Goal: Task Accomplishment & Management: Manage account settings

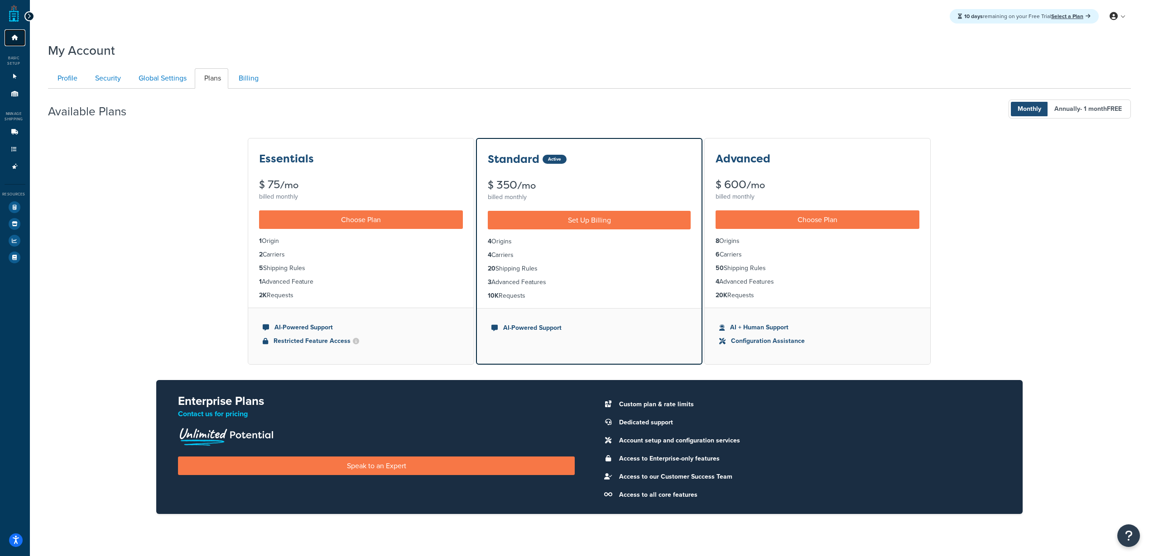
click at [17, 38] on icon at bounding box center [14, 37] width 9 height 5
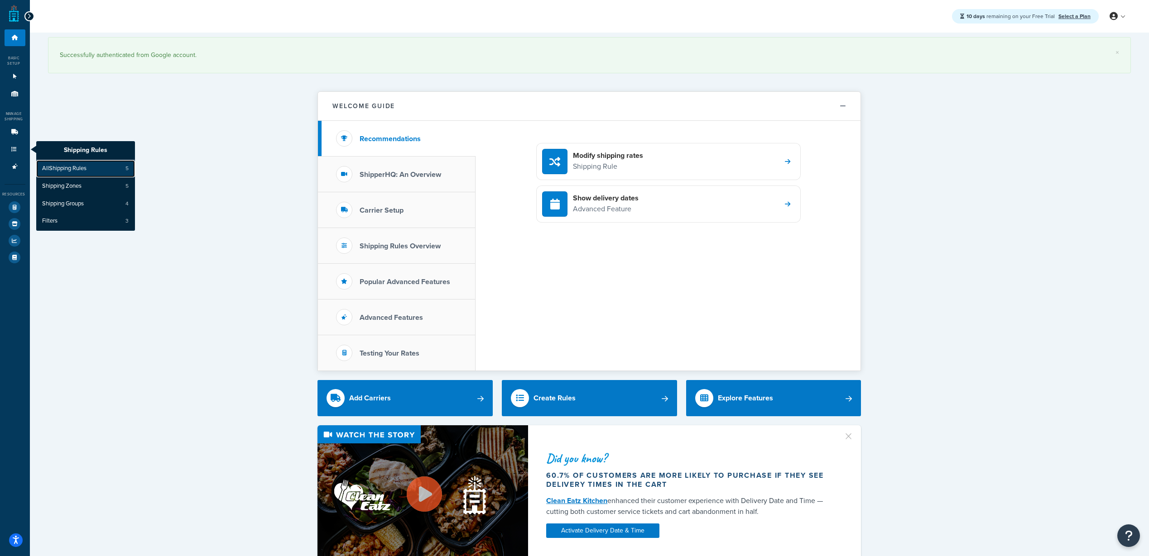
click at [63, 167] on span "All Shipping Rules" at bounding box center [64, 169] width 44 height 8
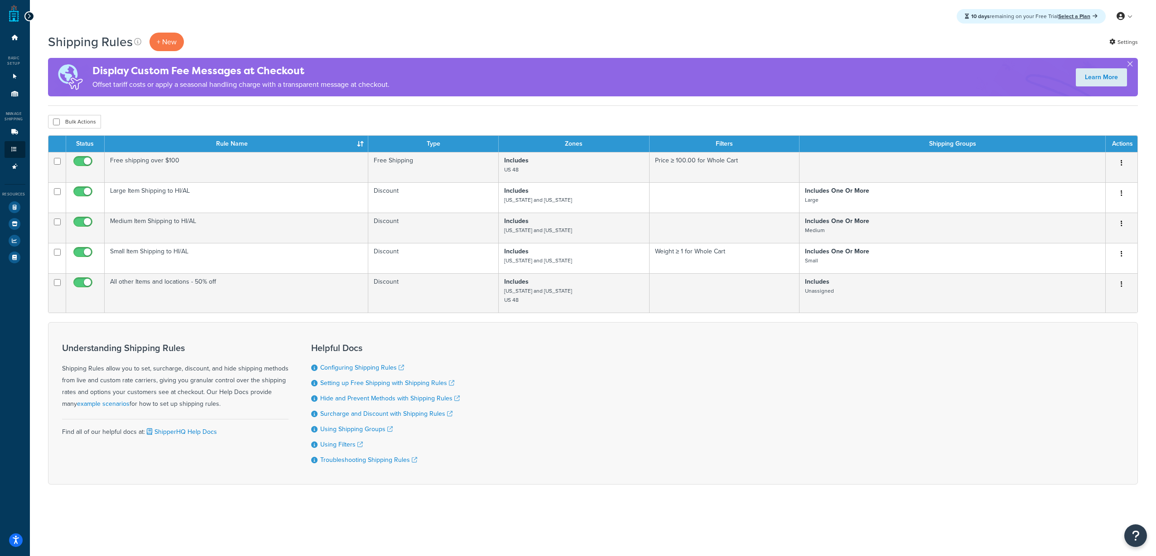
click at [738, 379] on div "Understanding Shipping Rules Shipping Rules allow you to set, surcharge, discou…" at bounding box center [592, 403] width 1089 height 163
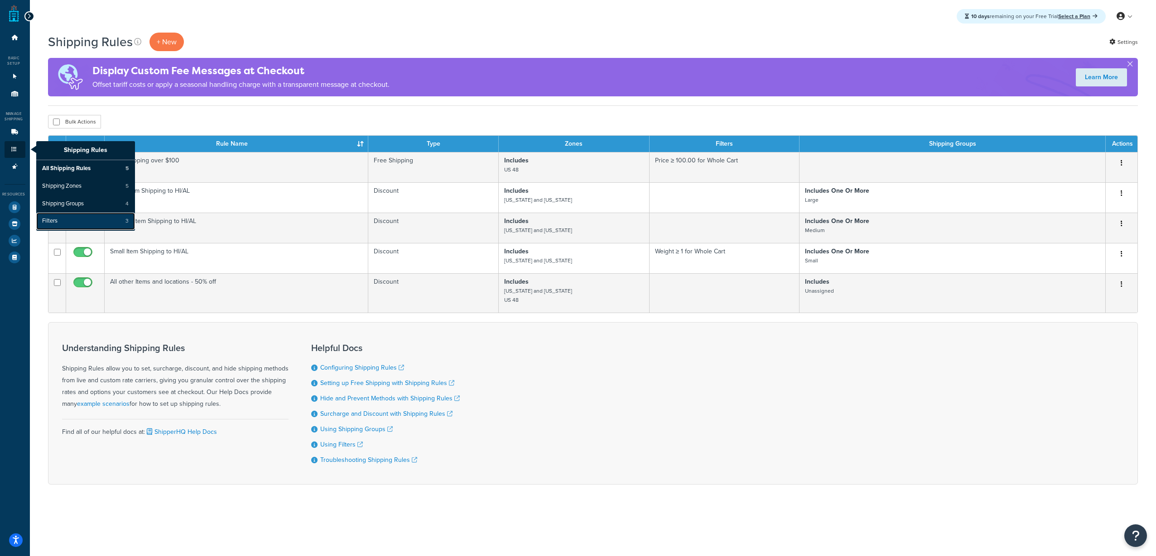
click at [53, 220] on span "Filters" at bounding box center [49, 221] width 15 height 8
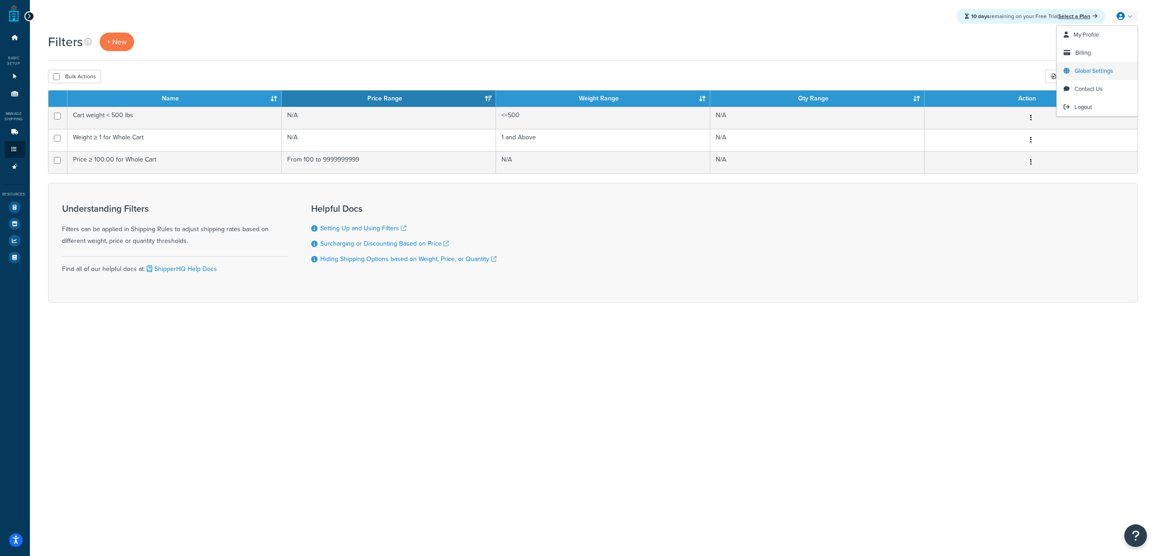
click at [1088, 69] on span "Global Settings" at bounding box center [1093, 71] width 38 height 9
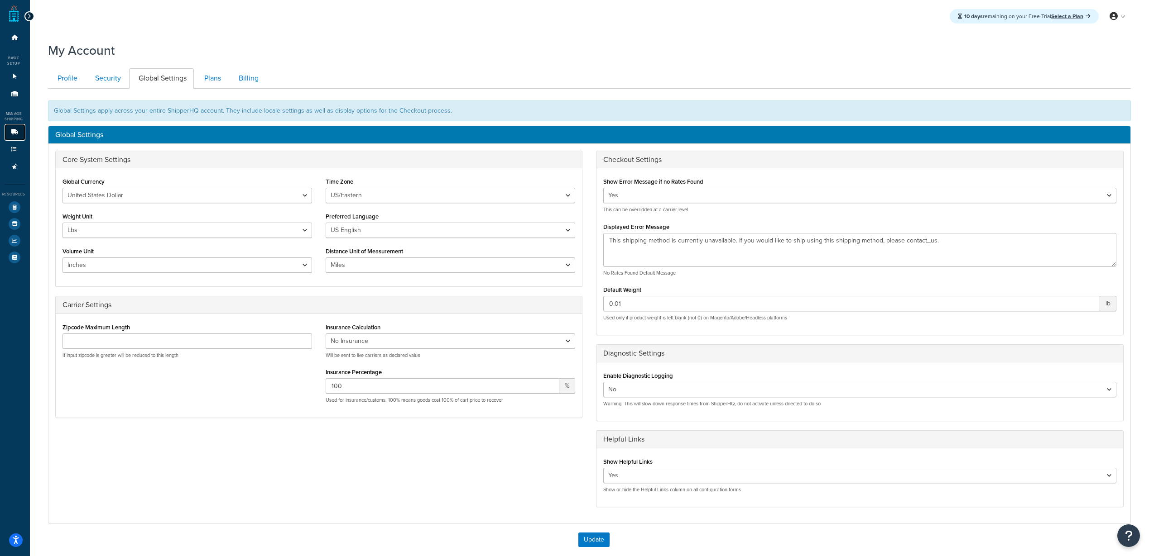
click at [18, 127] on link "Carriers 2" at bounding box center [15, 132] width 21 height 17
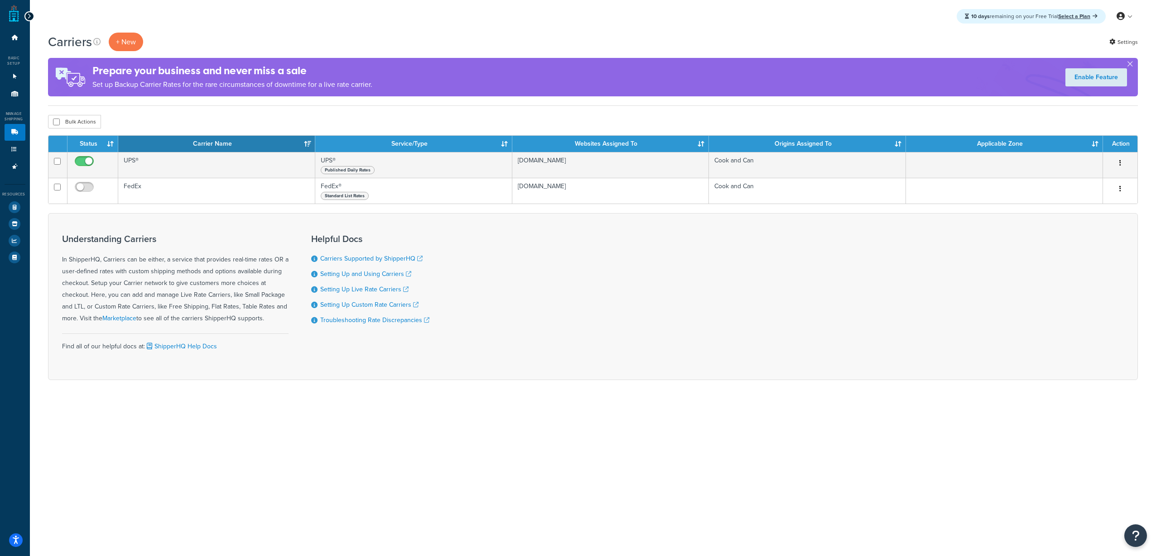
click at [31, 14] on div at bounding box center [29, 16] width 10 height 10
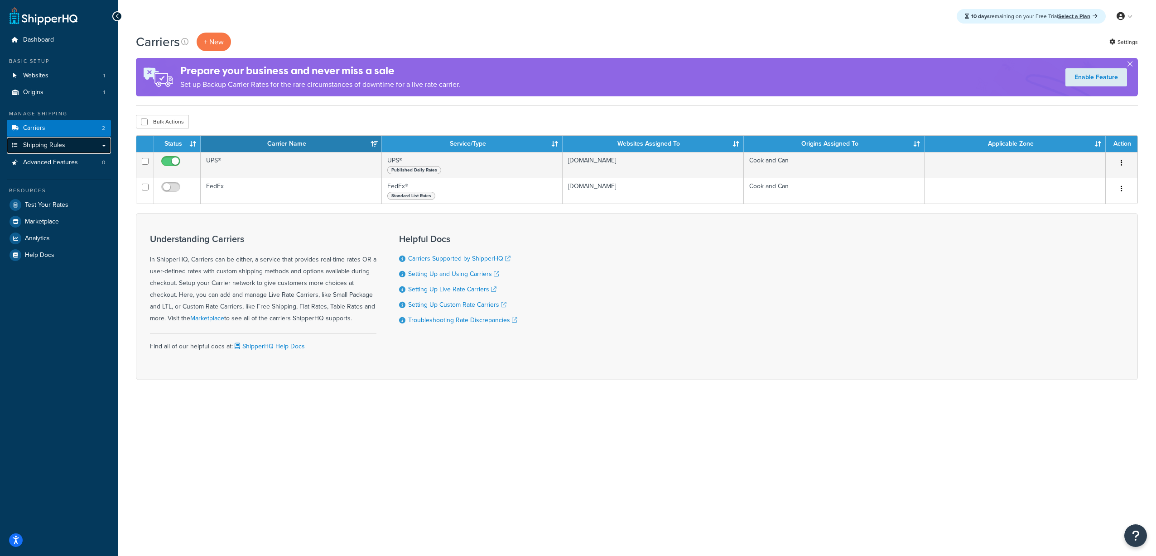
click at [74, 146] on link "Shipping Rules" at bounding box center [59, 145] width 104 height 17
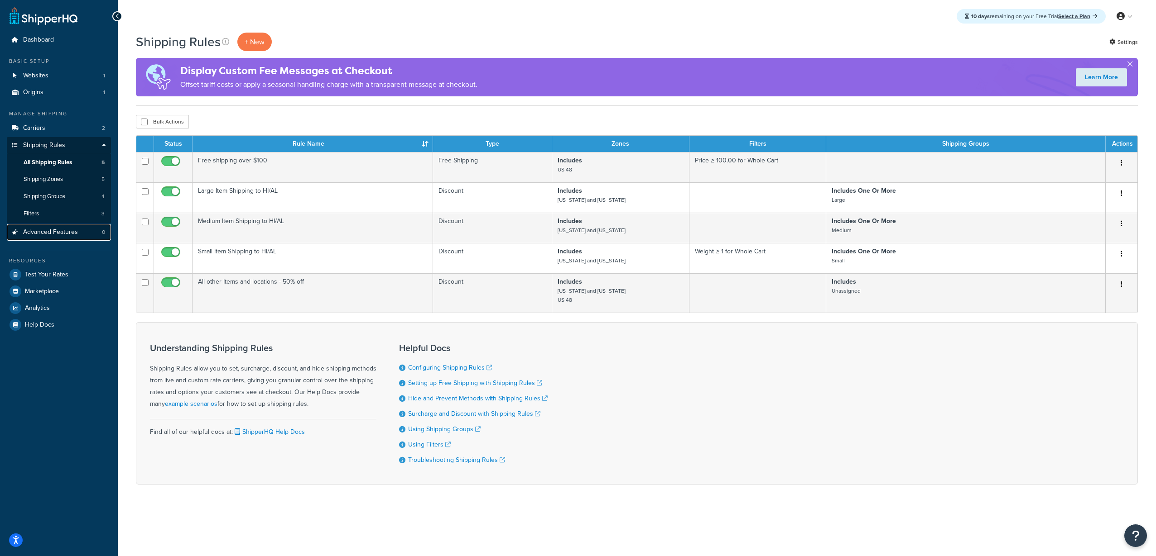
click at [67, 231] on span "Advanced Features" at bounding box center [50, 233] width 55 height 8
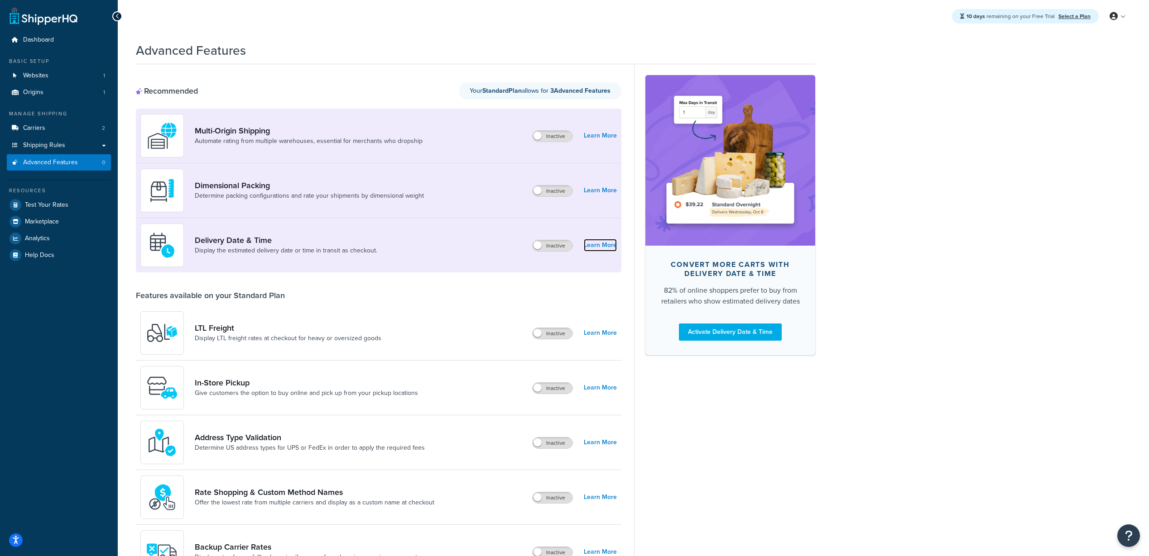
click at [598, 242] on link "Learn More" at bounding box center [600, 245] width 33 height 13
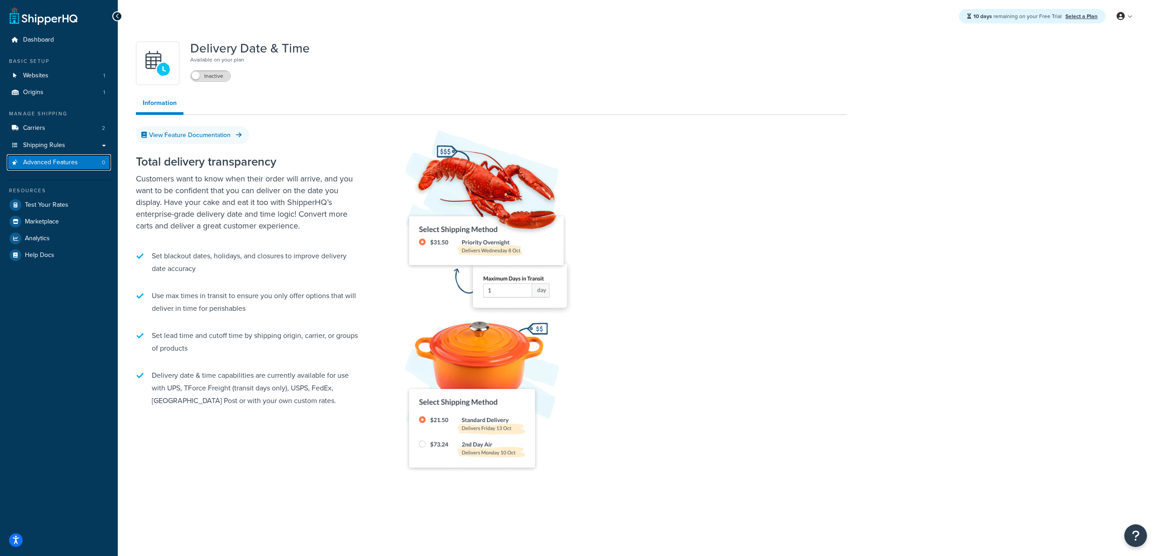
click at [79, 165] on link "Advanced Features 0" at bounding box center [59, 162] width 104 height 17
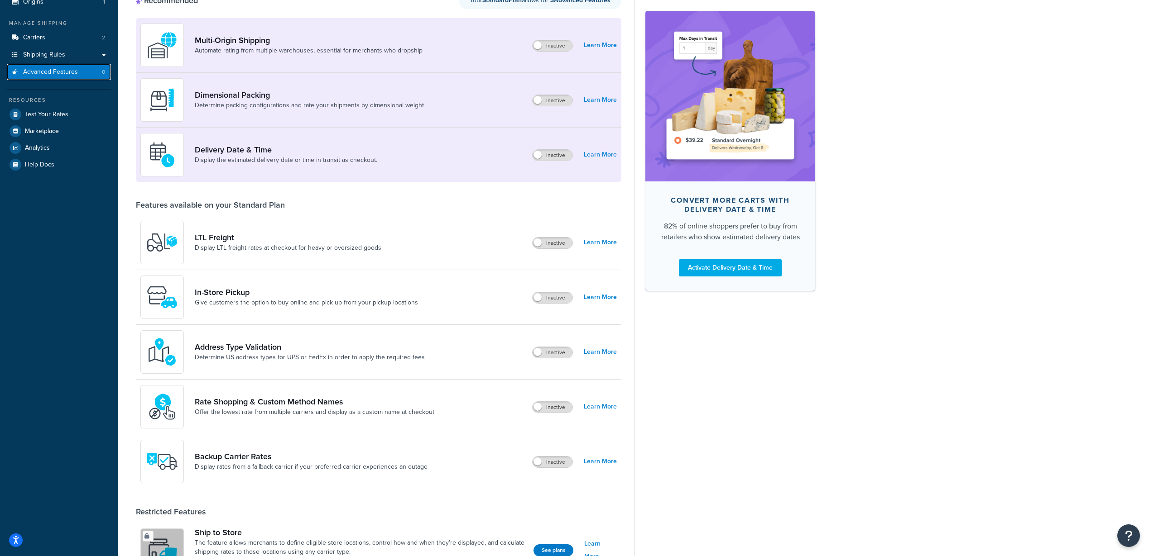
scroll to position [158, 0]
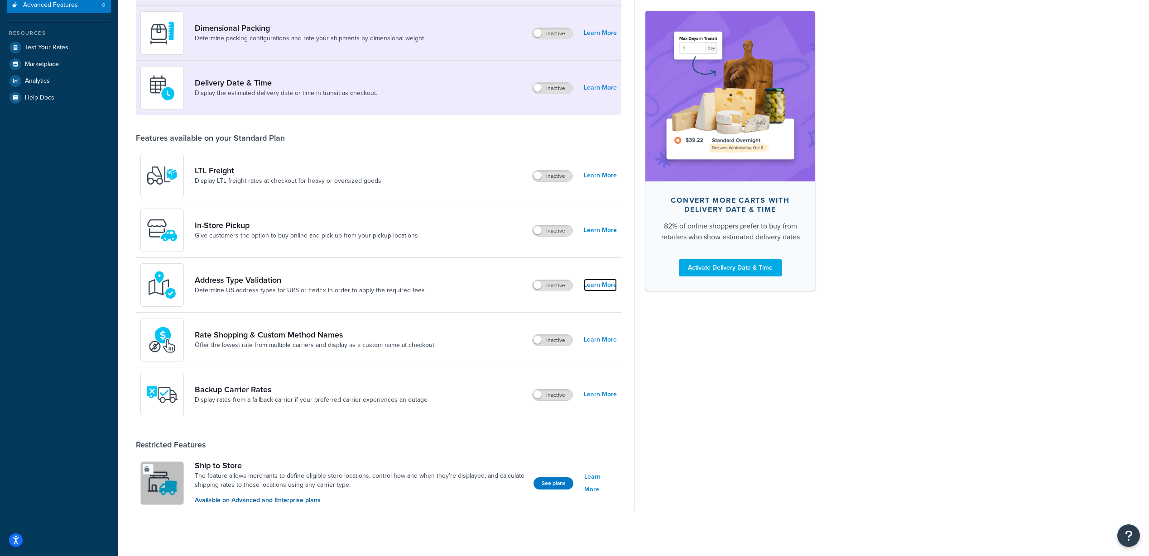
click at [605, 284] on link "Learn More" at bounding box center [600, 285] width 33 height 13
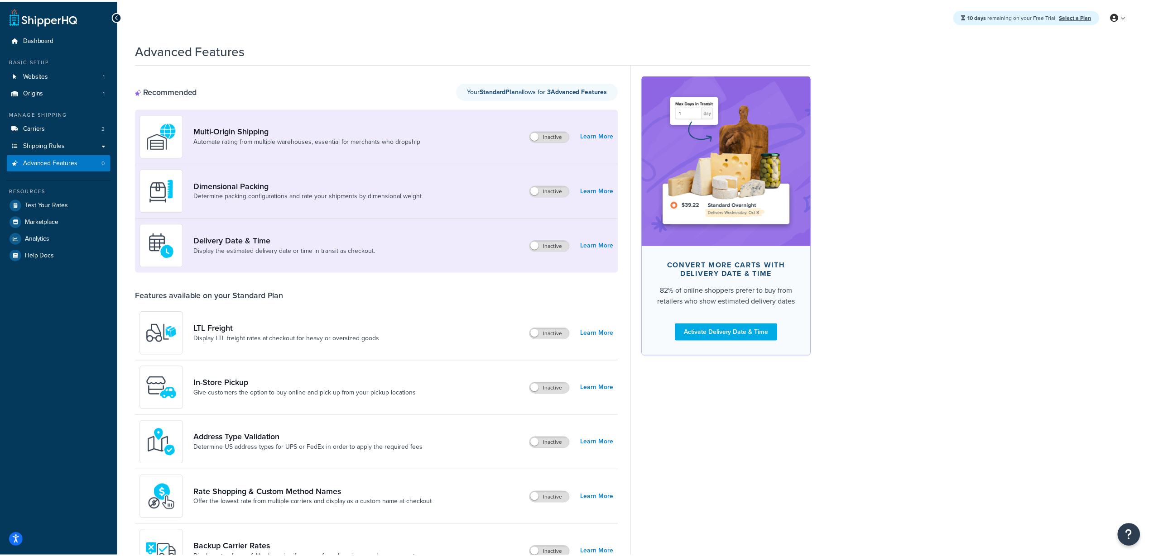
scroll to position [158, 0]
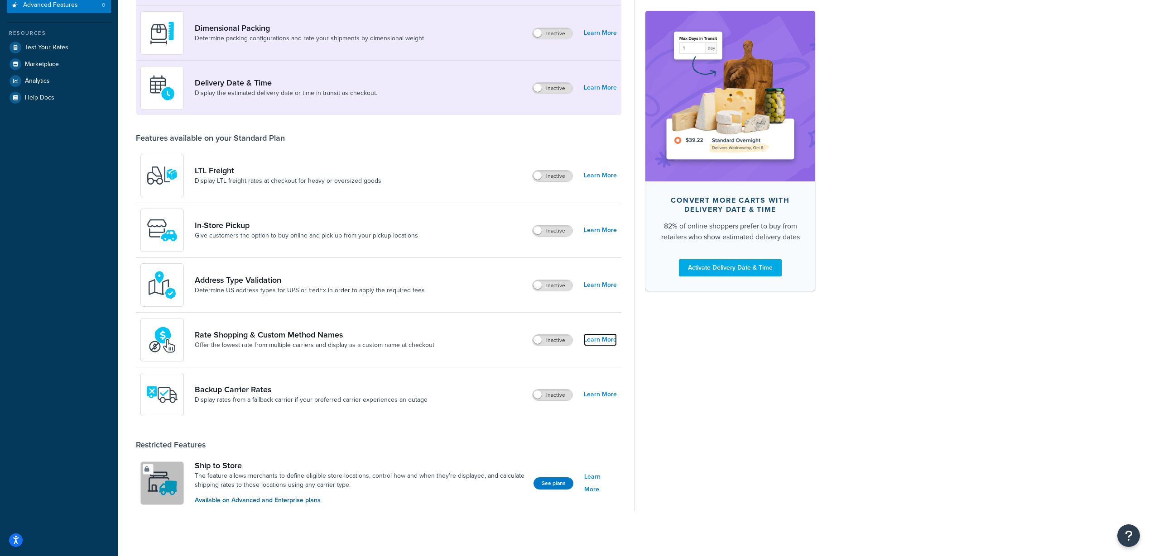
click at [600, 336] on link "Learn More" at bounding box center [600, 340] width 33 height 13
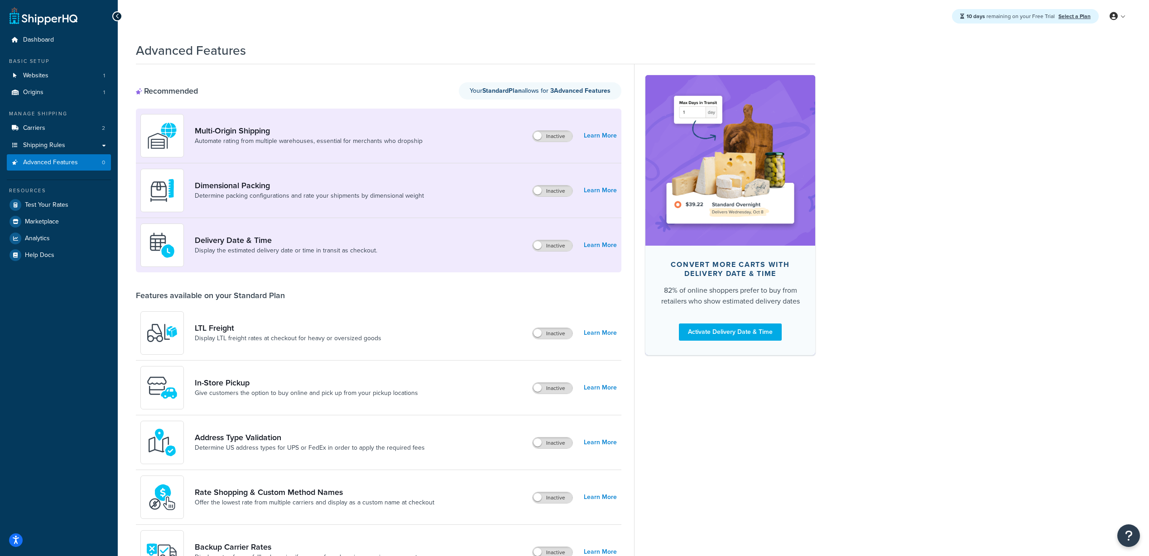
scroll to position [158, 0]
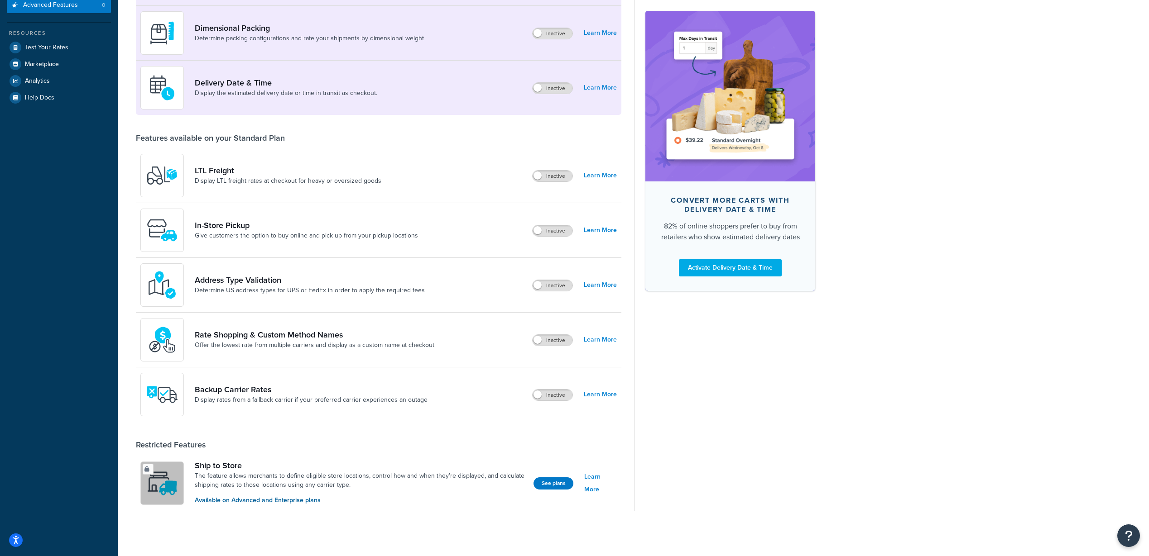
click at [618, 395] on div "Backup Carrier Rates Display rates from a fallback carrier if your preferred ca…" at bounding box center [378, 395] width 485 height 54
click at [616, 395] on link "Learn More" at bounding box center [600, 394] width 33 height 13
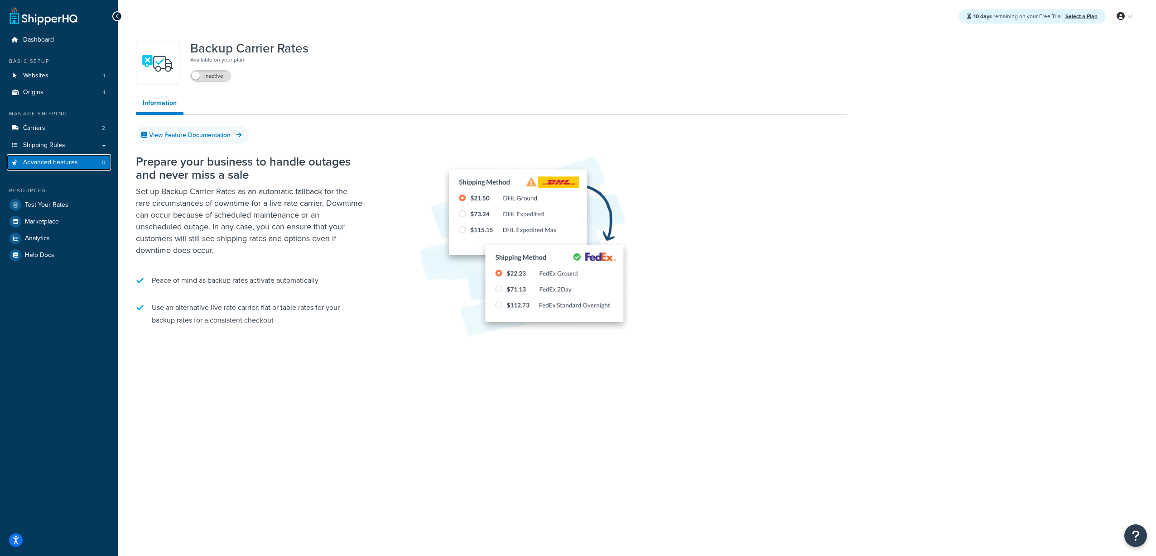
click at [67, 159] on span "Advanced Features" at bounding box center [50, 163] width 55 height 8
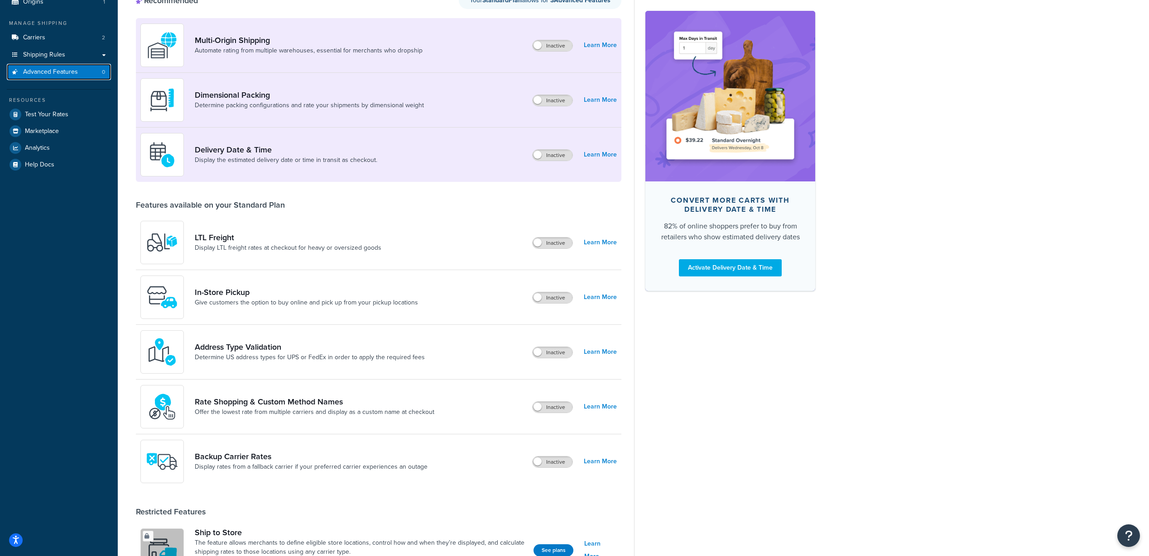
scroll to position [136, 0]
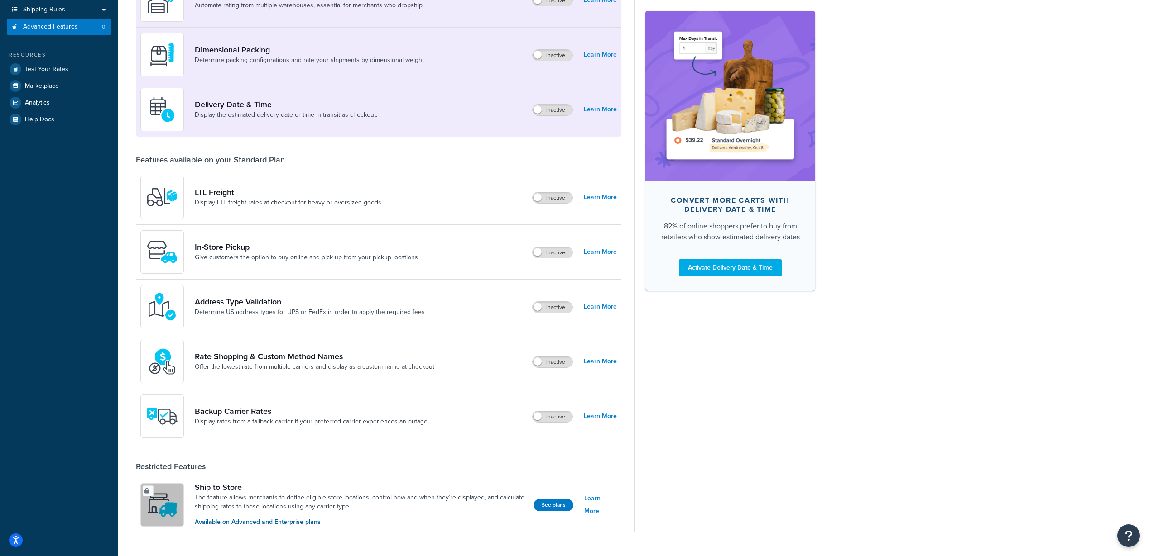
click at [951, 236] on div "Advanced Features Recommended Your Standard Plan allows for 3 Advanced Feature …" at bounding box center [633, 228] width 1031 height 654
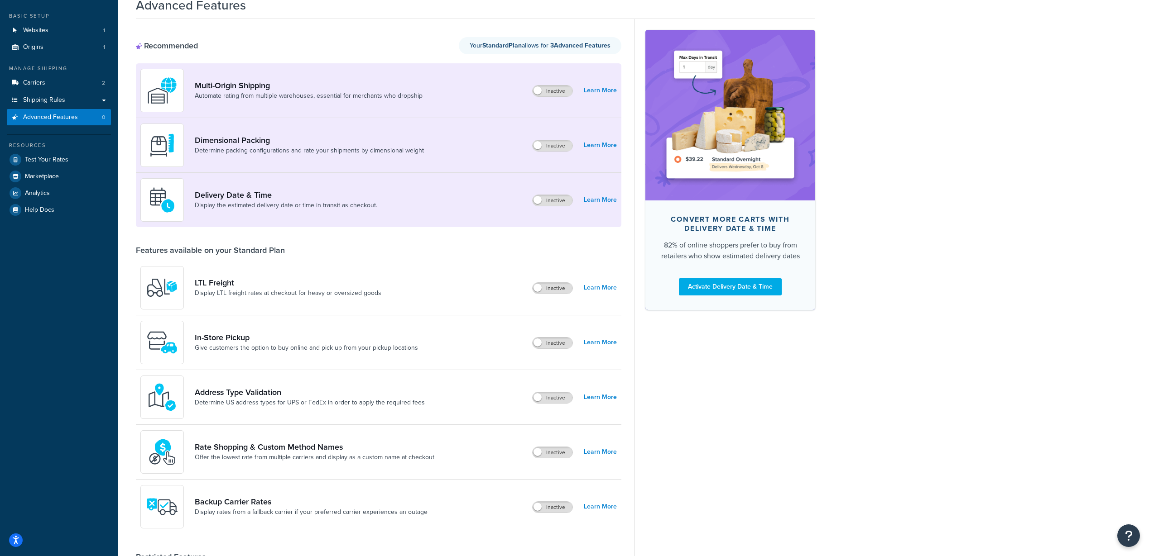
scroll to position [91, 0]
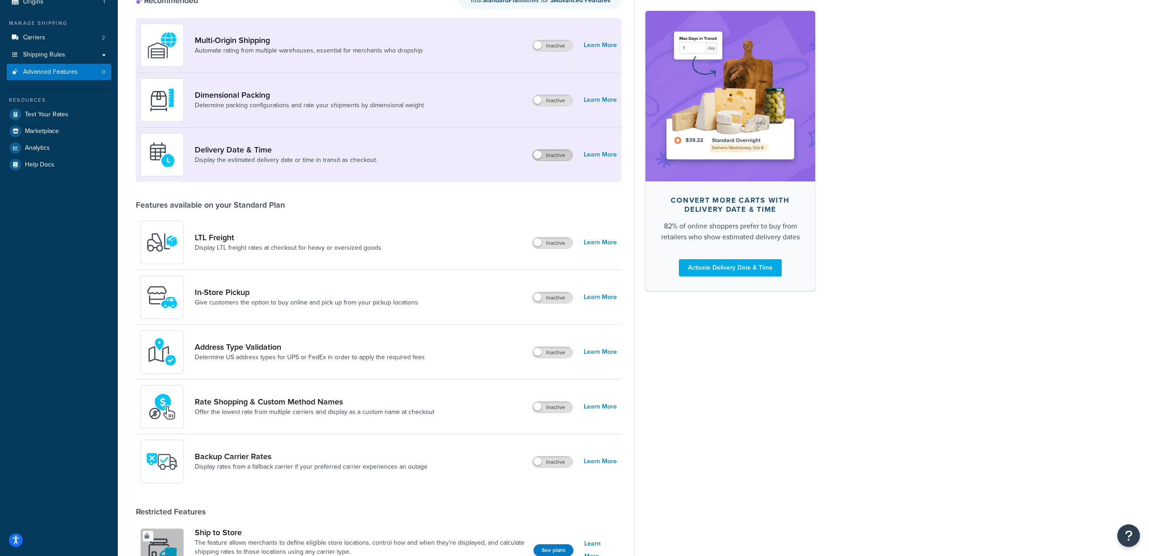
click at [566, 155] on label "Inactive" at bounding box center [552, 155] width 40 height 11
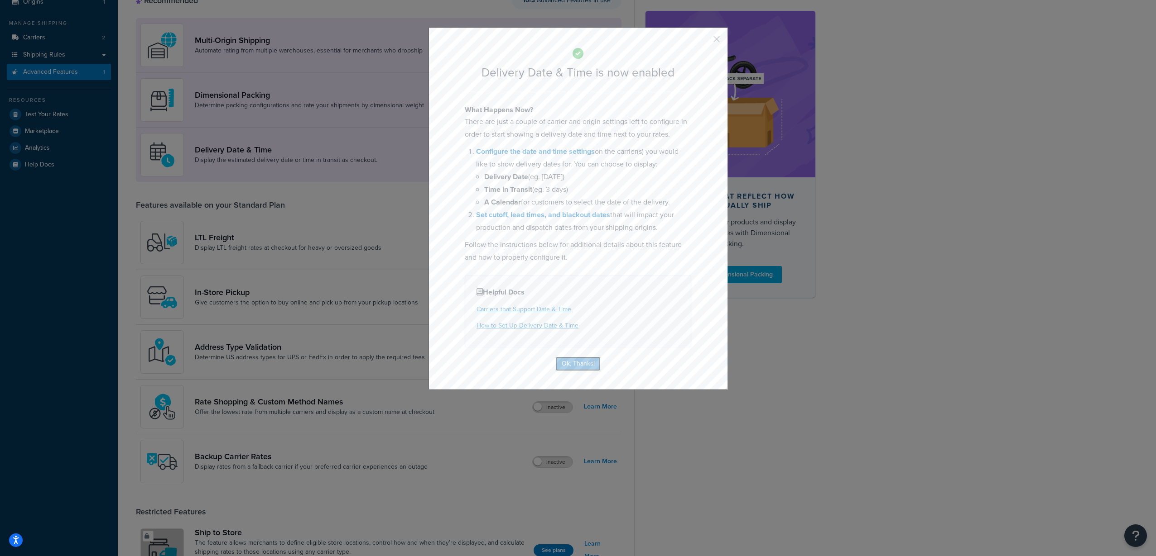
drag, startPoint x: 581, startPoint y: 367, endPoint x: 593, endPoint y: 179, distance: 188.3
click at [593, 179] on div "Delivery Date & Time is now enabled What Happens Now? There are just a couple o…" at bounding box center [577, 208] width 299 height 363
click at [590, 149] on link "Configure the date and time settings" at bounding box center [535, 151] width 119 height 10
click at [593, 360] on button "Ok, Thanks!" at bounding box center [577, 364] width 45 height 14
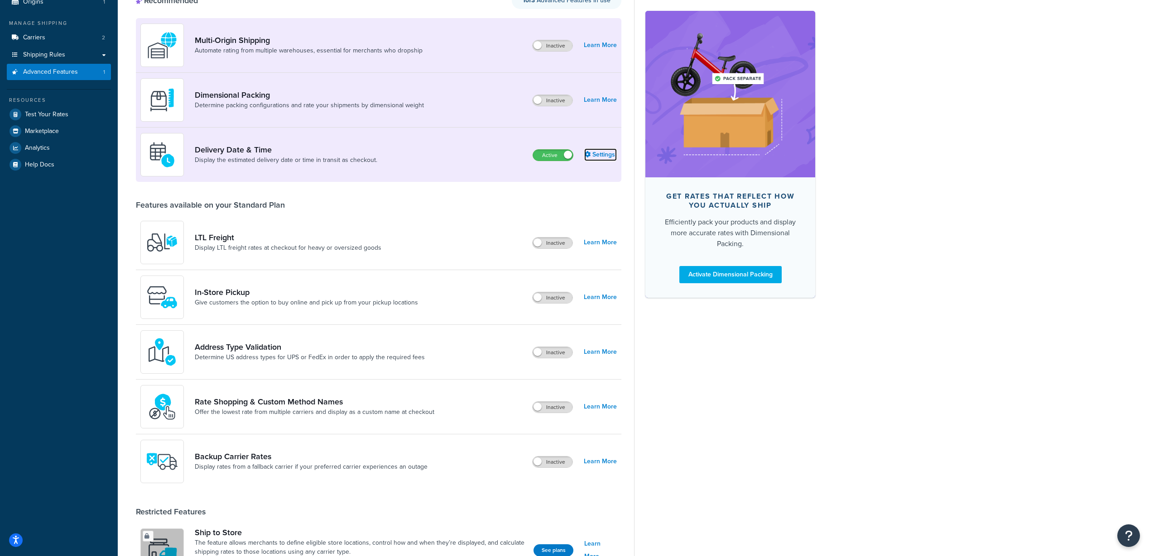
drag, startPoint x: 592, startPoint y: 153, endPoint x: 873, endPoint y: 194, distance: 284.2
click at [592, 153] on link "Settings" at bounding box center [600, 155] width 33 height 13
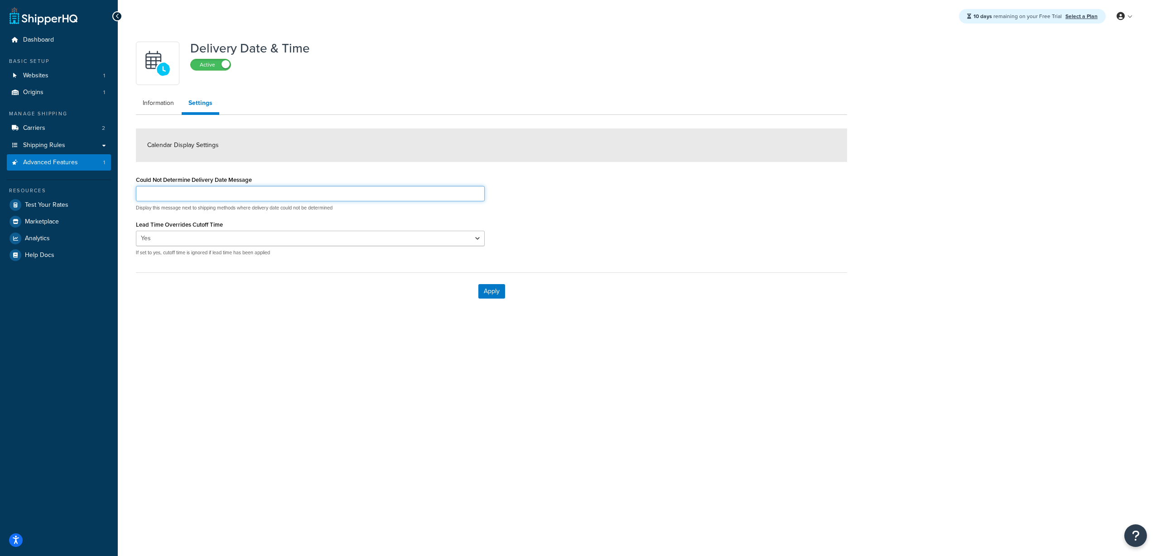
click at [290, 195] on input "Could Not Determine Delivery Date Message" at bounding box center [310, 193] width 349 height 15
click at [292, 191] on input "Could Not Determine Delivery Date Message" at bounding box center [310, 193] width 349 height 15
type input "D"
type input "Estimated Delivery Date Currently Unavailable"
click at [277, 235] on select "Yes No" at bounding box center [310, 238] width 349 height 15
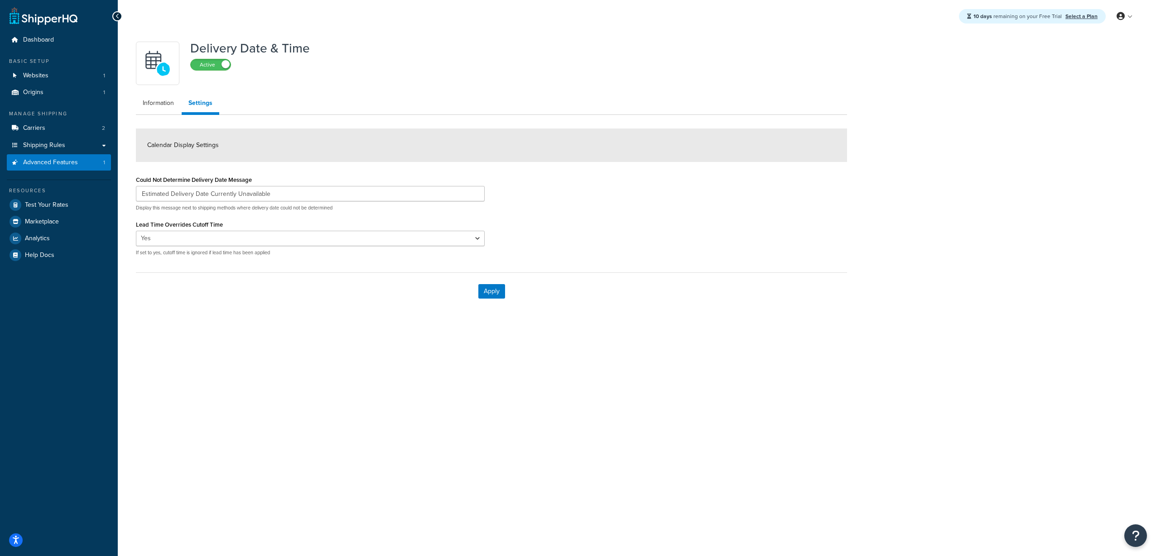
click at [610, 223] on div "Could Not Determine Delivery Date Message Estimated Delivery Date Currently Una…" at bounding box center [491, 218] width 724 height 90
click at [489, 288] on button "Apply" at bounding box center [491, 291] width 27 height 14
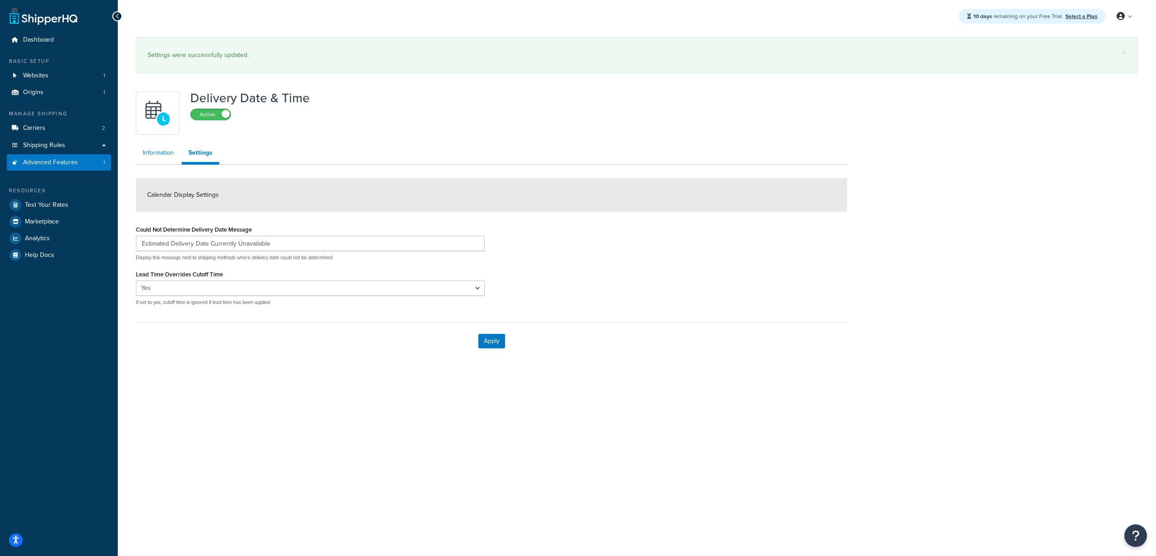
click at [168, 156] on link "Information" at bounding box center [158, 153] width 45 height 18
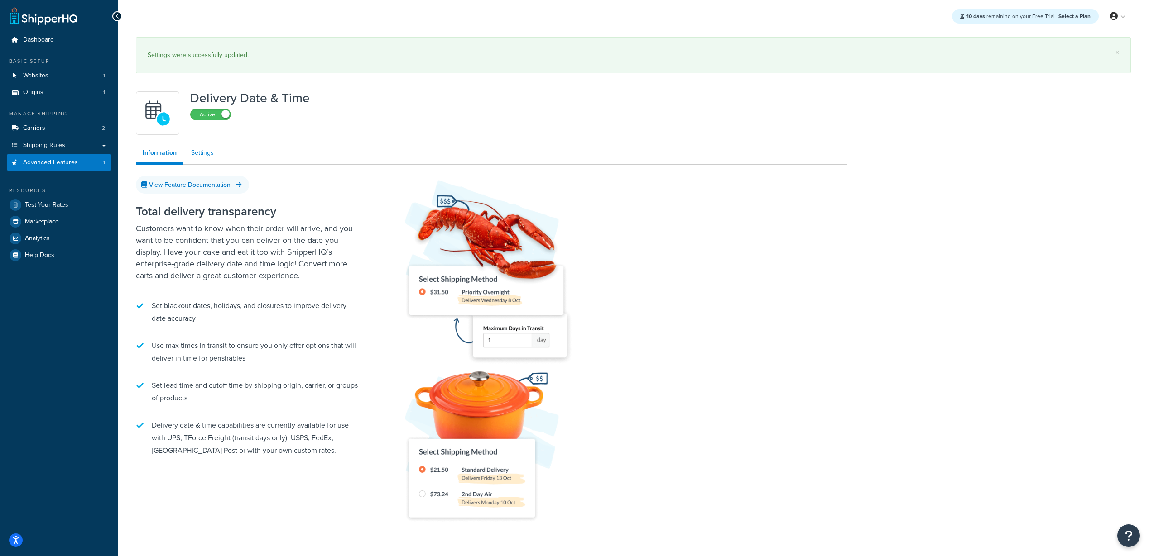
click at [218, 159] on link "Settings" at bounding box center [202, 153] width 36 height 18
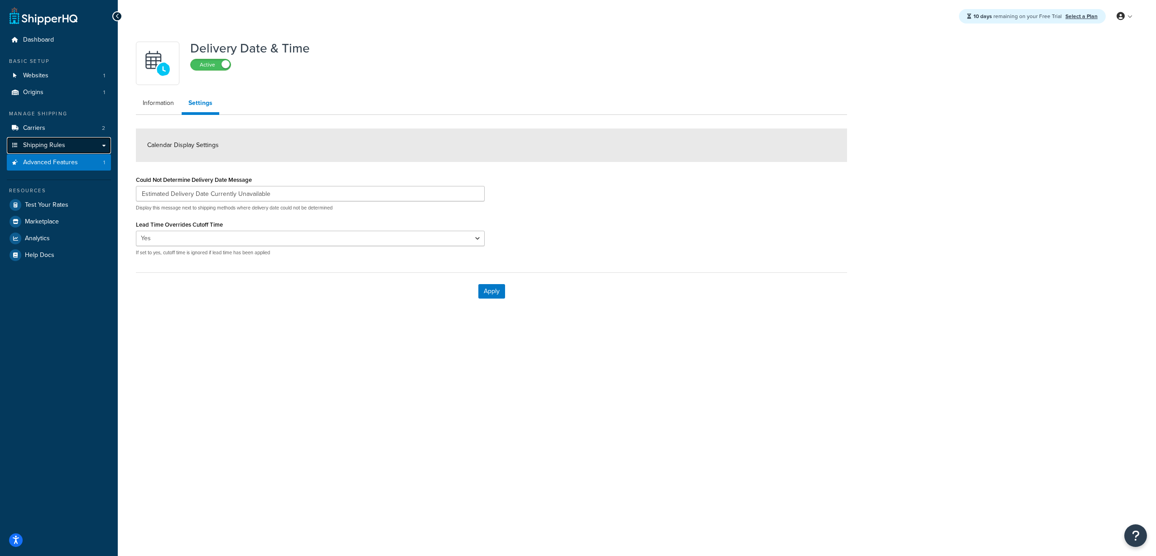
click at [73, 150] on link "Shipping Rules" at bounding box center [59, 145] width 104 height 17
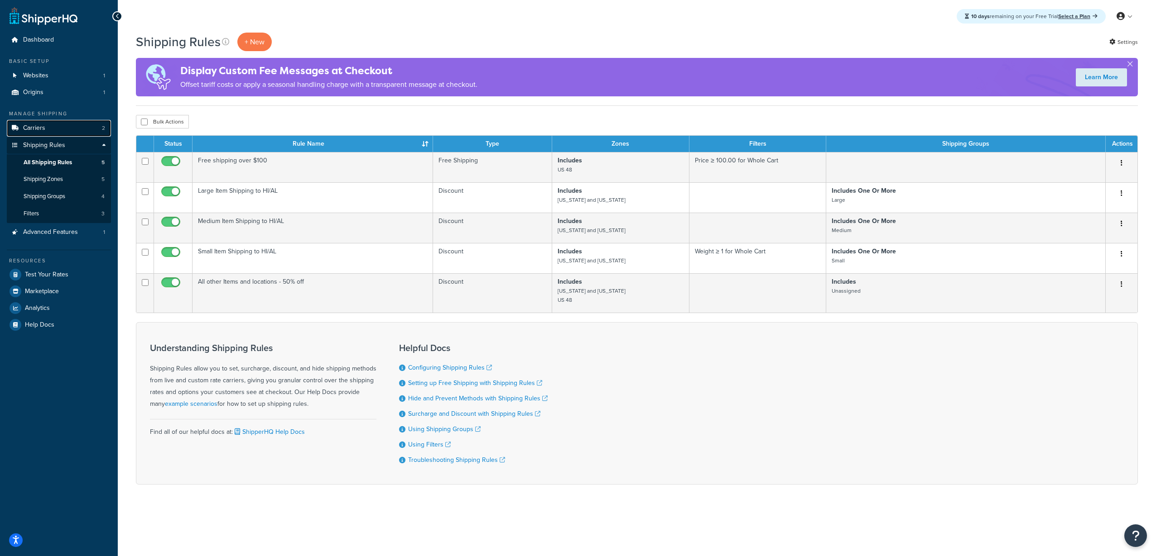
click at [37, 126] on span "Carriers" at bounding box center [34, 129] width 22 height 8
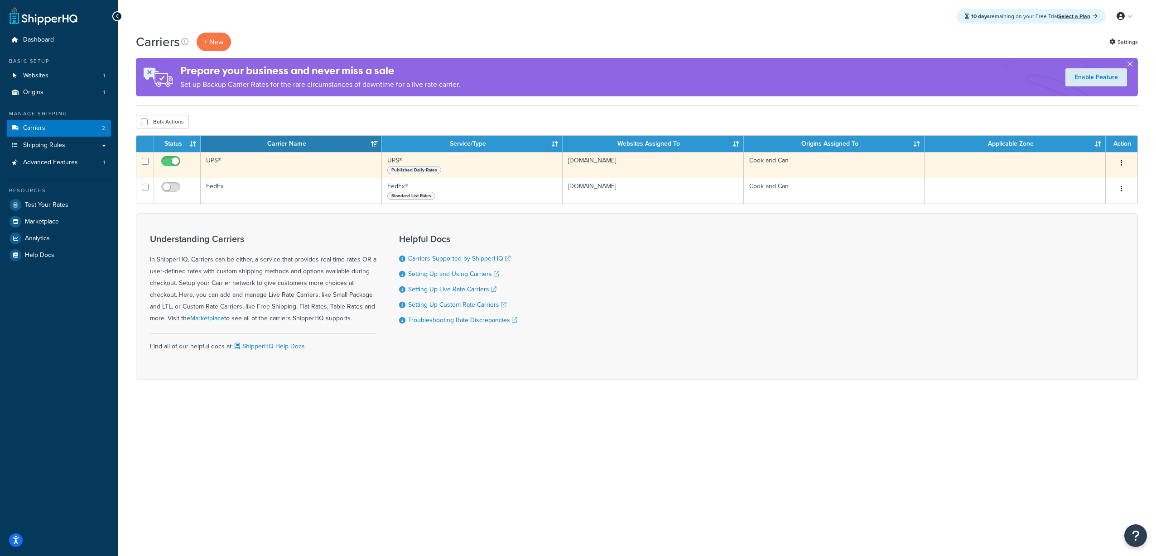
click at [279, 167] on td "UPS®" at bounding box center [291, 165] width 181 height 26
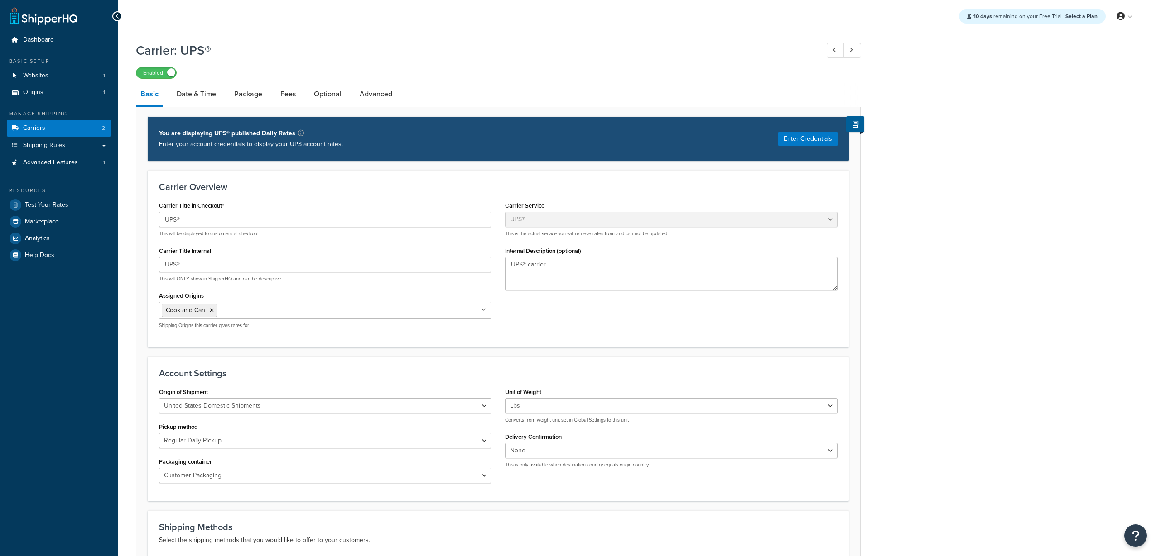
select select "ups"
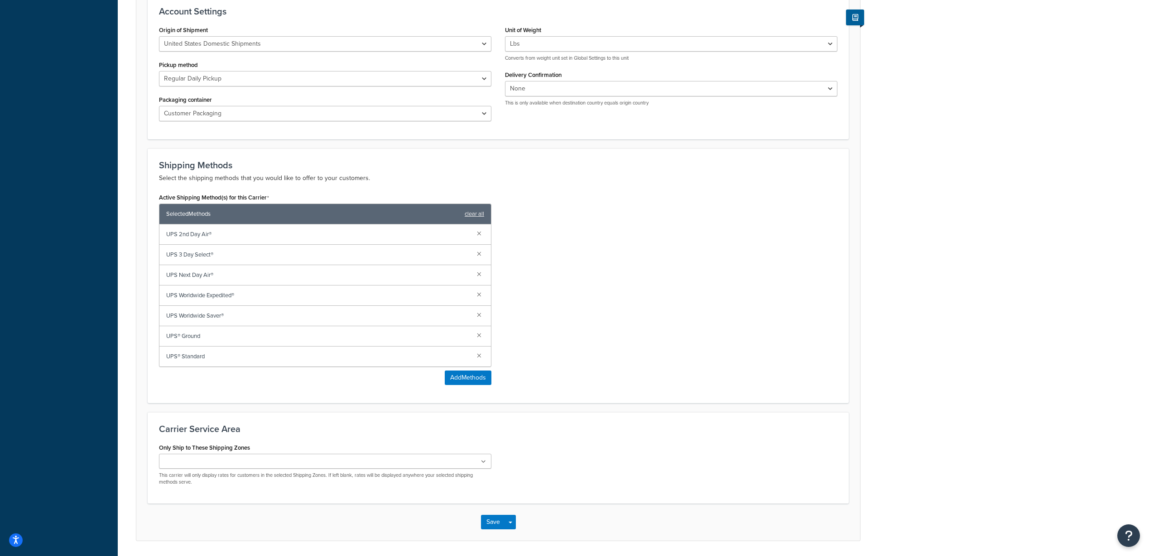
scroll to position [393, 0]
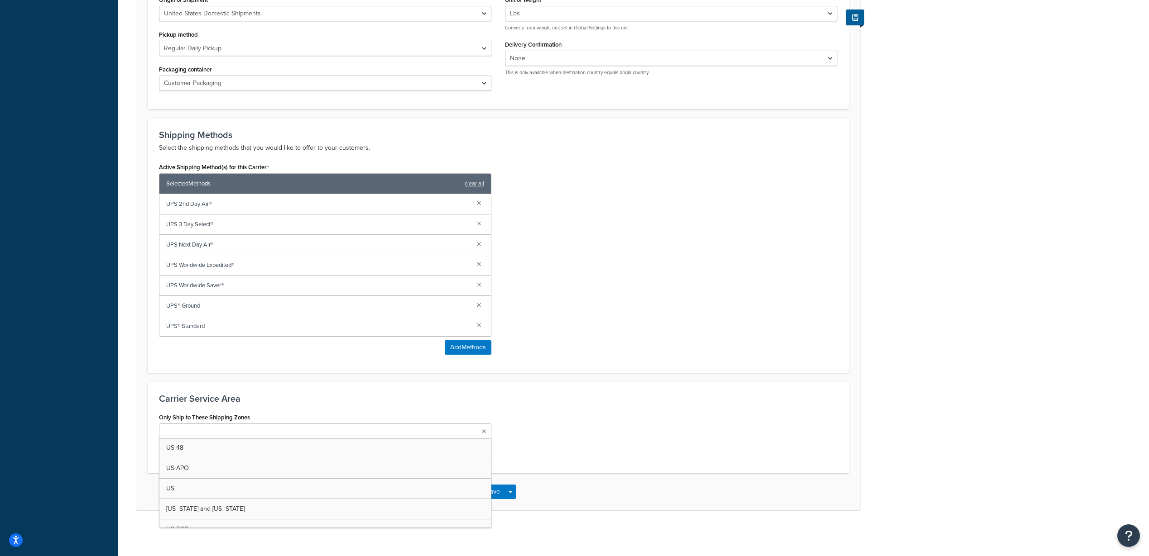
click at [399, 433] on ul at bounding box center [325, 431] width 332 height 15
drag, startPoint x: 386, startPoint y: 490, endPoint x: 551, endPoint y: 399, distance: 188.1
click at [214, 432] on icon at bounding box center [216, 432] width 4 height 5
click at [655, 478] on div "Save Save Dropdown Save and Edit" at bounding box center [498, 494] width 724 height 37
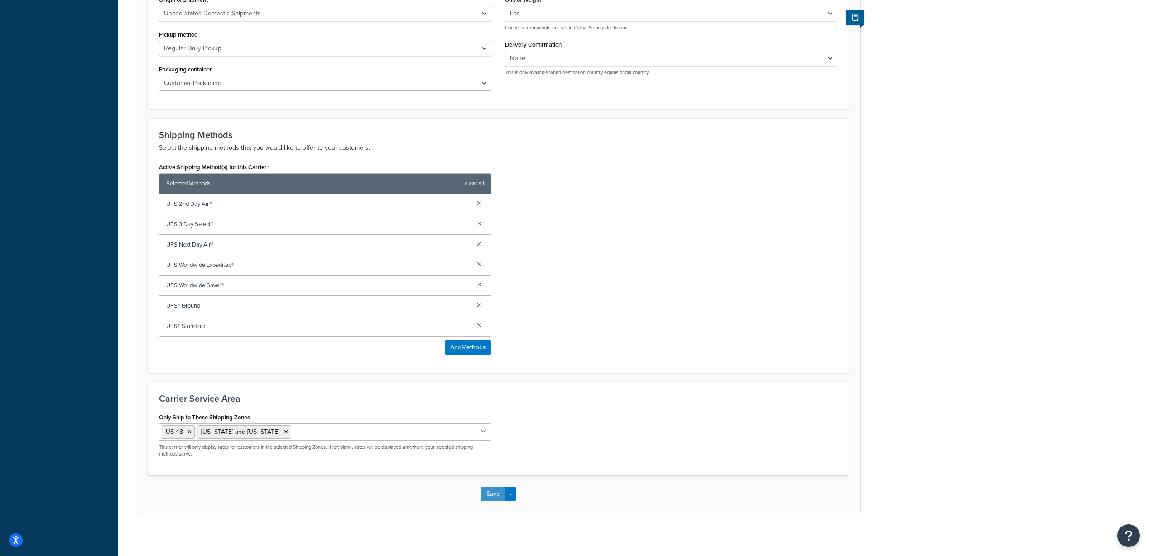
click at [486, 496] on button "Save" at bounding box center [493, 494] width 24 height 14
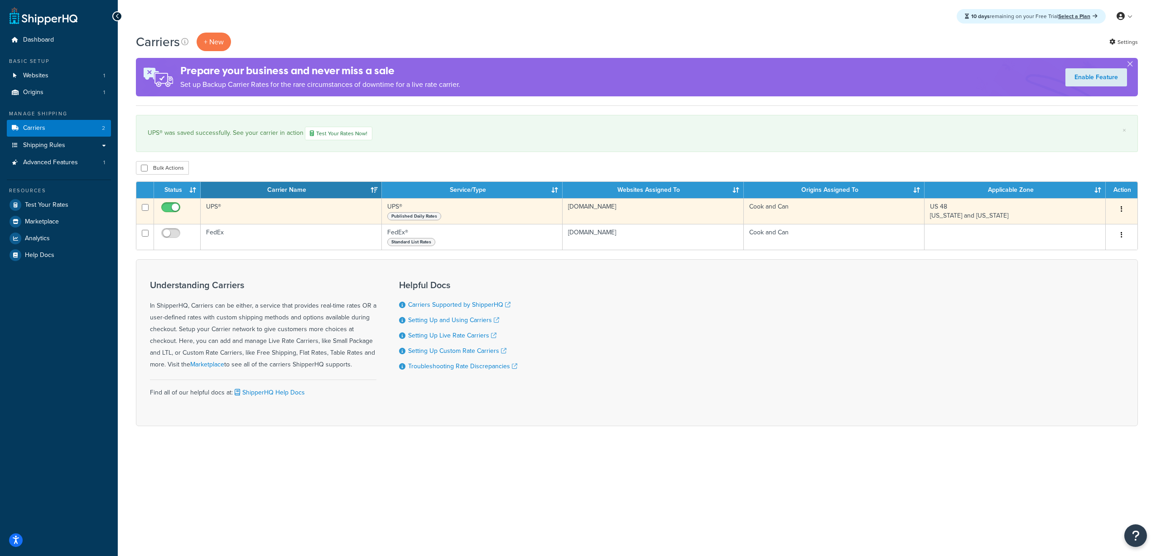
click at [1122, 209] on button "button" at bounding box center [1121, 209] width 13 height 14
click at [1103, 225] on link "Edit" at bounding box center [1085, 227] width 72 height 19
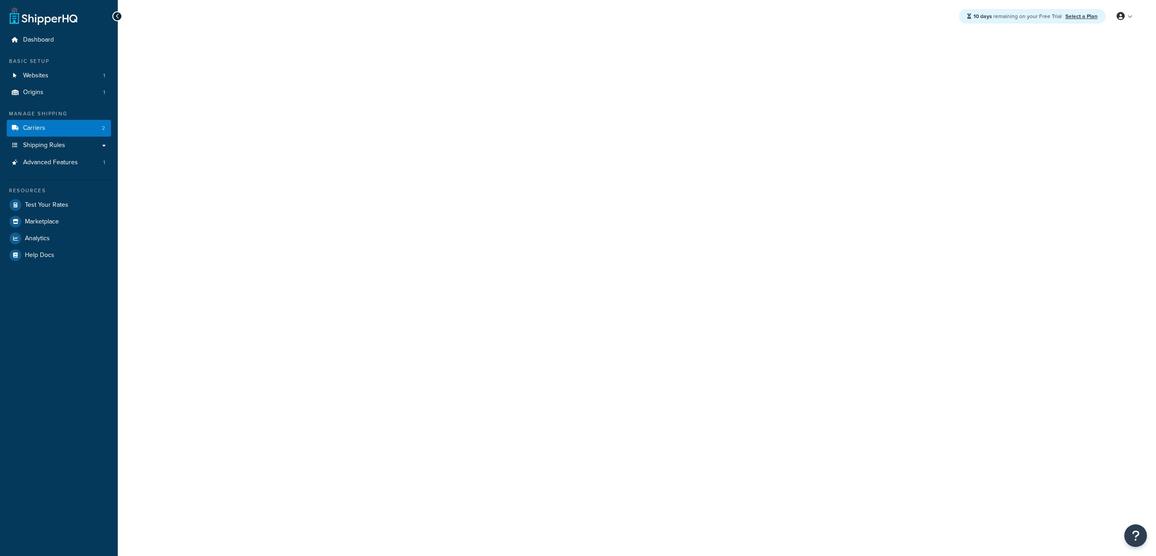
select select "ups"
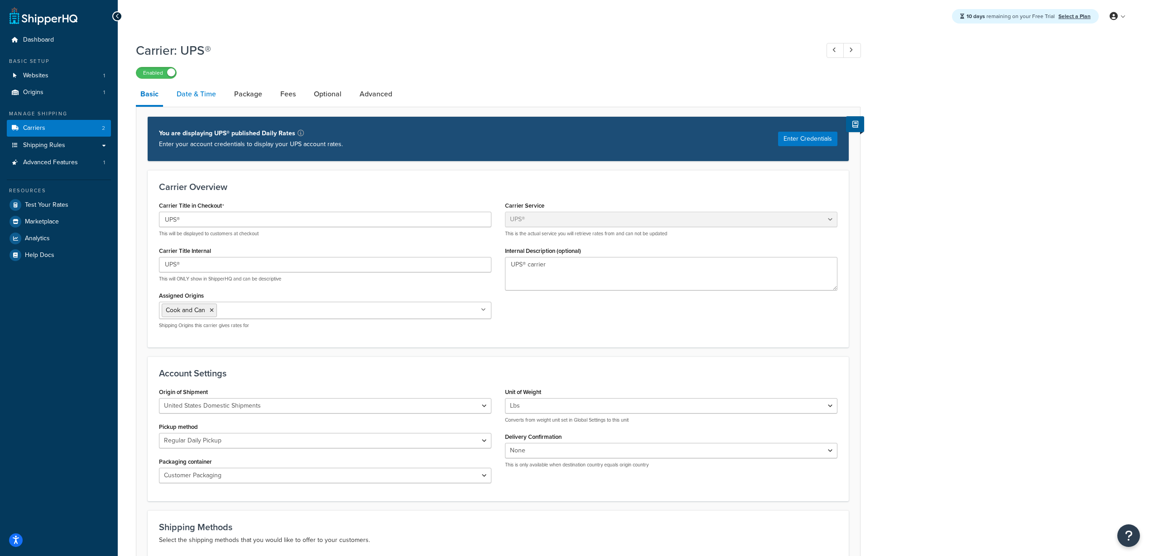
click at [191, 100] on link "Date & Time" at bounding box center [196, 94] width 48 height 22
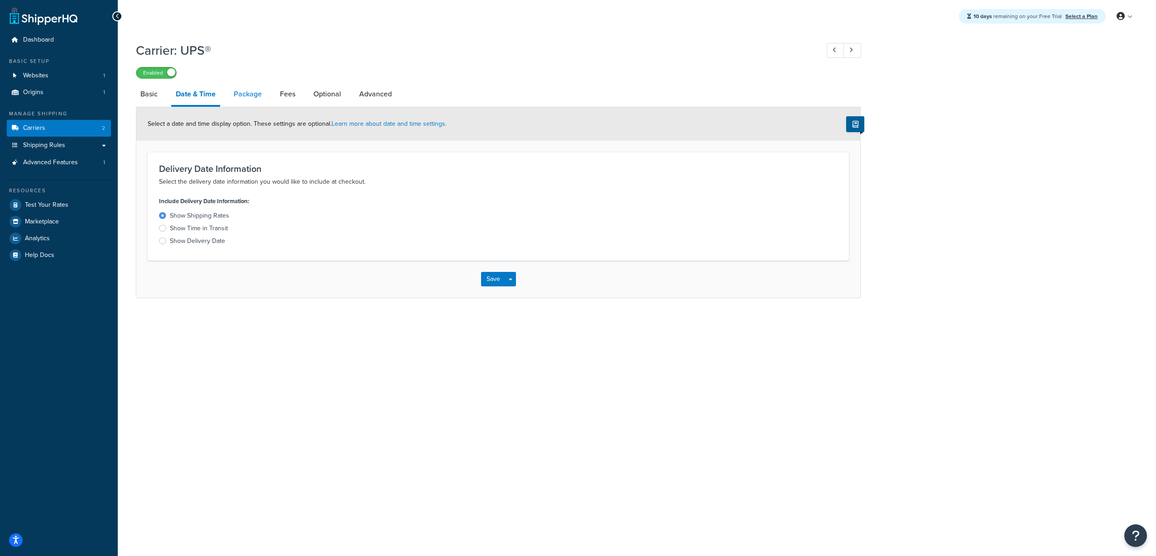
click at [261, 92] on link "Package" at bounding box center [247, 94] width 37 height 22
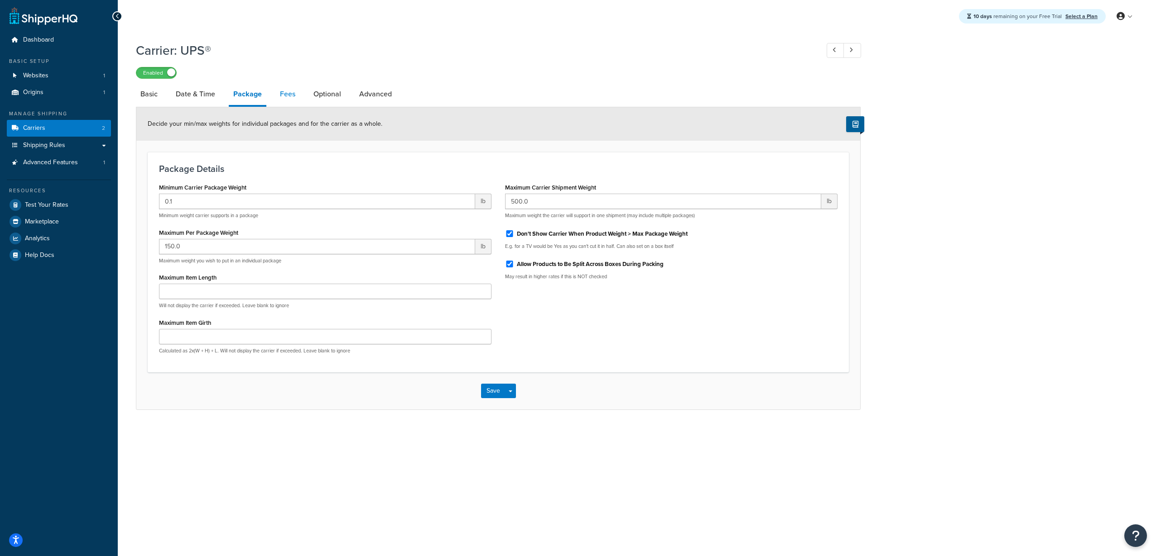
click at [289, 94] on link "Fees" at bounding box center [287, 94] width 24 height 22
select select "AFTER"
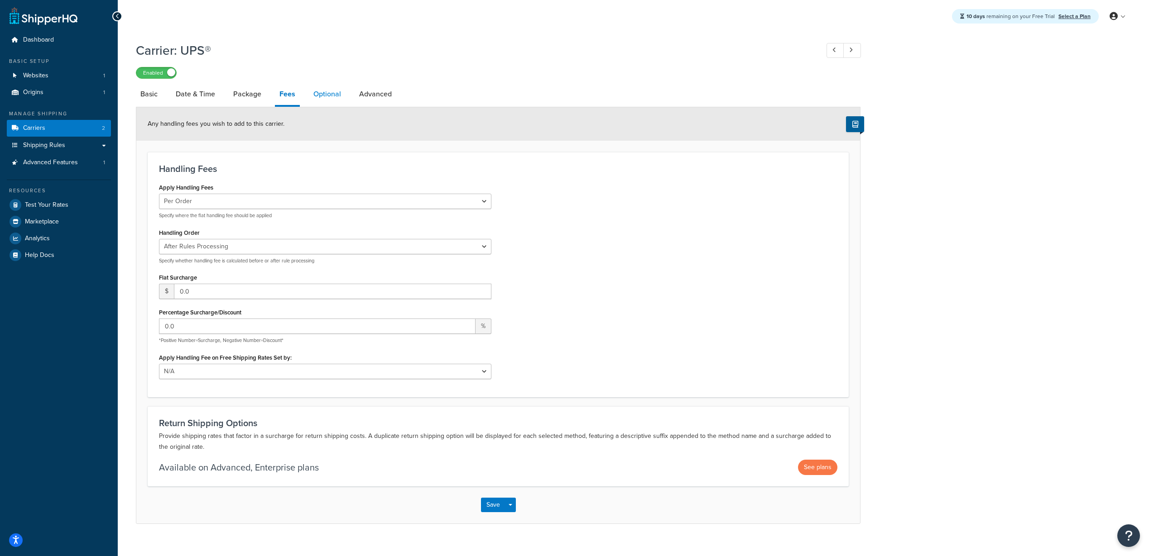
click at [325, 94] on link "Optional" at bounding box center [327, 94] width 37 height 22
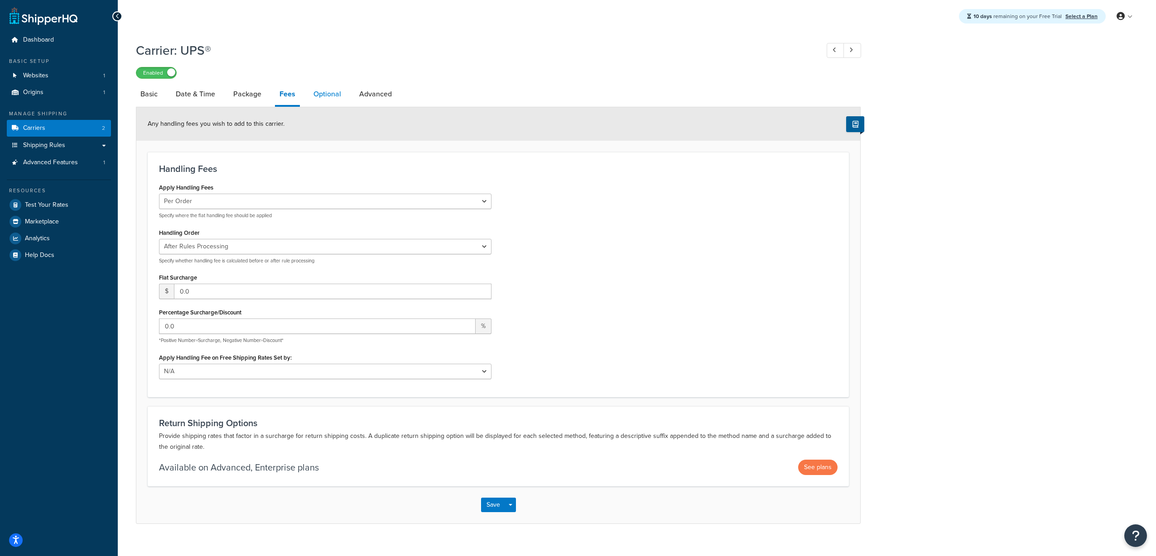
select select "business"
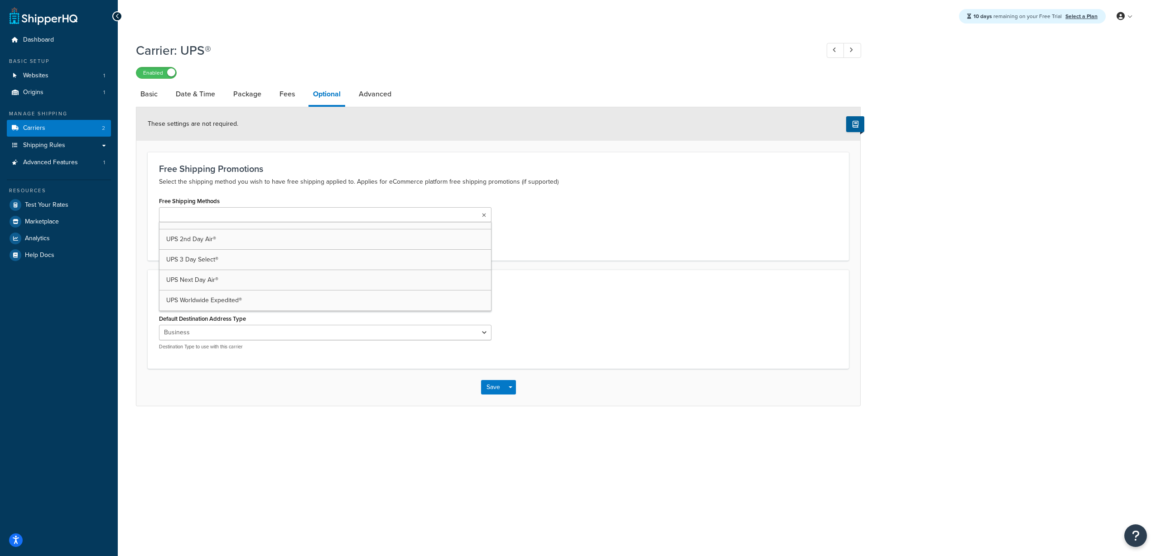
click at [412, 216] on ul at bounding box center [325, 214] width 332 height 15
click at [684, 180] on p "Select the shipping method you wish to have free shipping applied to. Applies f…" at bounding box center [498, 182] width 678 height 11
click at [381, 97] on link "Advanced" at bounding box center [375, 94] width 42 height 22
select select "false"
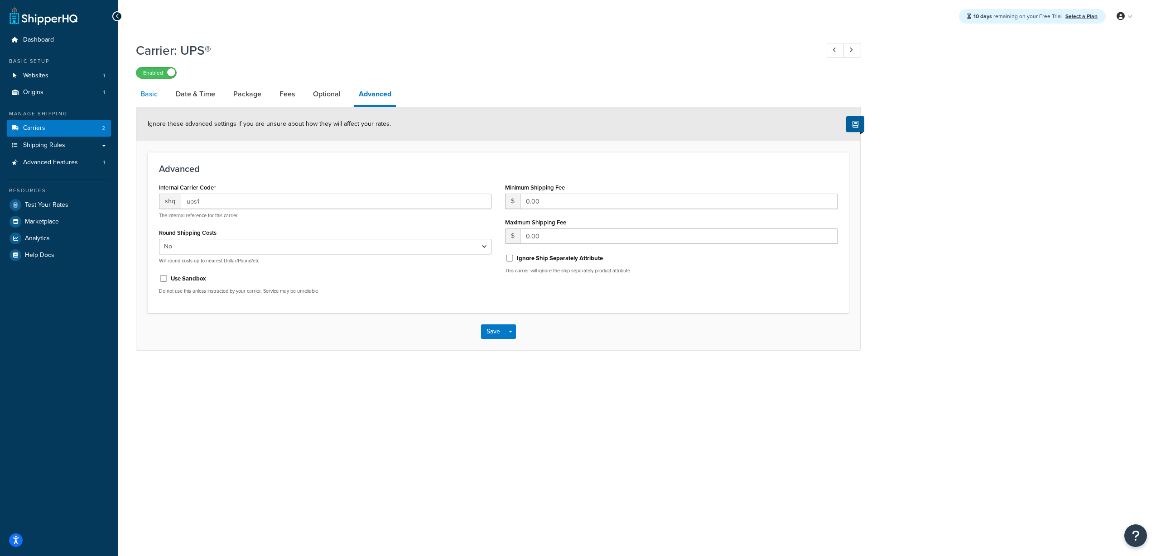
click at [147, 102] on link "Basic" at bounding box center [149, 94] width 26 height 22
select select "ups"
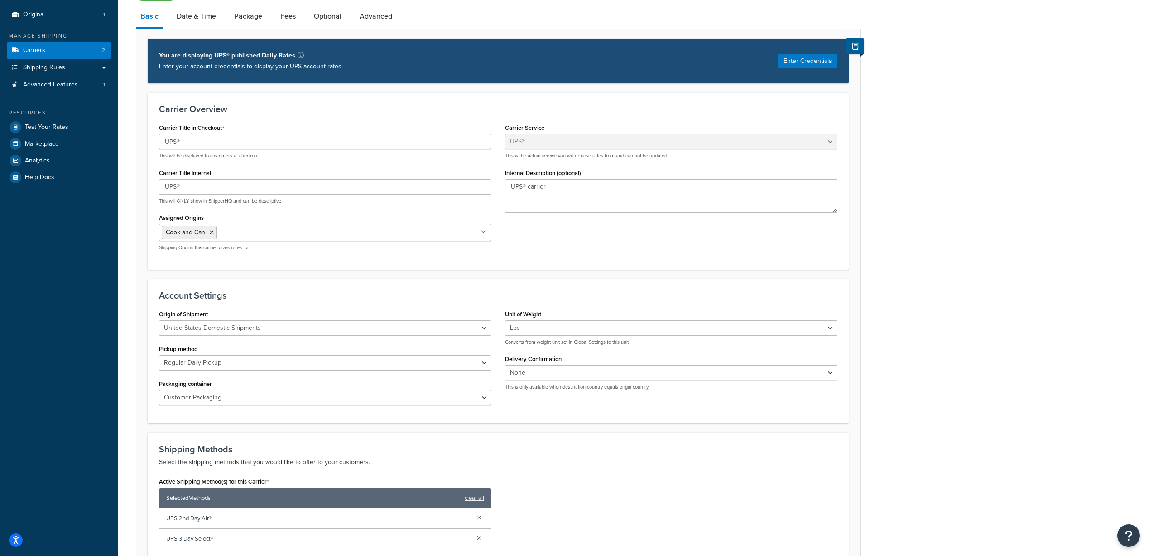
scroll to position [33, 0]
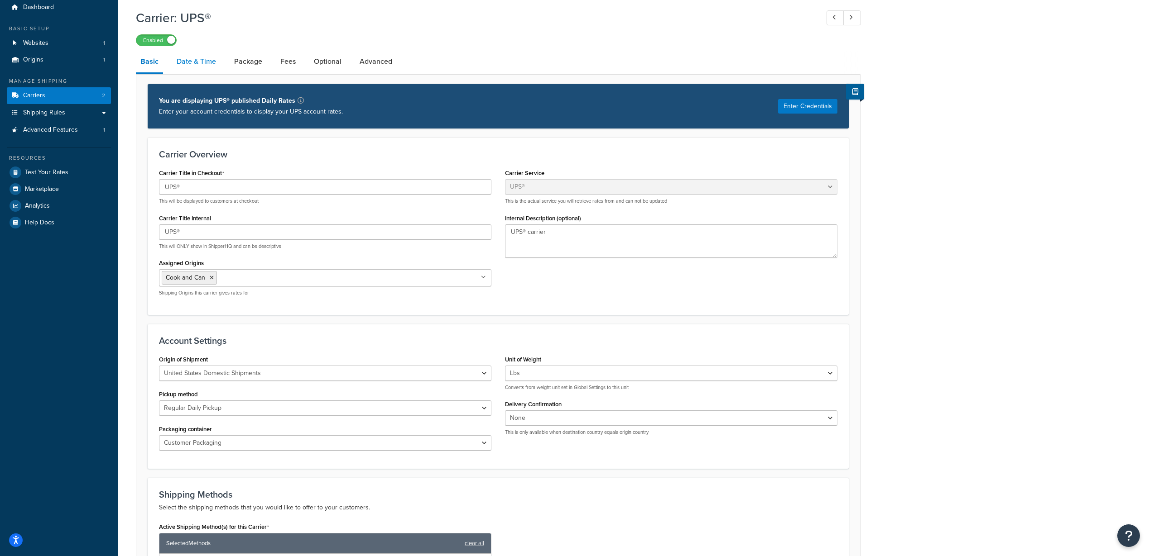
click at [199, 60] on link "Date & Time" at bounding box center [196, 62] width 48 height 22
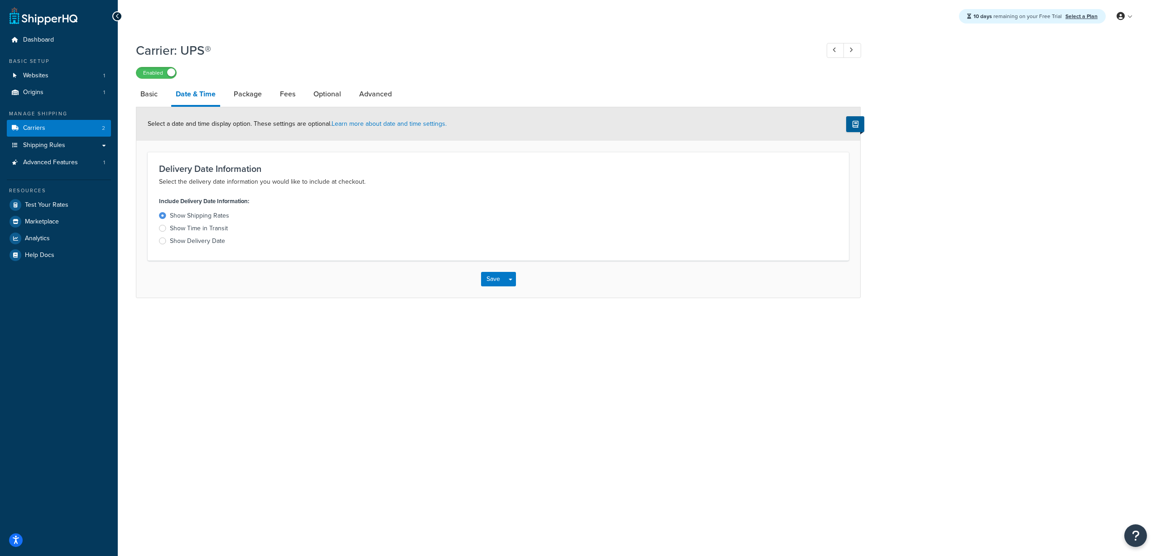
click at [191, 240] on div "Show Delivery Date" at bounding box center [197, 241] width 55 height 9
click at [0, 0] on input "Show Delivery Date" at bounding box center [0, 0] width 0 height 0
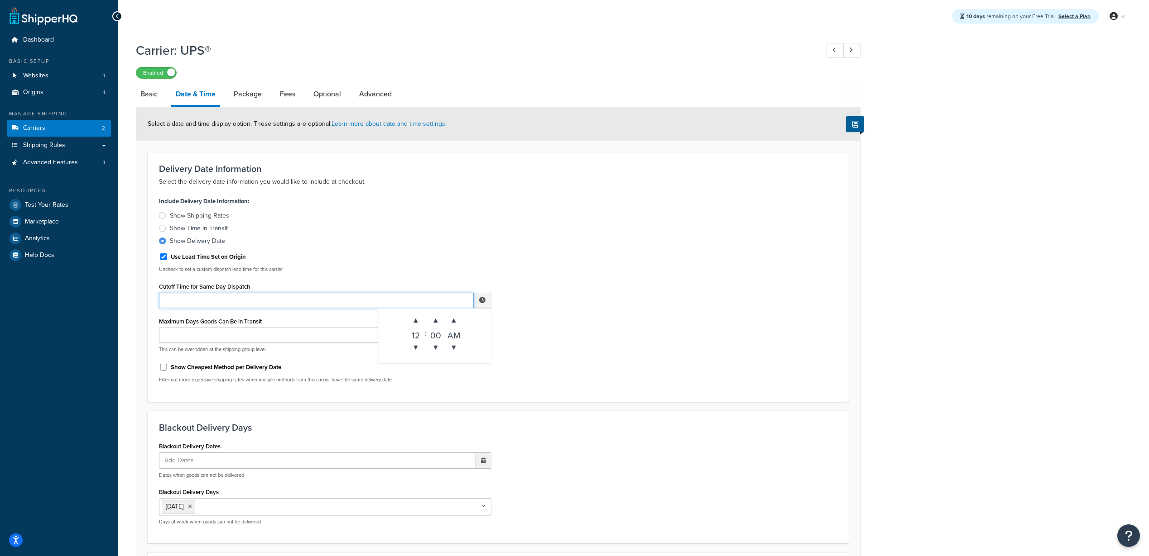
click at [301, 297] on input "Cutoff Time for Same Day Dispatch" at bounding box center [316, 300] width 315 height 15
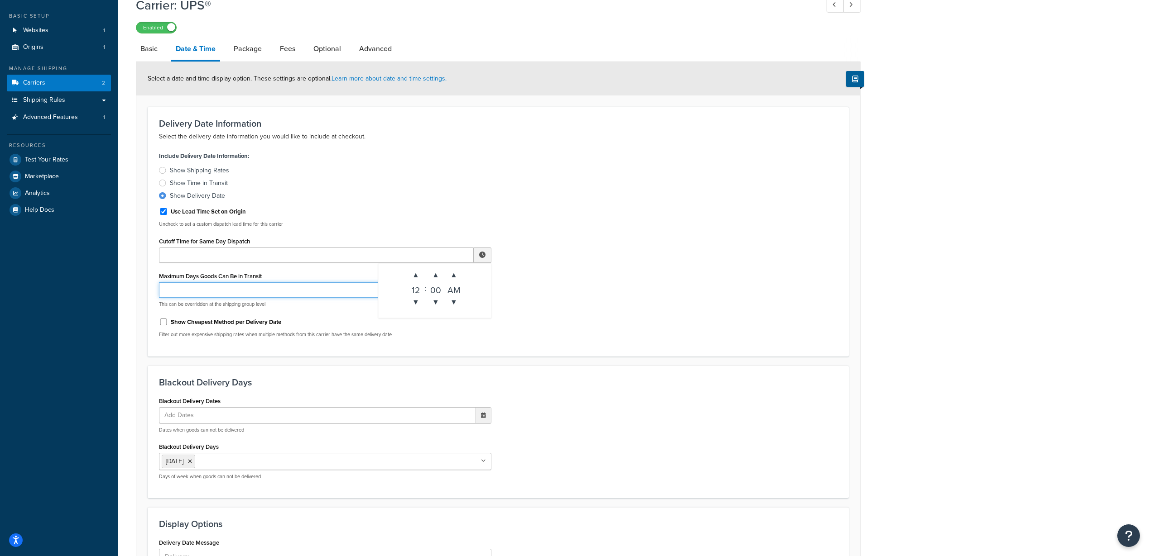
click at [289, 289] on input "Maximum Days Goods Can Be in Transit" at bounding box center [312, 290] width 307 height 15
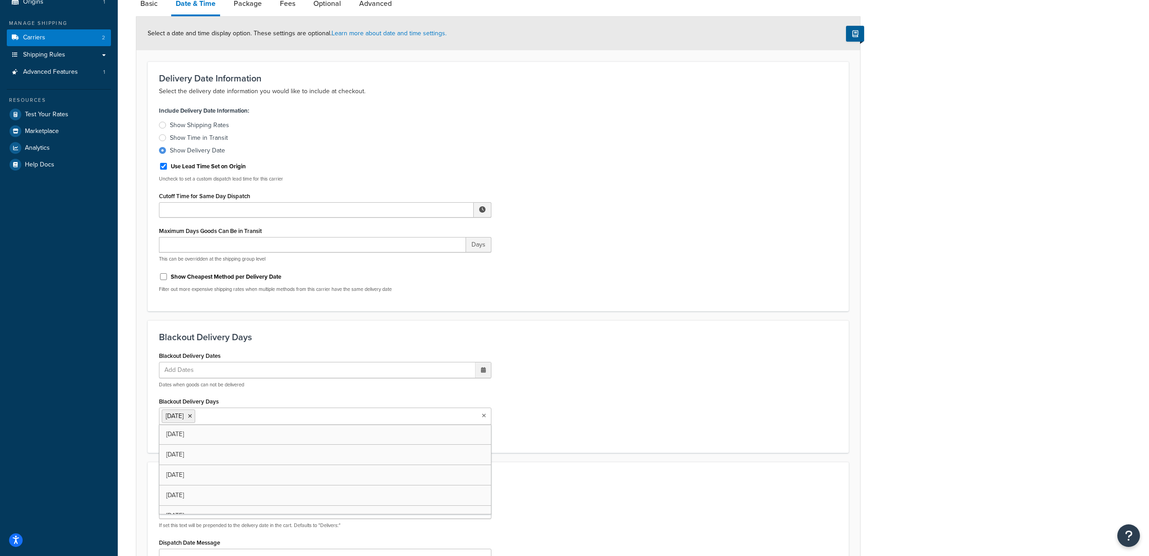
click at [296, 420] on ul "[DATE]" at bounding box center [325, 416] width 332 height 17
click at [742, 374] on div "Blackout Delivery Dates Add Dates ‹ October 2025 › Su Mo Tu We Th Fr Sa 28 29 3…" at bounding box center [498, 396] width 692 height 93
click at [192, 416] on icon at bounding box center [190, 416] width 4 height 5
click at [627, 356] on div "Blackout Delivery Dates Add Dates ‹ October 2025 › Su Mo Tu We Th Fr Sa 28 29 3…" at bounding box center [498, 396] width 692 height 93
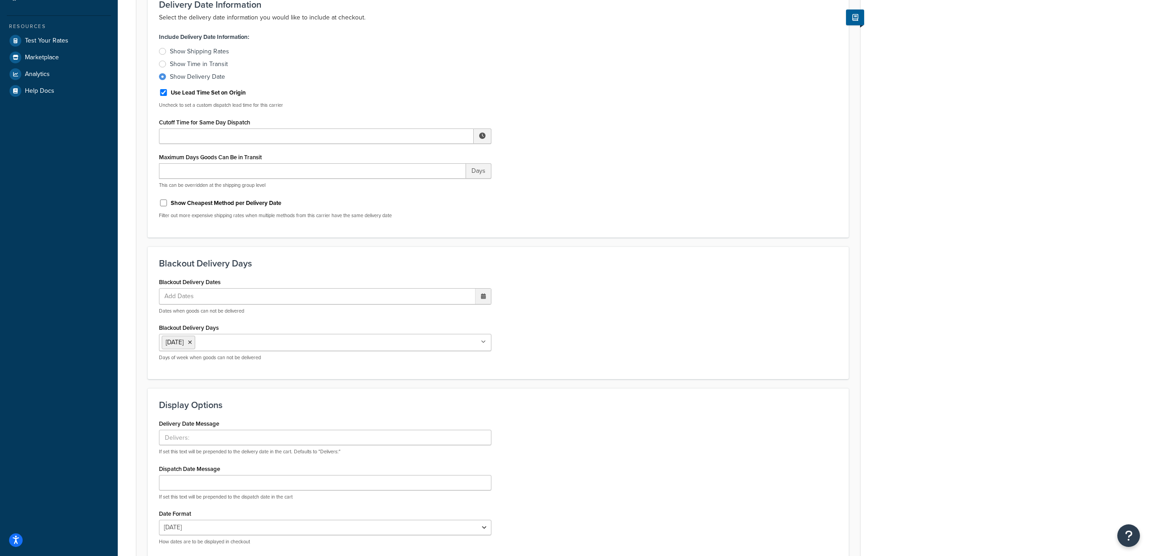
scroll to position [210, 0]
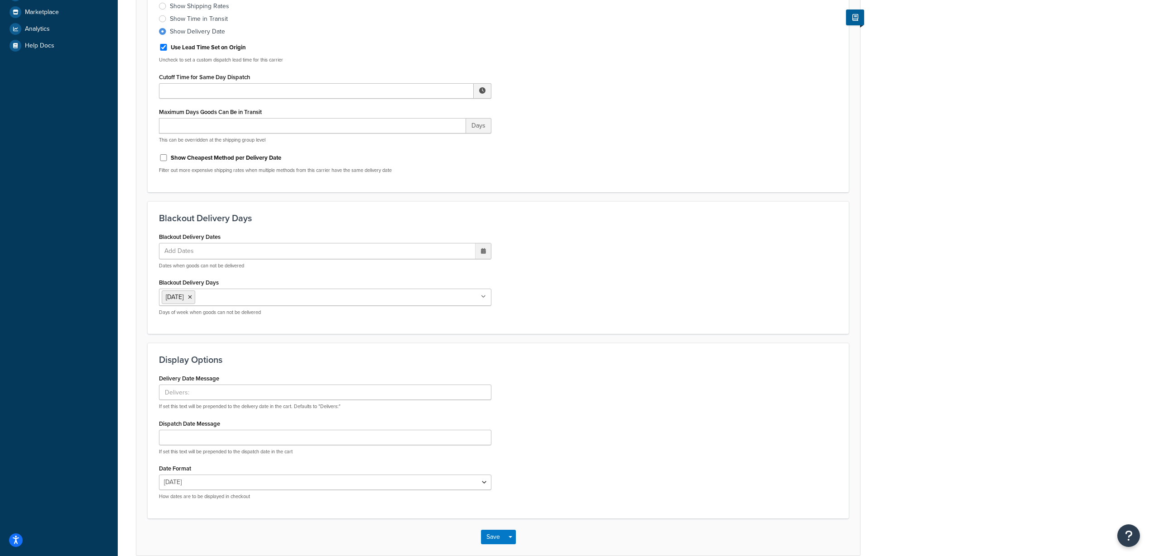
click at [455, 253] on ul "Add Dates" at bounding box center [325, 251] width 332 height 16
click at [611, 237] on div "Blackout Delivery Dates Add Dates ‹ October 2025 › Su Mo Tu We Th Fr Sa 28 29 3…" at bounding box center [498, 276] width 692 height 93
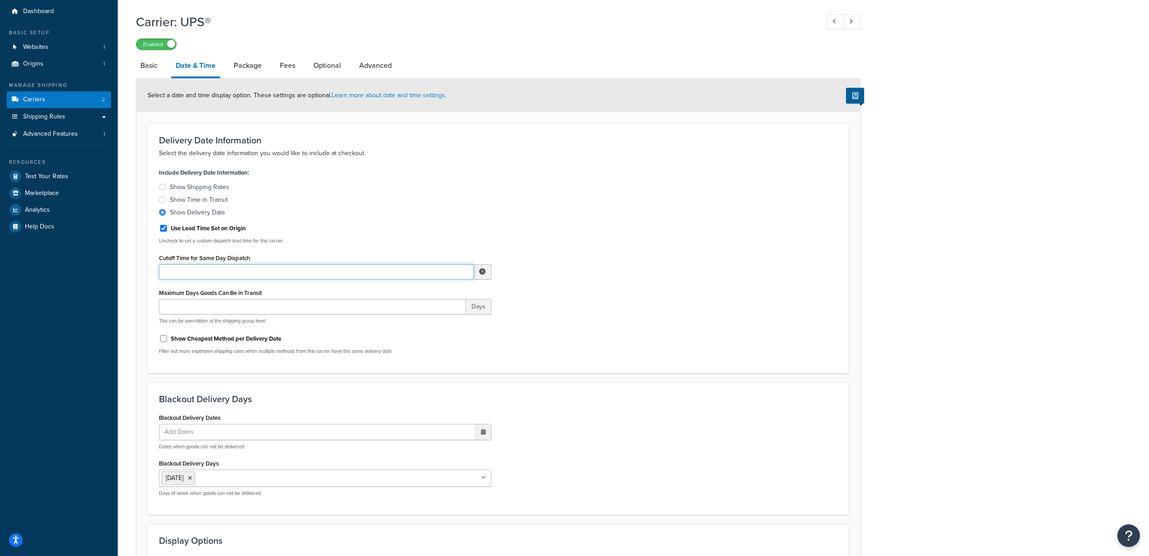
click at [308, 277] on input "Cutoff Time for Same Day Dispatch" at bounding box center [316, 271] width 315 height 15
click at [712, 226] on div "Include Delivery Date Information: Show Shipping Rates Show Time in Transit Sho…" at bounding box center [498, 264] width 692 height 196
click at [249, 245] on p "Uncheck to set a custom dispatch lead time for this carrier" at bounding box center [325, 241] width 332 height 7
click at [166, 229] on input "Use Lead Time Set on Origin" at bounding box center [163, 228] width 9 height 7
checkbox input "false"
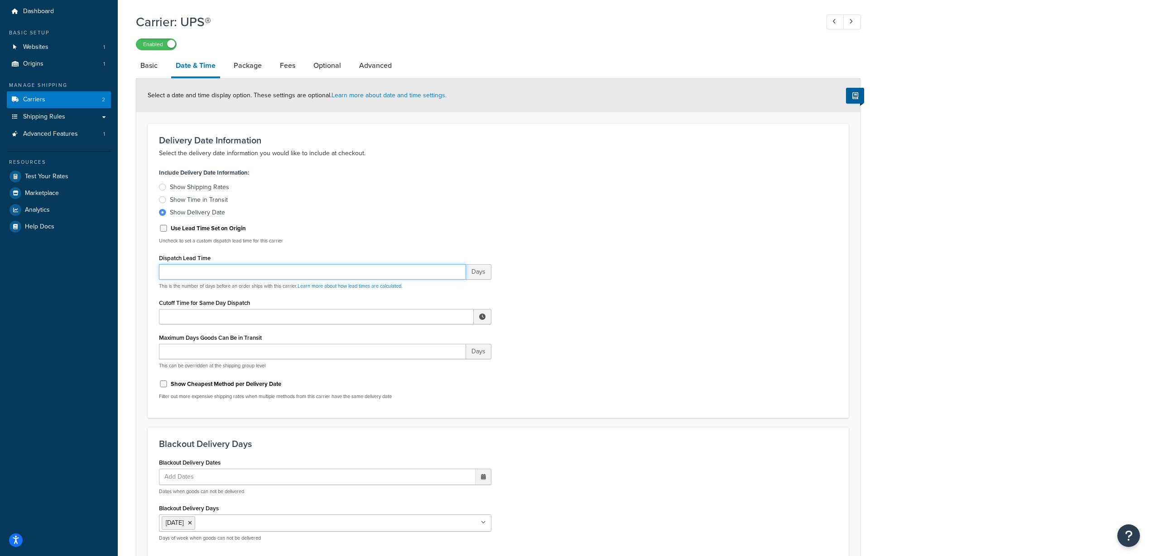
click at [426, 272] on input "Dispatch Lead Time" at bounding box center [312, 271] width 307 height 15
click at [385, 286] on link "Learn more about how lead times are calculated." at bounding box center [349, 286] width 105 height 7
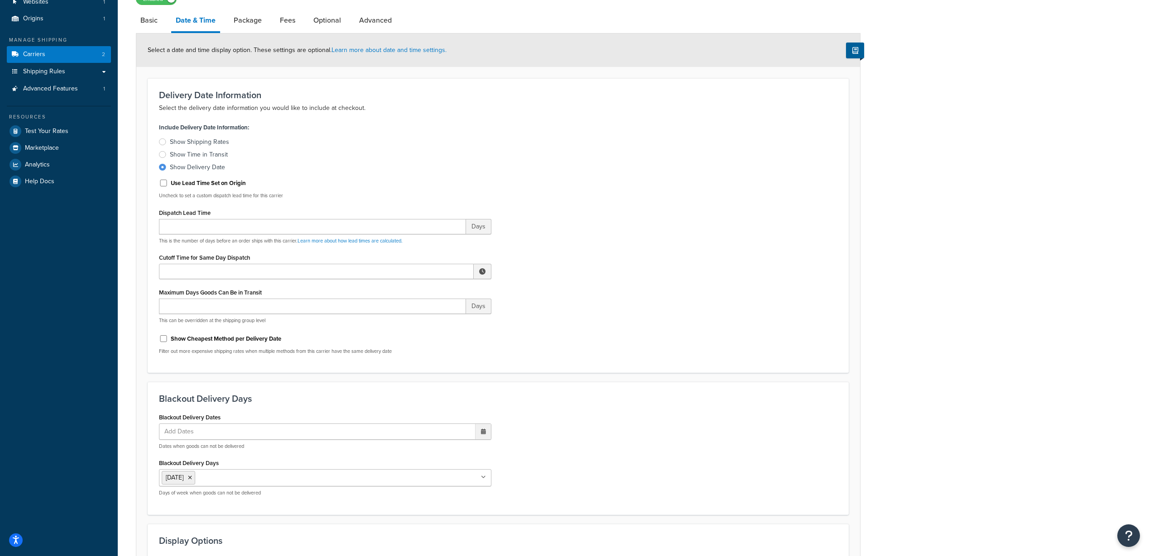
click at [221, 140] on div "Show Shipping Rates" at bounding box center [199, 142] width 59 height 9
click at [0, 0] on input "Show Shipping Rates" at bounding box center [0, 0] width 0 height 0
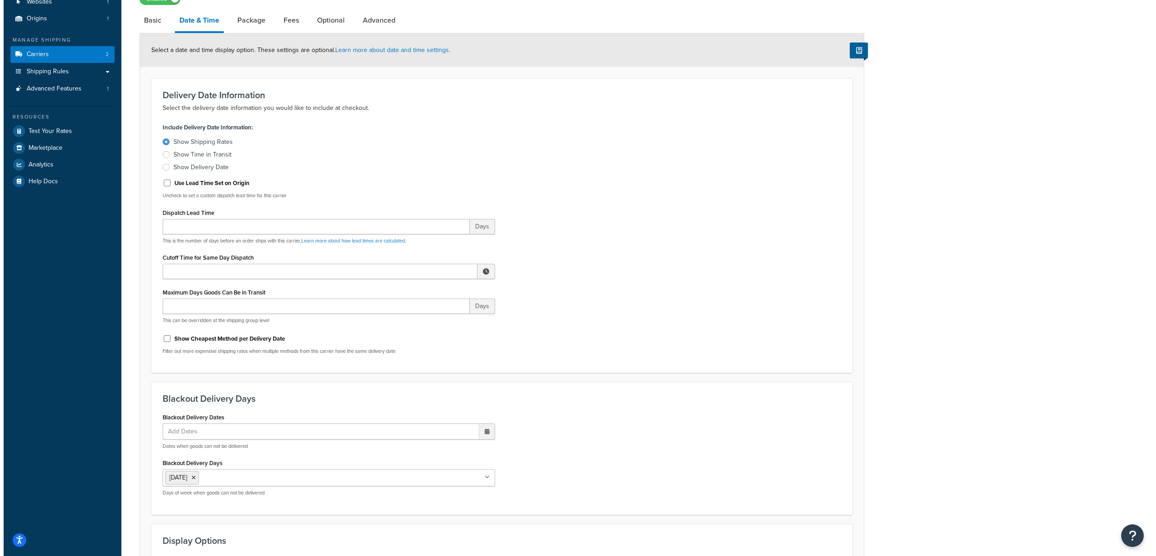
scroll to position [0, 0]
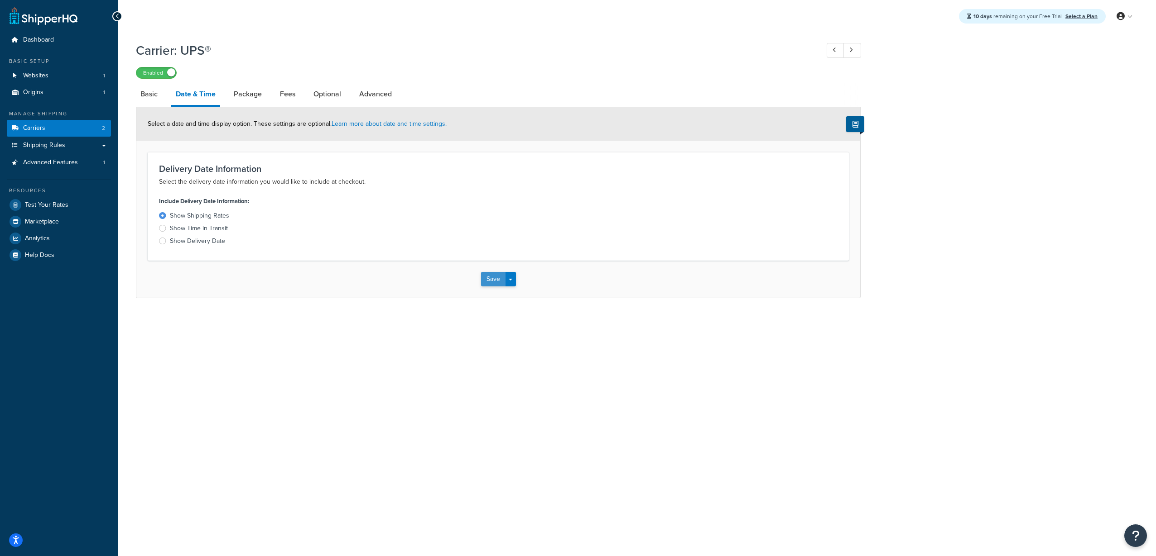
click at [489, 281] on button "Save" at bounding box center [493, 279] width 24 height 14
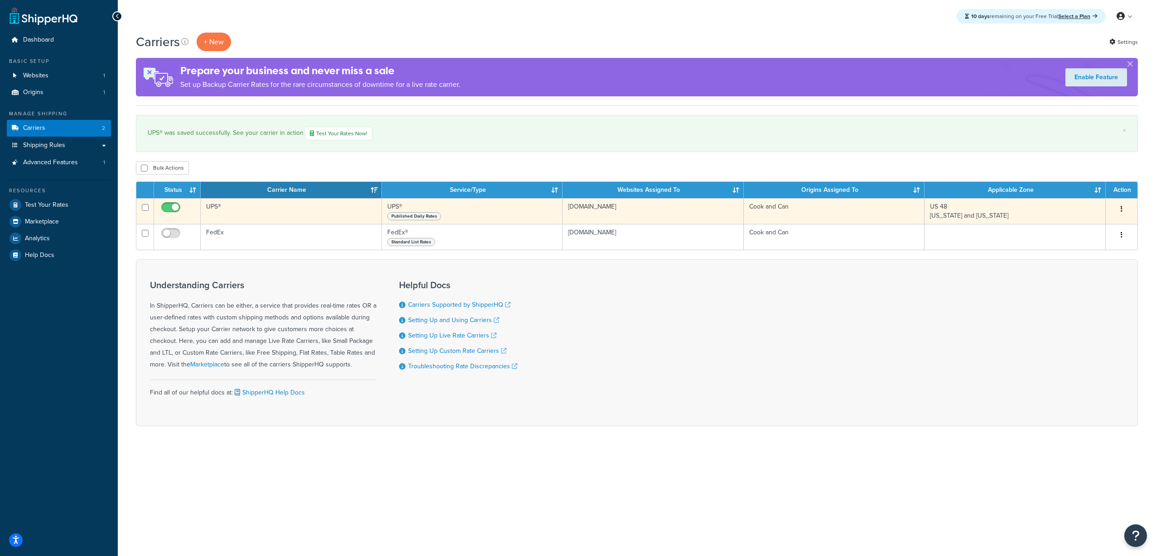
click at [287, 209] on td "UPS®" at bounding box center [291, 211] width 181 height 26
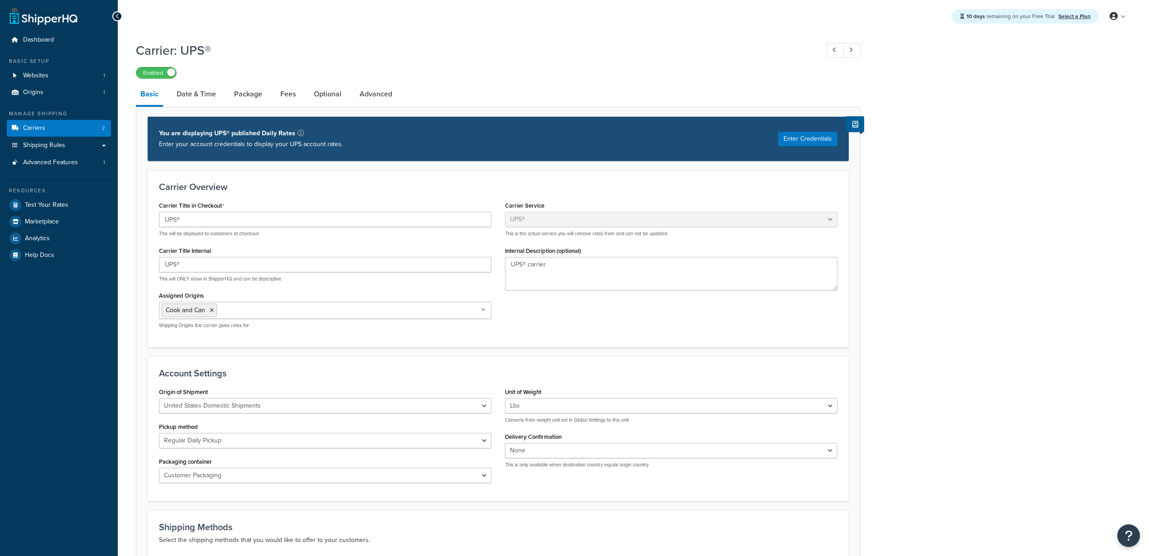
select select "ups"
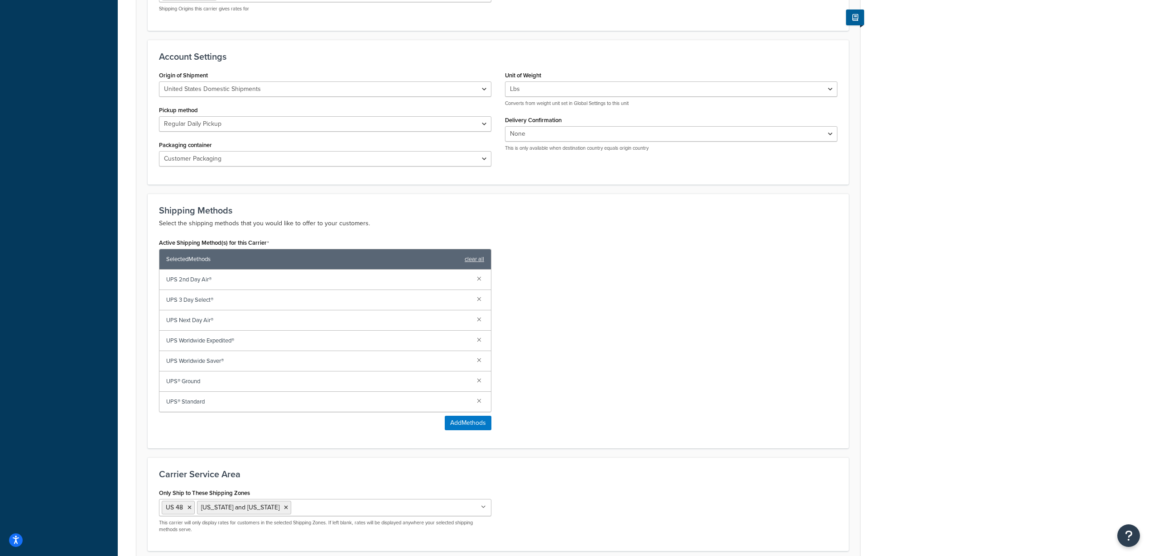
scroll to position [362, 0]
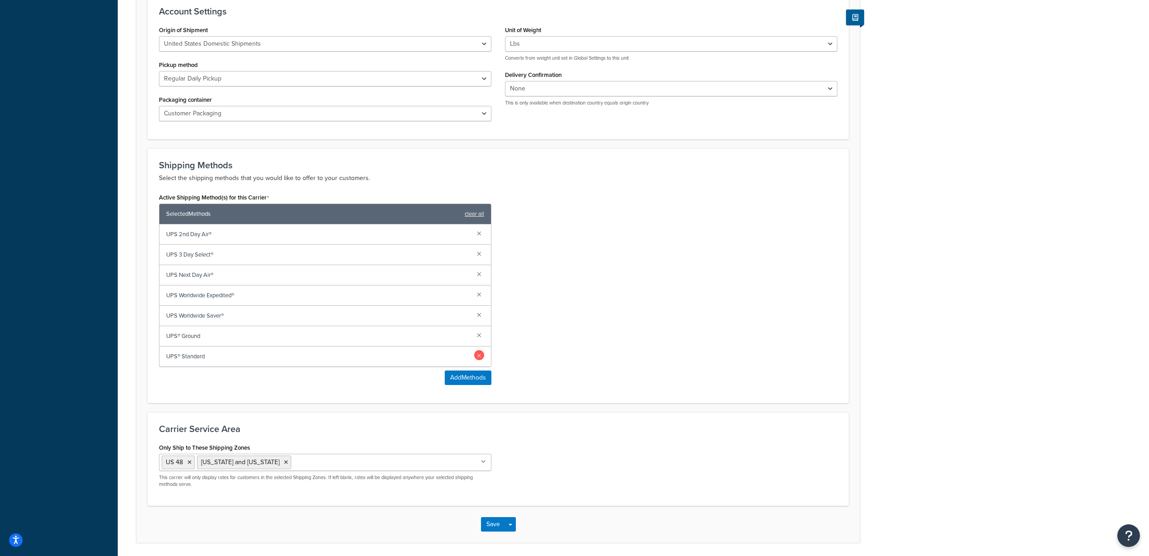
click at [479, 357] on link at bounding box center [479, 355] width 10 height 10
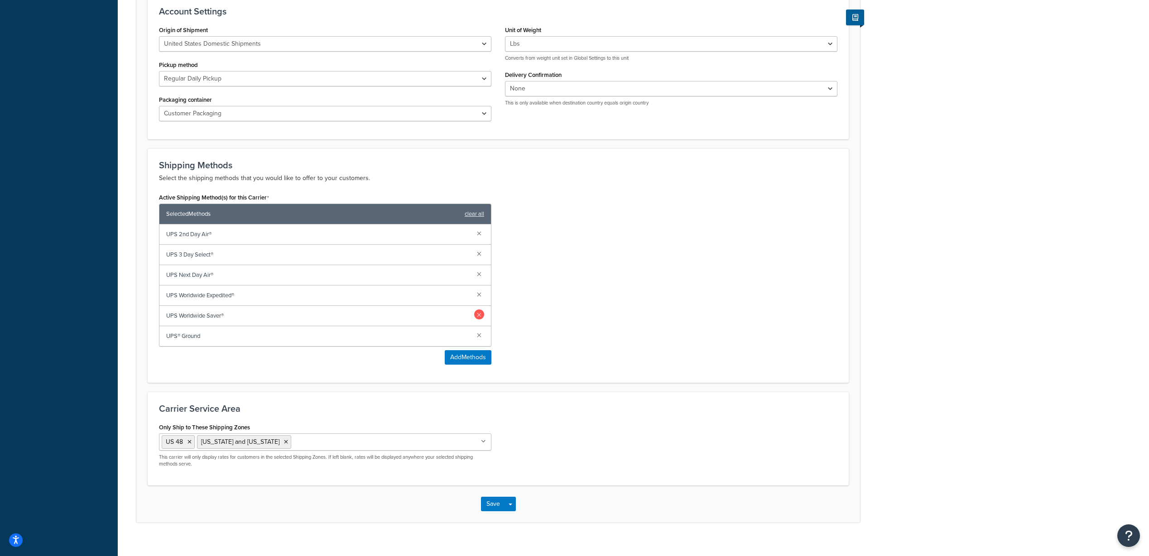
click at [479, 314] on link at bounding box center [479, 315] width 10 height 10
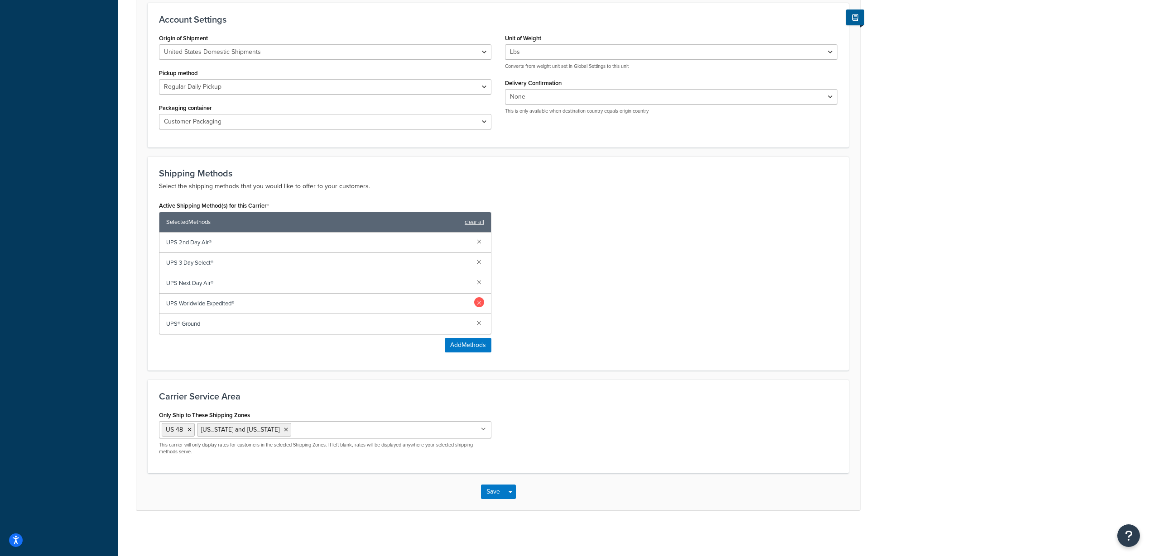
click at [480, 302] on link at bounding box center [479, 302] width 10 height 10
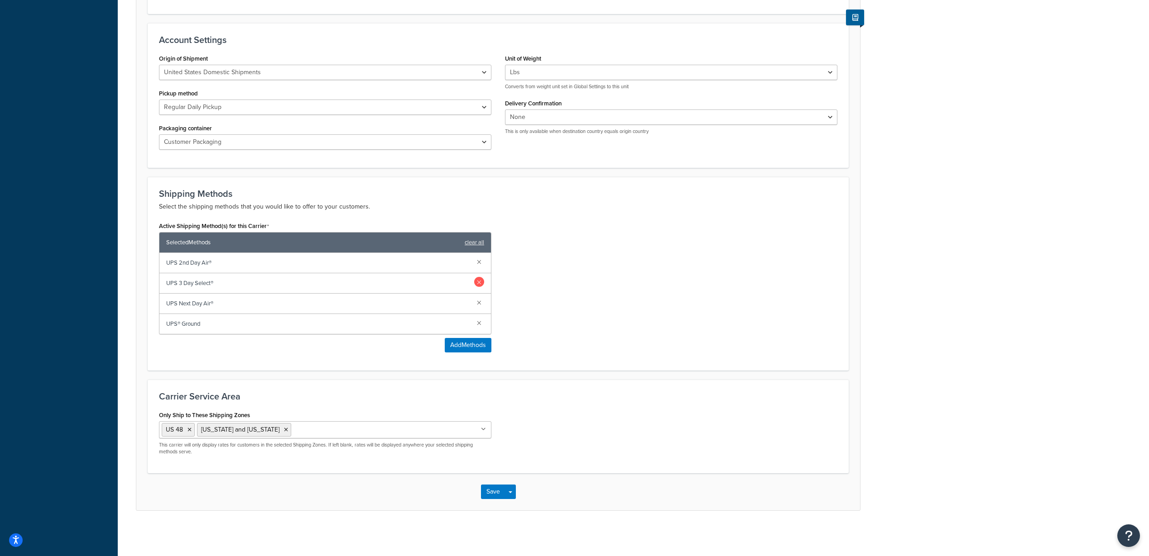
click at [480, 301] on link at bounding box center [479, 302] width 10 height 10
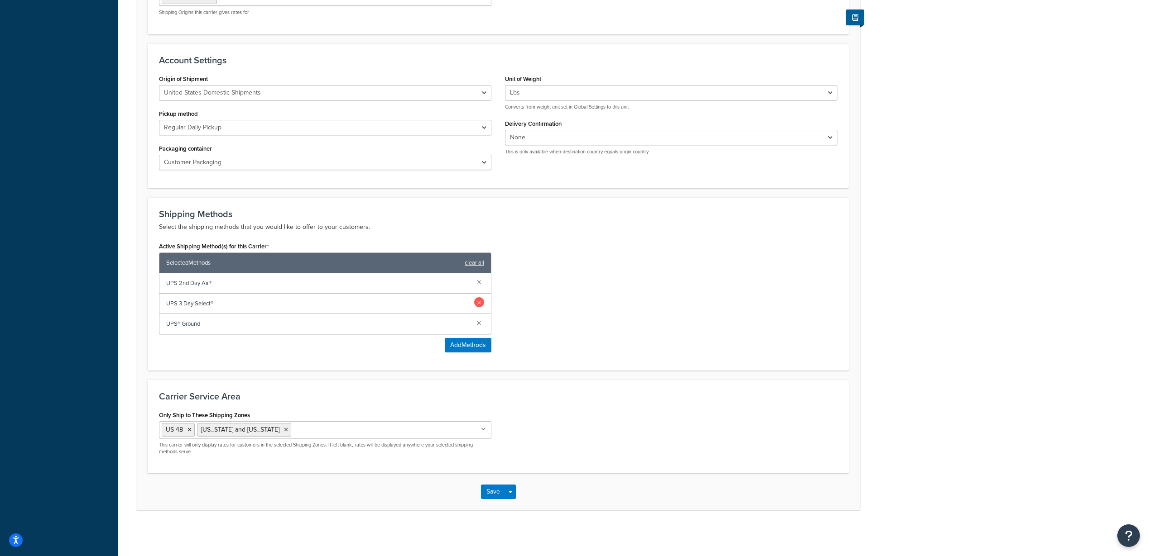
click at [480, 301] on link at bounding box center [479, 302] width 10 height 10
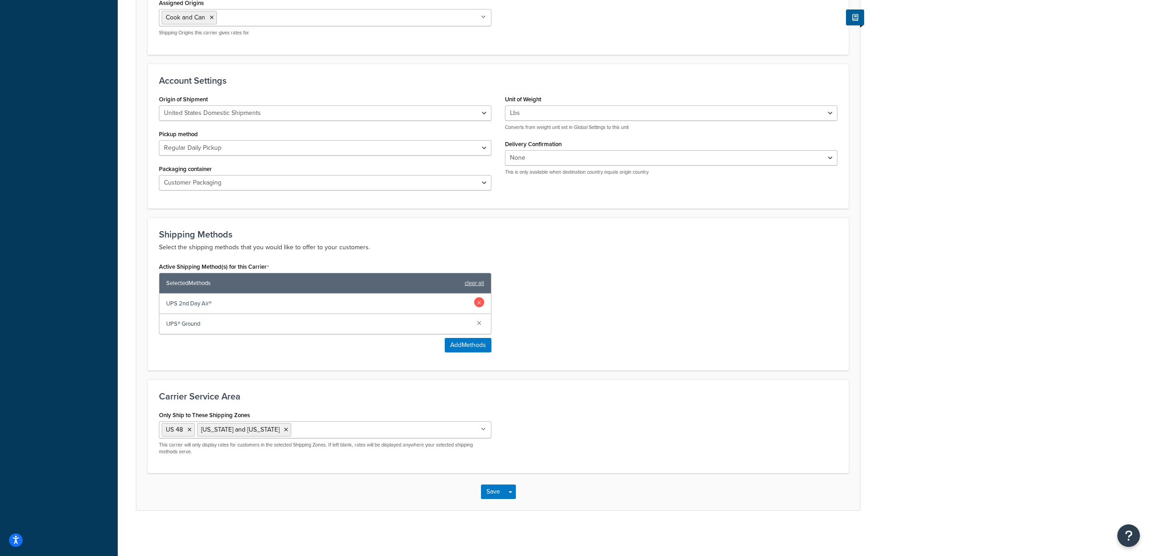
click at [480, 299] on link at bounding box center [479, 302] width 10 height 10
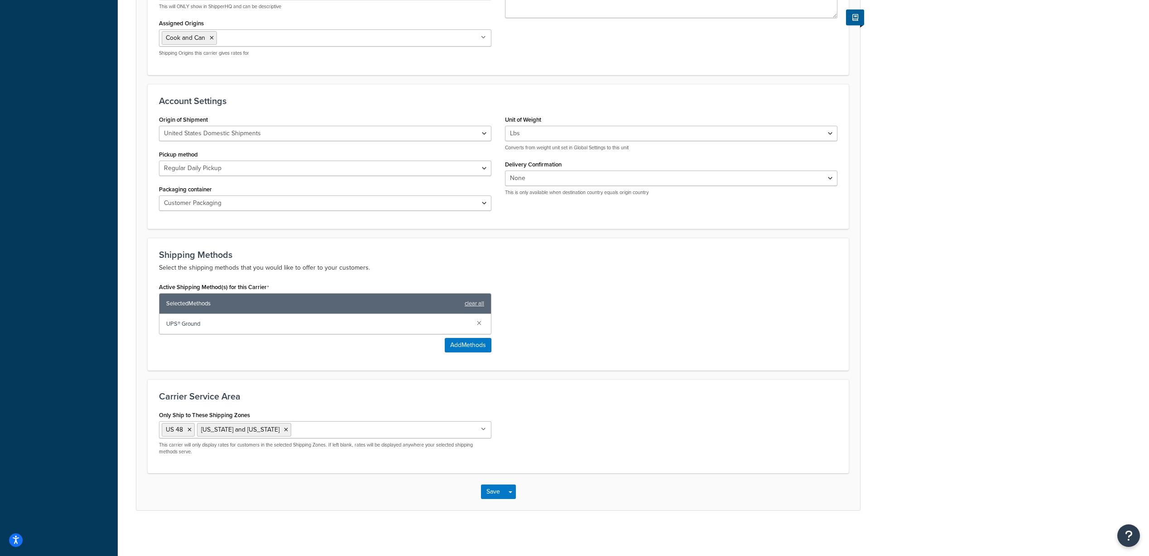
scroll to position [273, 0]
click at [488, 488] on button "Save" at bounding box center [493, 492] width 24 height 14
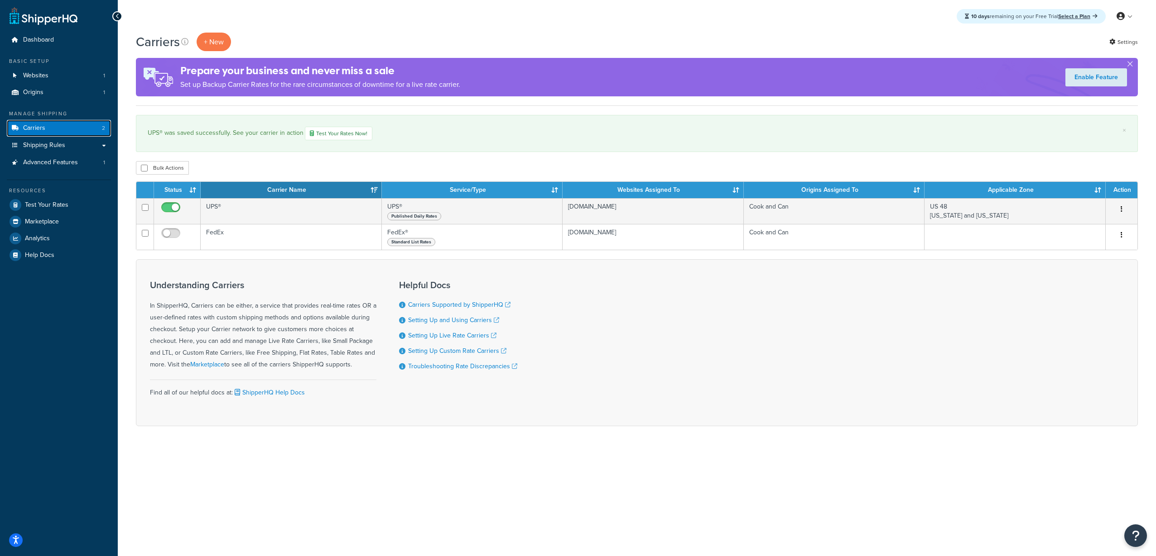
click at [72, 128] on link "Carriers 2" at bounding box center [59, 128] width 104 height 17
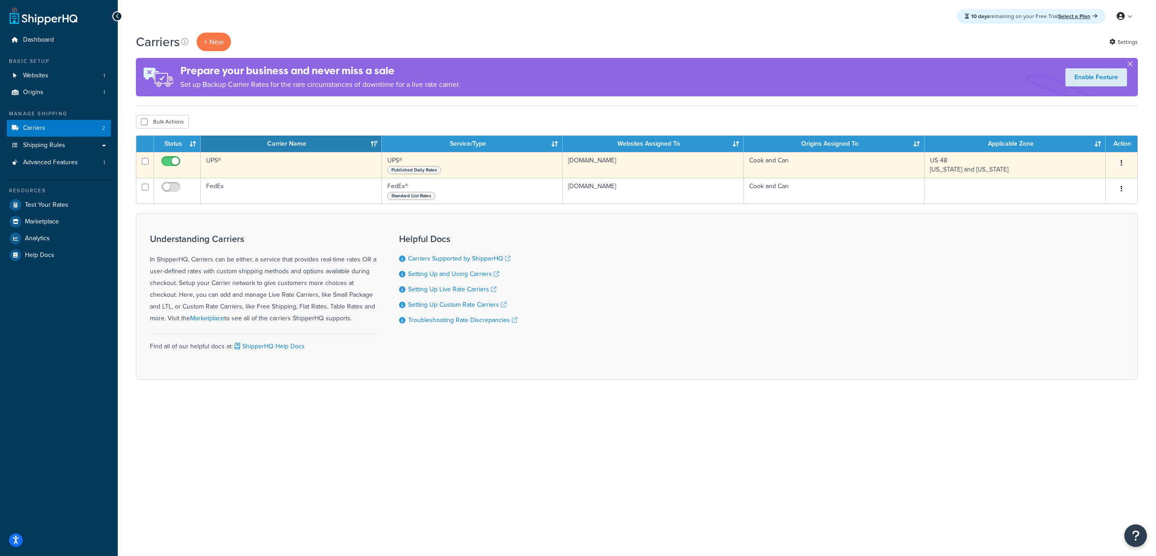
click at [228, 164] on td "UPS®" at bounding box center [291, 165] width 181 height 26
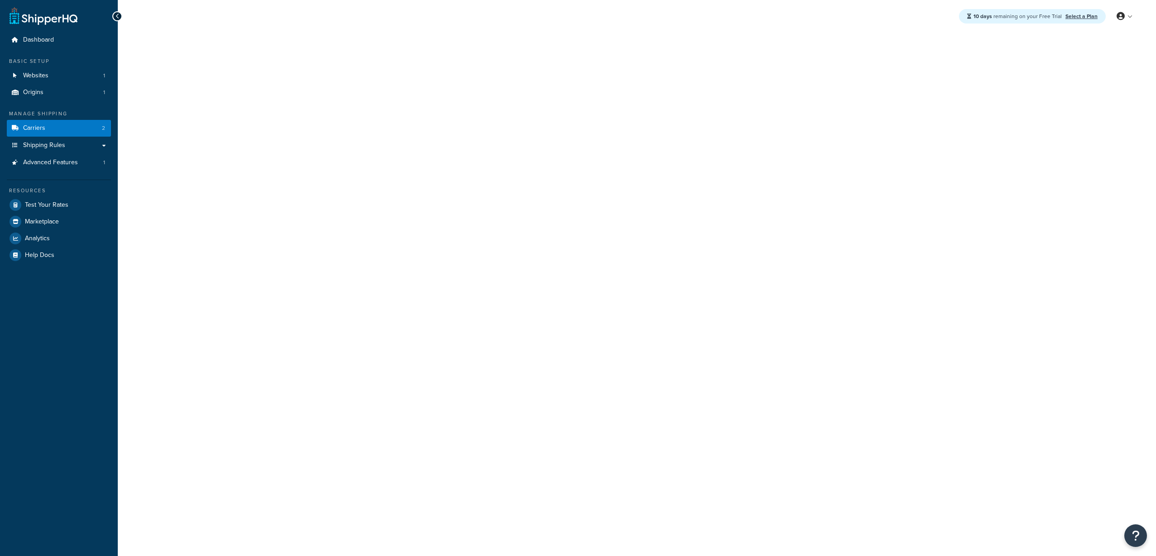
select select "ups"
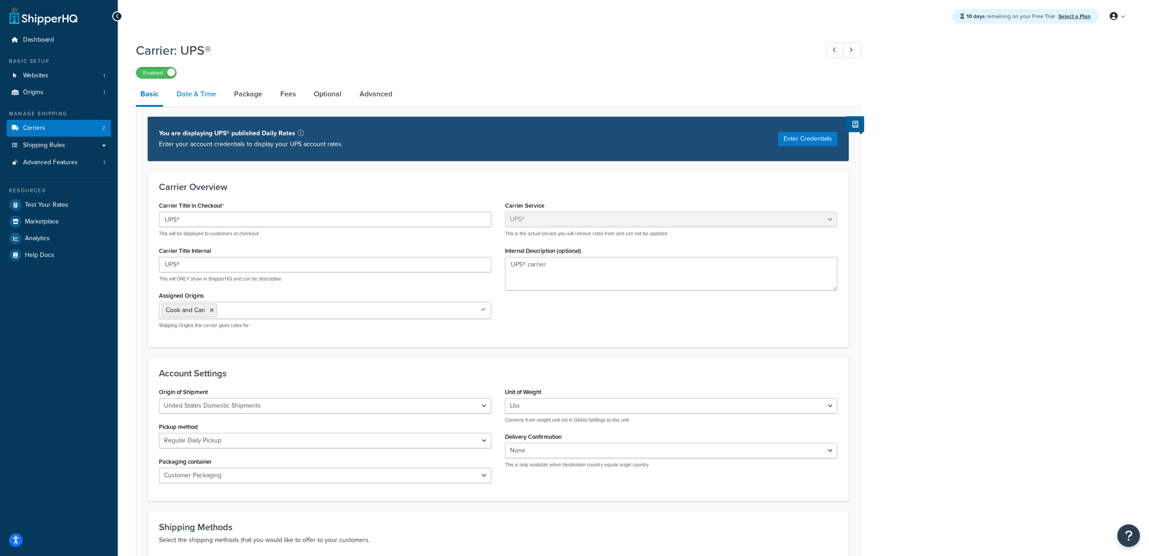
click at [194, 100] on link "Date & Time" at bounding box center [196, 94] width 48 height 22
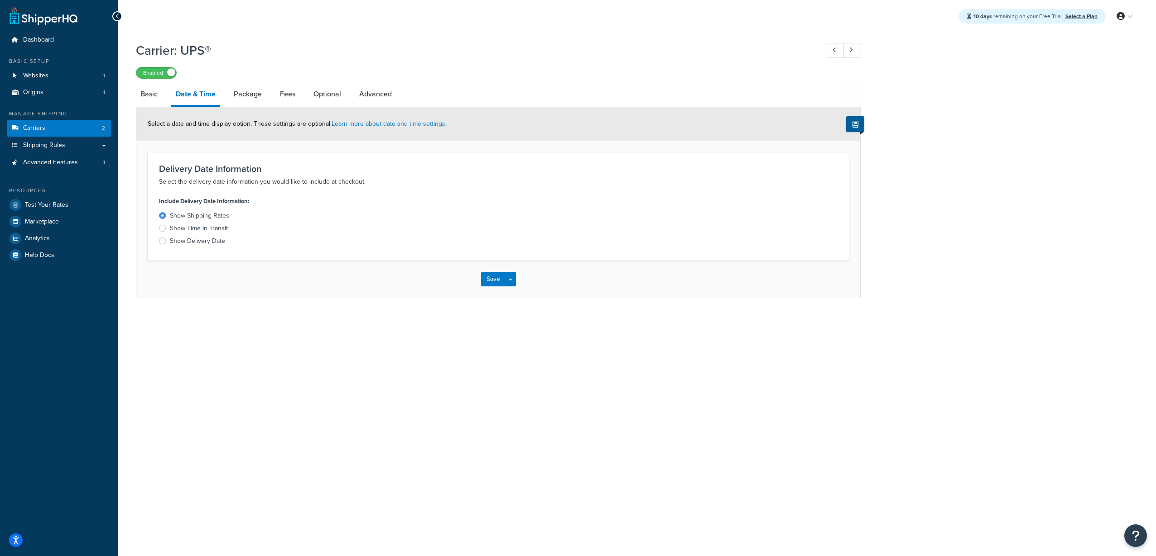
click at [211, 241] on div "Show Delivery Date" at bounding box center [197, 241] width 55 height 9
click at [0, 0] on input "Show Delivery Date" at bounding box center [0, 0] width 0 height 0
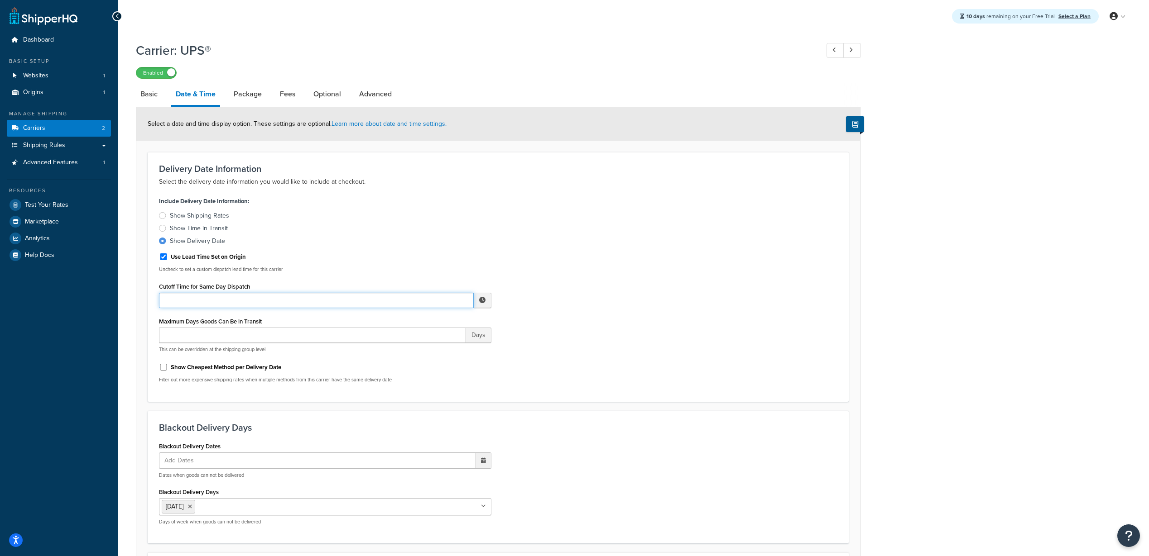
click at [279, 298] on input "Cutoff Time for Same Day Dispatch" at bounding box center [316, 300] width 315 height 15
click at [165, 256] on input "Use Lead Time Set on Origin" at bounding box center [163, 257] width 9 height 7
checkbox input "false"
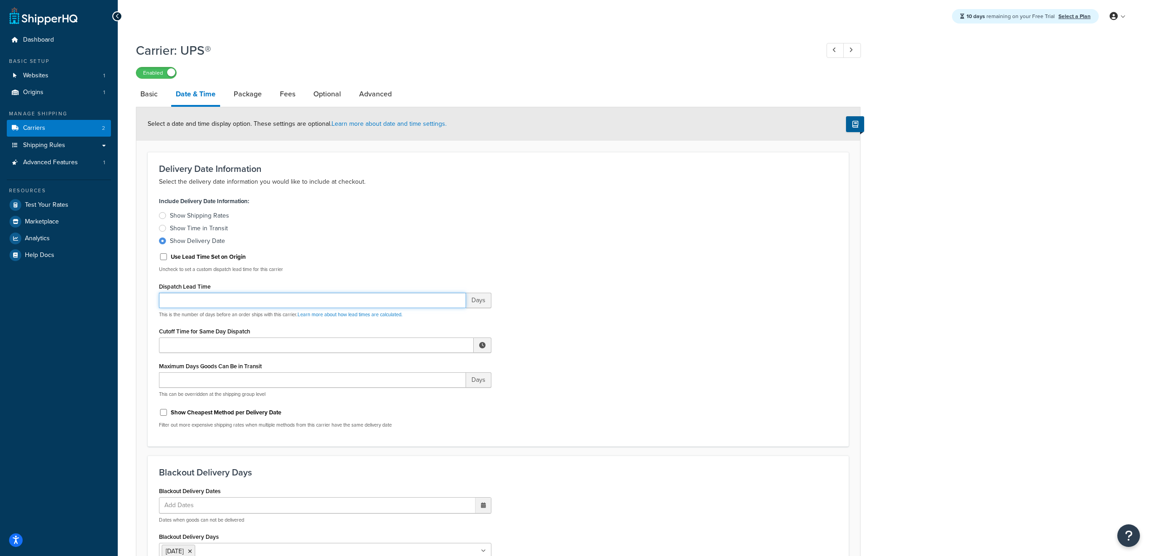
click at [218, 297] on input "Dispatch Lead Time" at bounding box center [312, 300] width 307 height 15
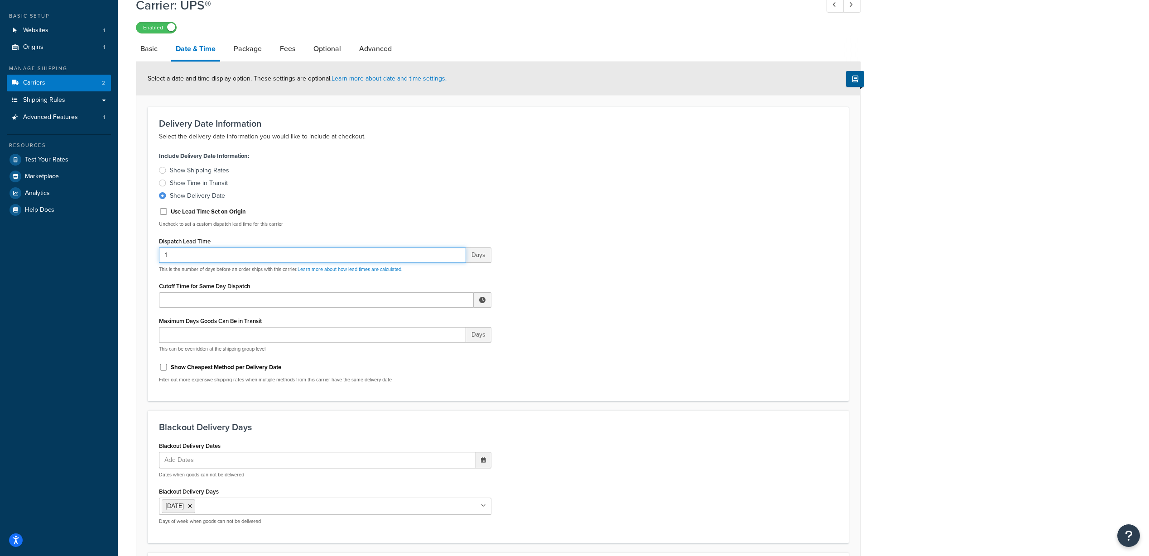
scroll to position [91, 0]
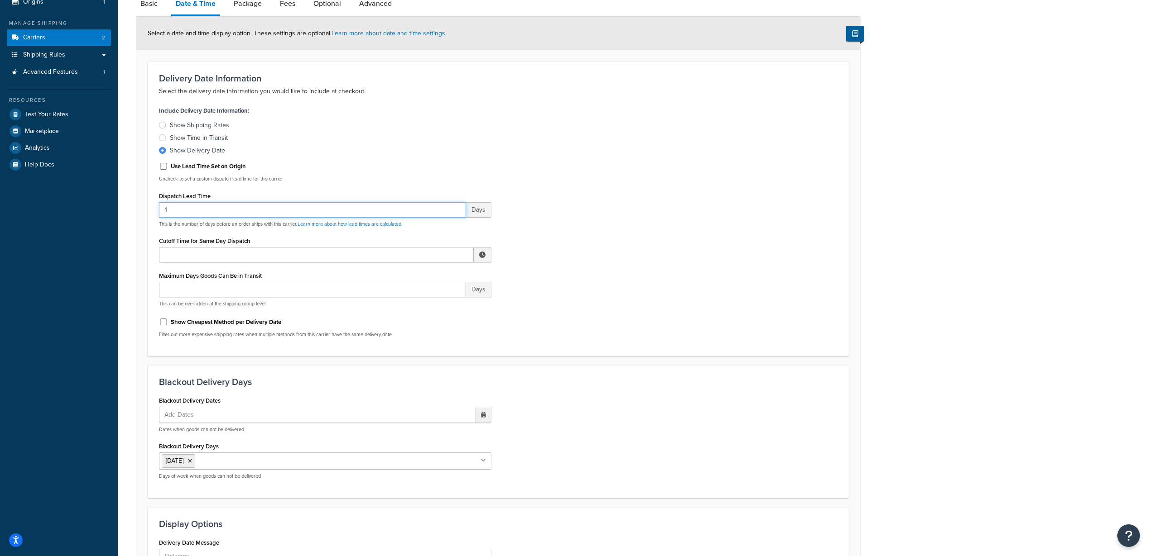
type input "1"
click at [245, 252] on input "Cutoff Time for Same Day Dispatch" at bounding box center [316, 254] width 315 height 15
click at [417, 275] on span "▲" at bounding box center [416, 275] width 18 height 18
click at [451, 278] on span "▲" at bounding box center [454, 275] width 18 height 18
type input "1:00 PM"
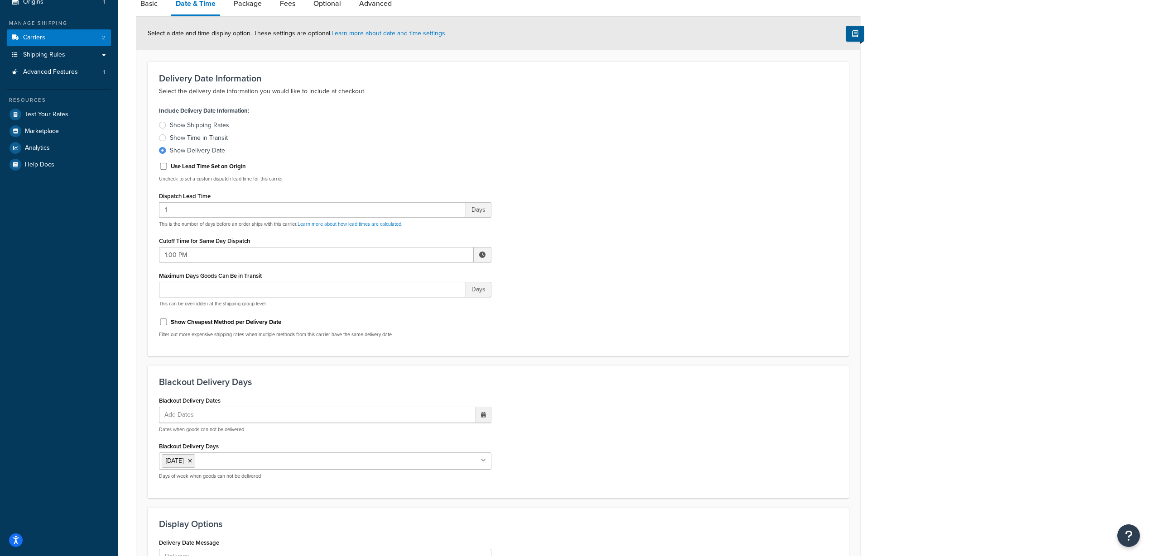
click at [591, 279] on div "Include Delivery Date Information: Show Shipping Rates Show Time in Transit Sho…" at bounding box center [498, 224] width 692 height 241
click at [381, 294] on input "Maximum Days Goods Can Be in Transit" at bounding box center [312, 289] width 307 height 15
click at [756, 263] on div "Include Delivery Date Information: Show Shipping Rates Show Time in Transit Sho…" at bounding box center [498, 224] width 692 height 241
click at [369, 288] on input "Maximum Days Goods Can Be in Transit" at bounding box center [312, 289] width 307 height 15
click at [598, 287] on div "Include Delivery Date Information: Show Shipping Rates Show Time in Transit Sho…" at bounding box center [498, 224] width 692 height 241
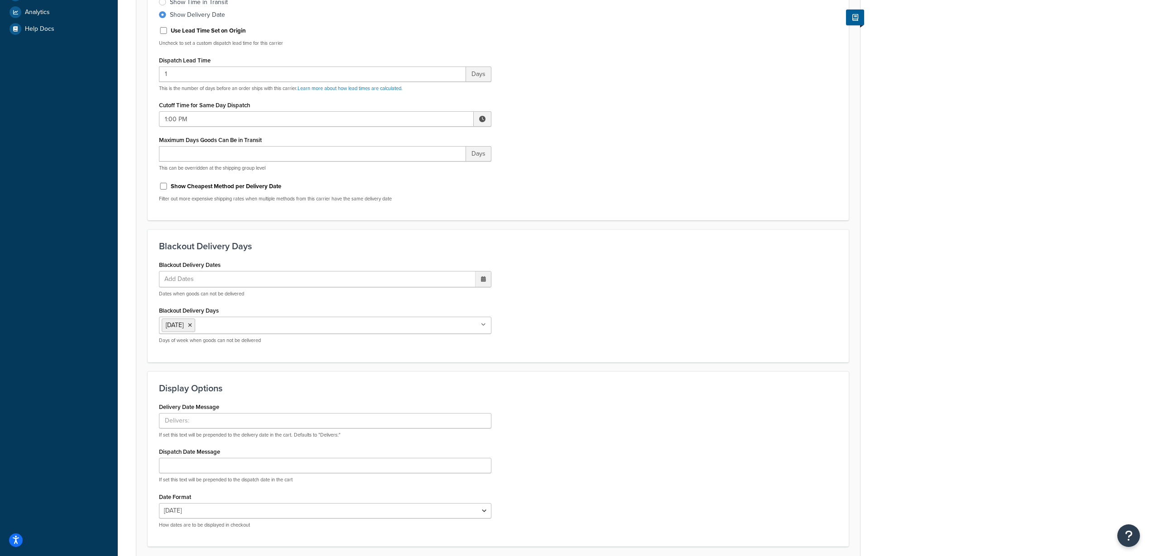
scroll to position [181, 0]
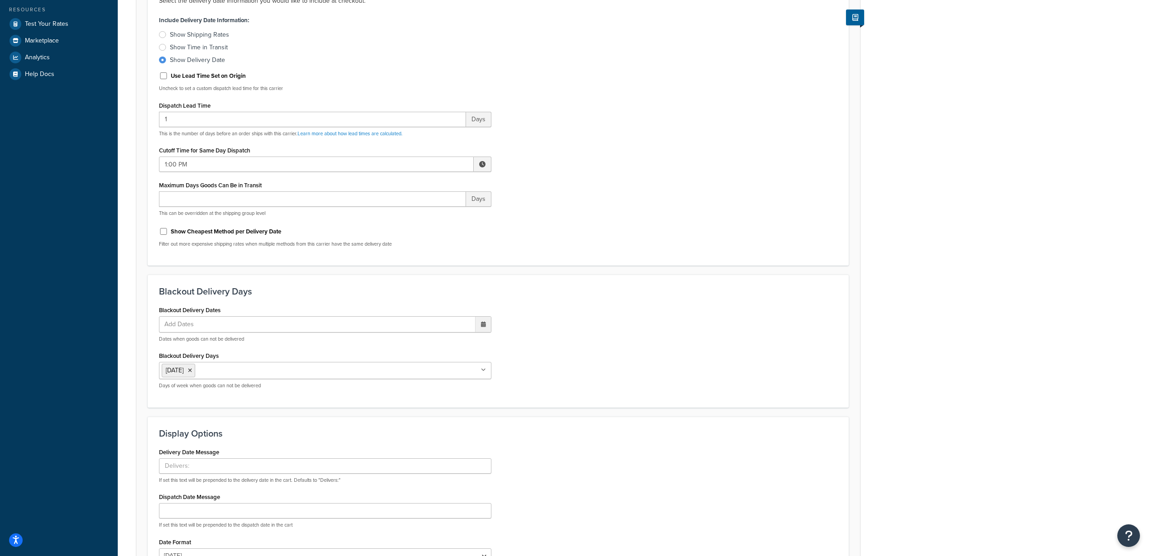
click at [220, 78] on label "Use Lead Time Set on Origin" at bounding box center [208, 76] width 75 height 8
click at [168, 78] on input "Use Lead Time Set on Origin" at bounding box center [163, 75] width 9 height 7
checkbox input "true"
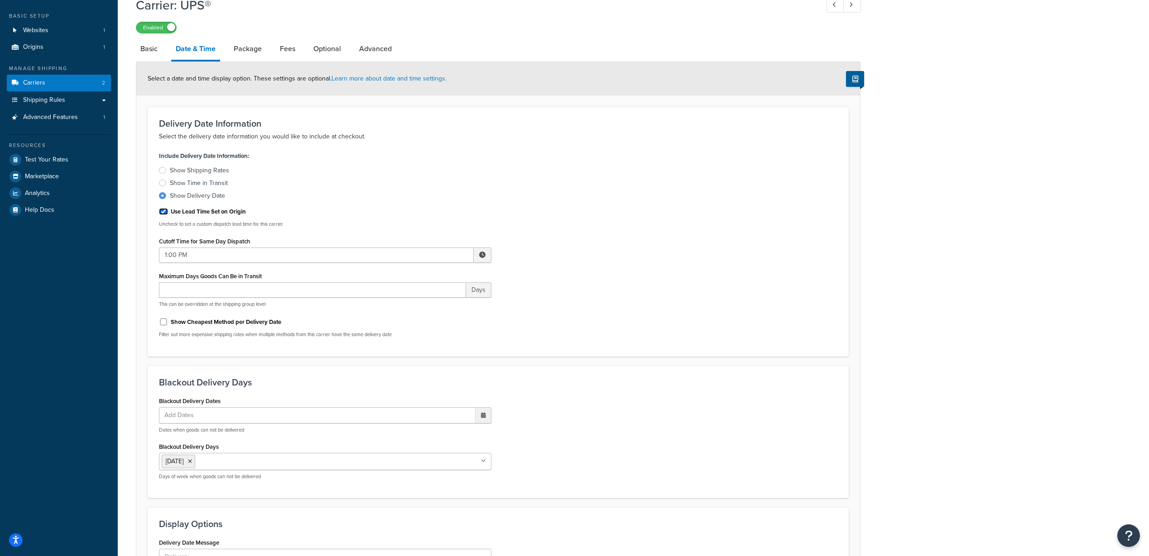
scroll to position [0, 0]
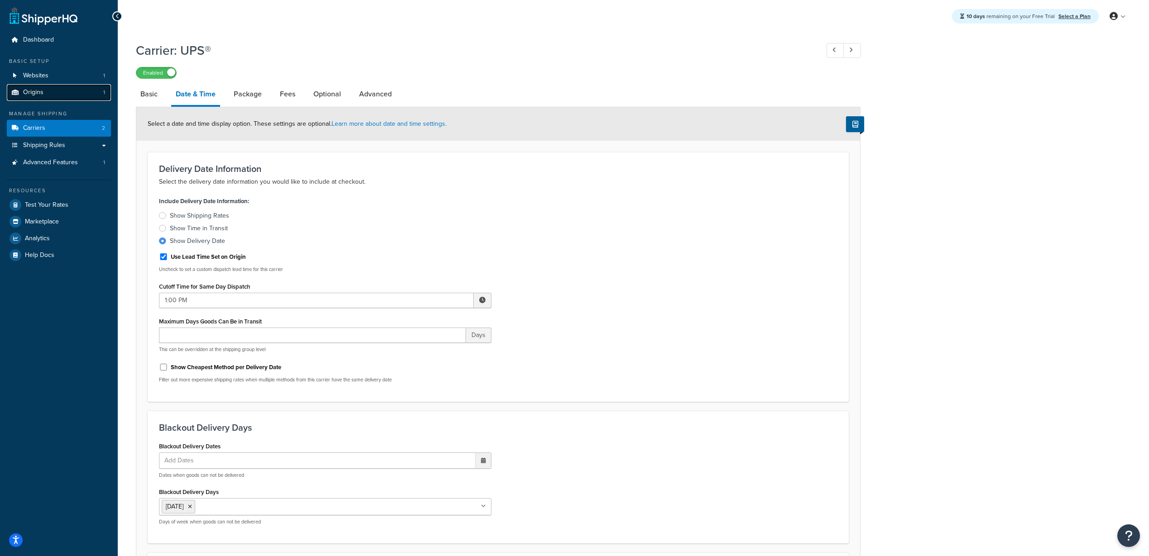
click at [63, 92] on link "Origins 1" at bounding box center [59, 92] width 104 height 17
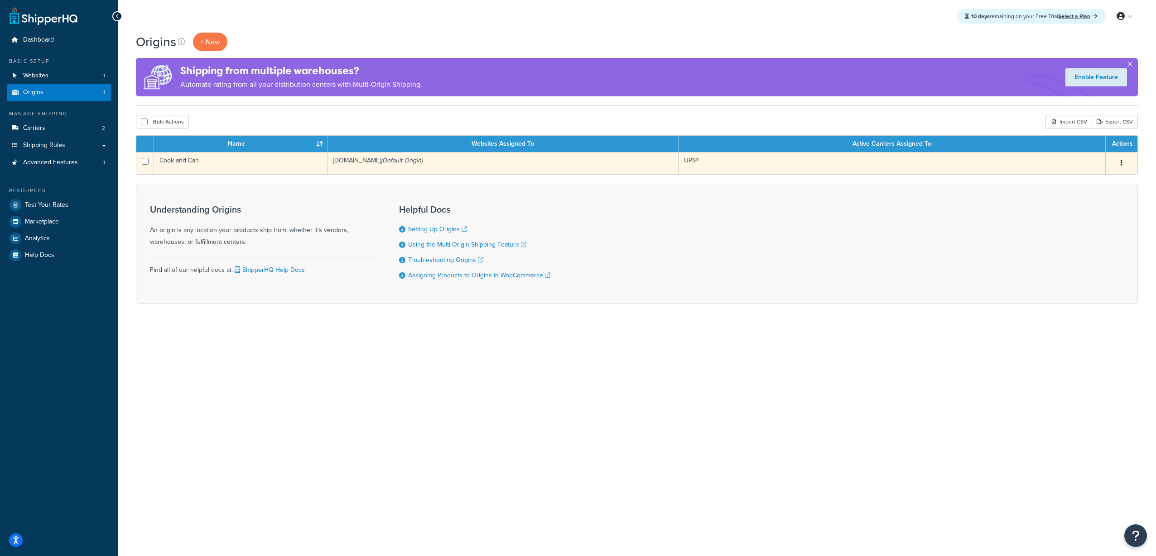
click at [182, 163] on td "Cook and Can" at bounding box center [240, 163] width 173 height 22
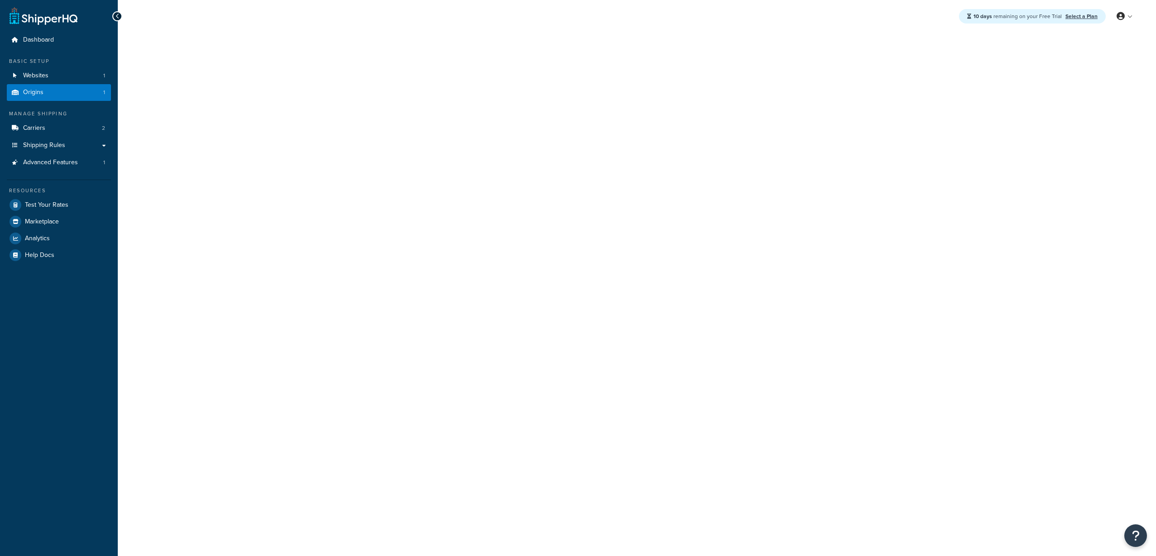
select select "14"
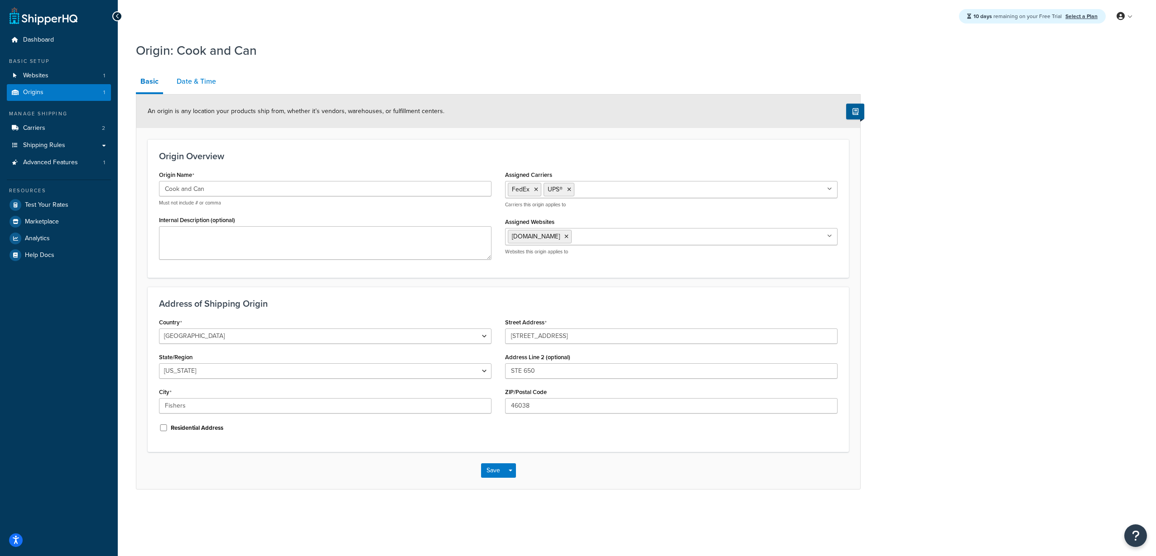
click at [186, 84] on link "Date & Time" at bounding box center [196, 82] width 48 height 22
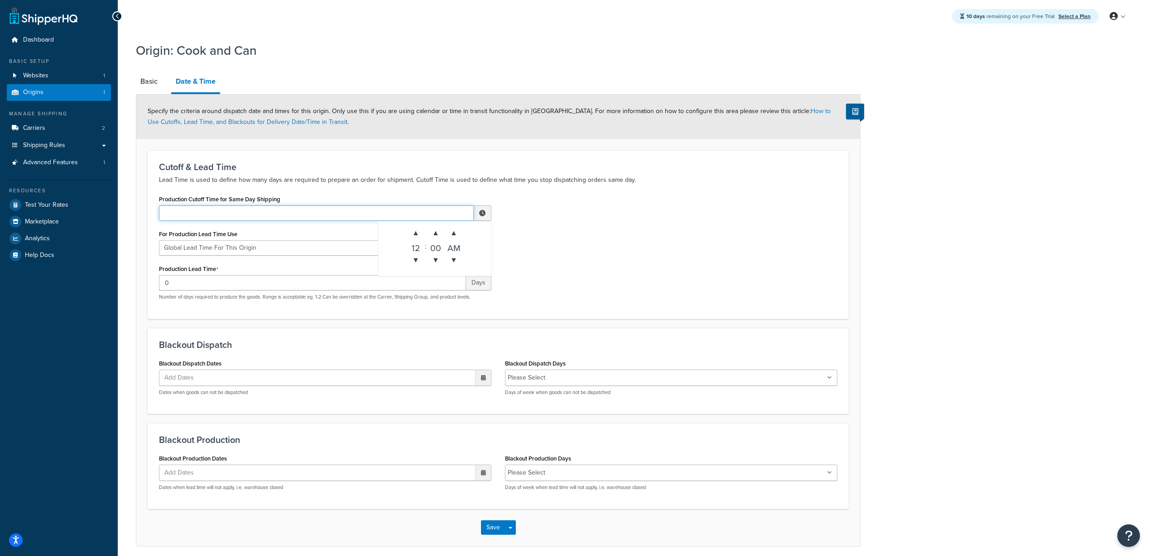
click at [432, 213] on input "Production Cutoff Time for Same Day Shipping" at bounding box center [316, 213] width 315 height 15
click at [413, 233] on span "▲" at bounding box center [416, 233] width 18 height 18
click at [451, 236] on span "▲" at bounding box center [454, 233] width 18 height 18
type input "1:00 PM"
click at [575, 219] on div "Production Cutoff Time for Same Day Shipping 1:00 PM ▲ 1 ▼ : ▲ 00 ▼ ▲ PM ▼ For …" at bounding box center [498, 250] width 692 height 115
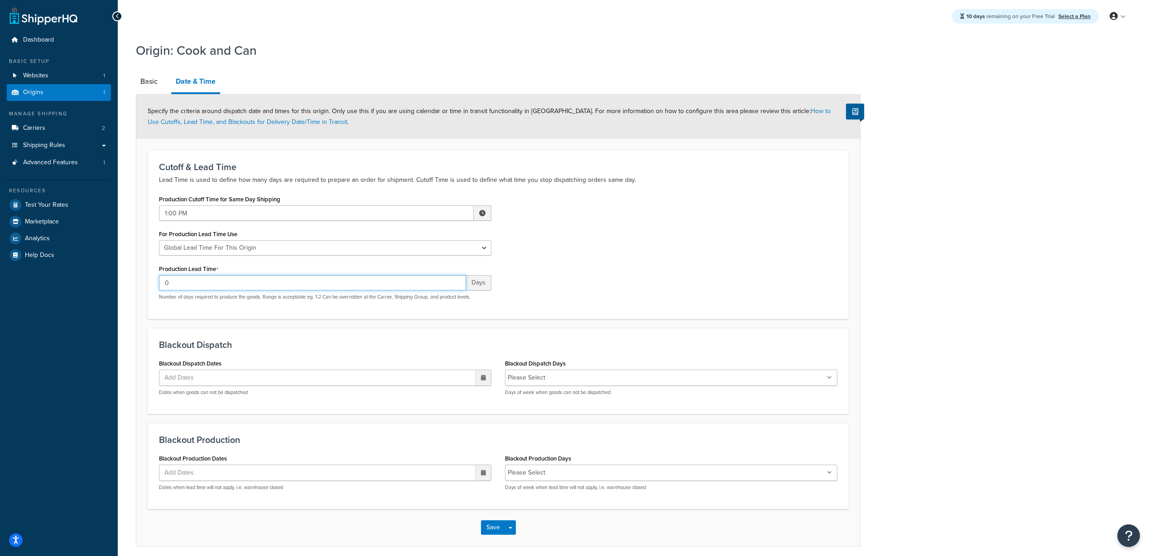
click at [401, 285] on input "0" at bounding box center [312, 282] width 307 height 15
drag, startPoint x: 363, startPoint y: 287, endPoint x: 130, endPoint y: 282, distance: 233.2
click at [130, 282] on div "Origin: Cook and Can Basic Date & Time Specify the criteria around dispatch dat…" at bounding box center [633, 303] width 1031 height 532
type input "1"
click at [337, 378] on ul "Add Dates" at bounding box center [325, 378] width 332 height 16
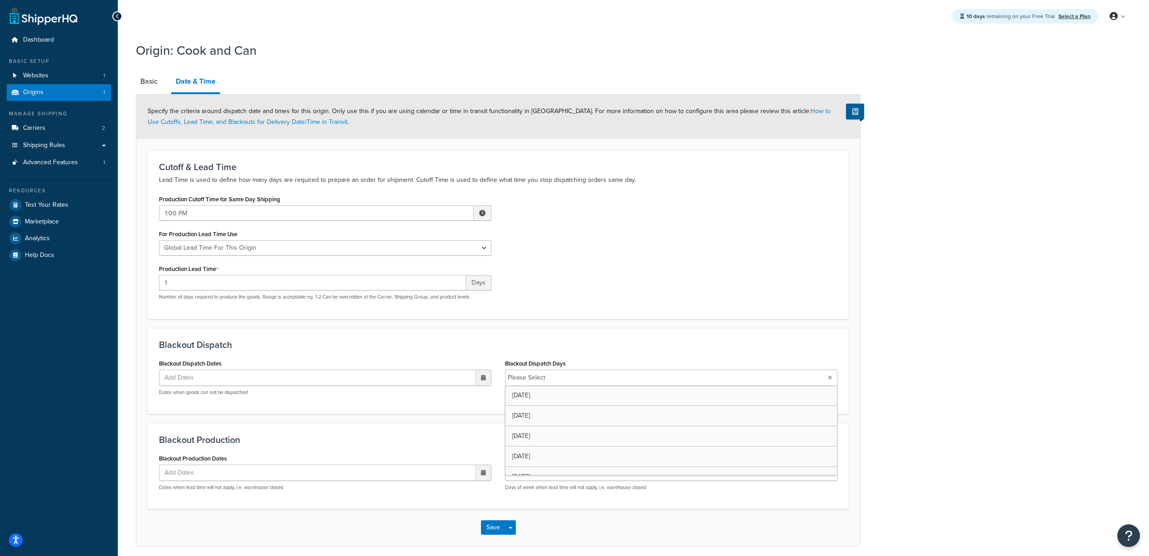
click at [600, 370] on ul "Please Select" at bounding box center [671, 378] width 332 height 16
click at [356, 429] on div "Blackout Production Blackout Production Dates Add Dates ‹ October 2025 › Su Mo …" at bounding box center [498, 467] width 701 height 86
click at [286, 377] on ul "Add Dates" at bounding box center [325, 378] width 332 height 16
click at [288, 378] on ul "Add Dates" at bounding box center [325, 378] width 332 height 16
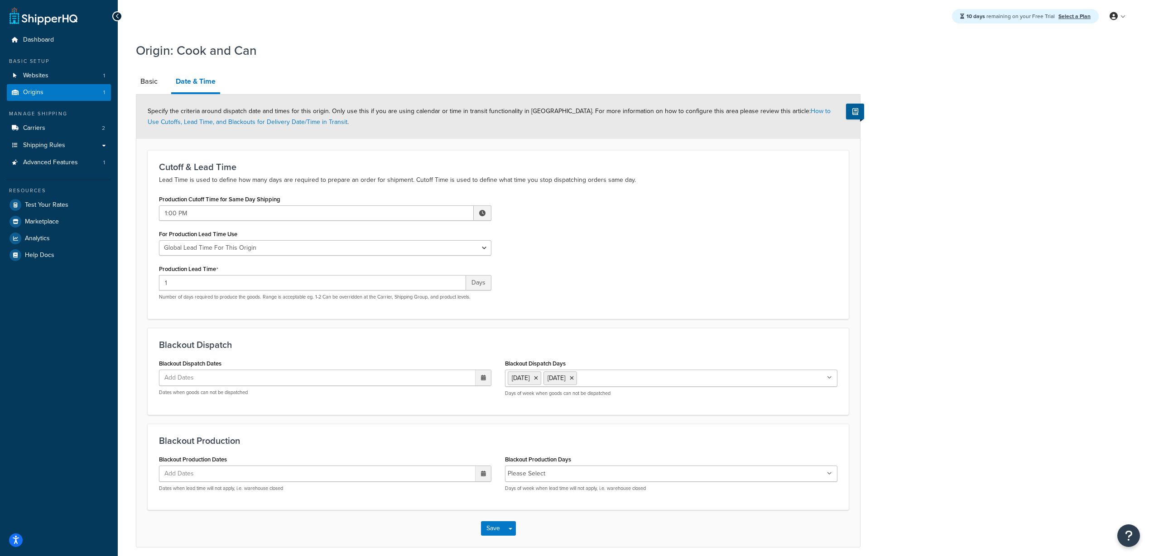
click at [288, 378] on ul "Add Dates" at bounding box center [325, 378] width 332 height 16
click at [275, 422] on form "Specify the criteria around dispatch date and times for this origin. Only use t…" at bounding box center [498, 321] width 724 height 453
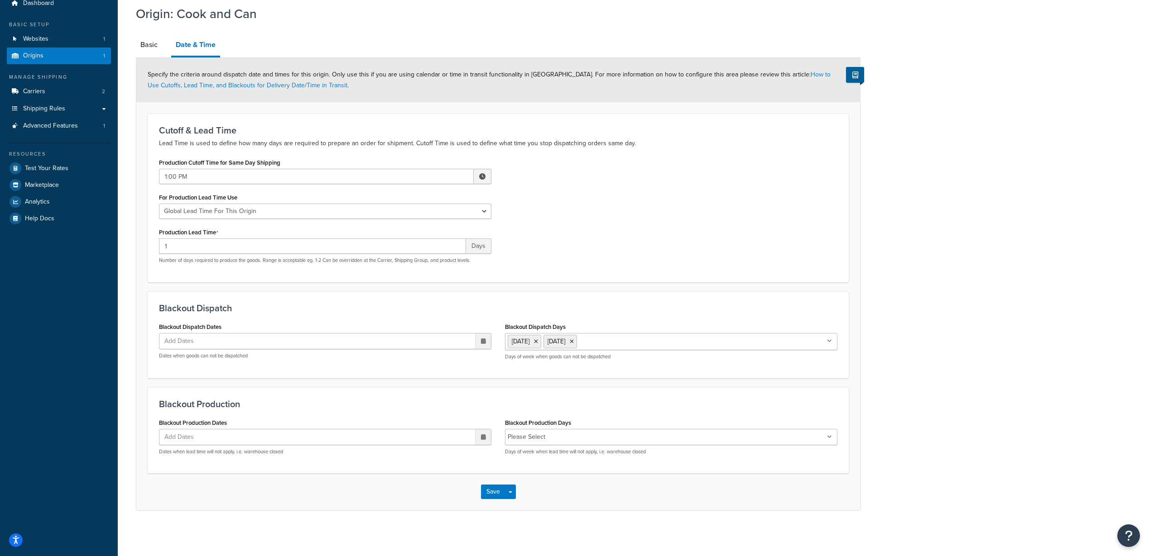
click at [637, 438] on ul "Please Select" at bounding box center [671, 437] width 332 height 16
click at [343, 523] on div "Origin: Cook and Can Basic Date & Time Specify the criteria around dispatch dat…" at bounding box center [633, 266] width 1031 height 533
click at [560, 539] on div "10 days remaining on your Free Trial Select a Plan My Profile Billing Global Se…" at bounding box center [633, 259] width 1031 height 593
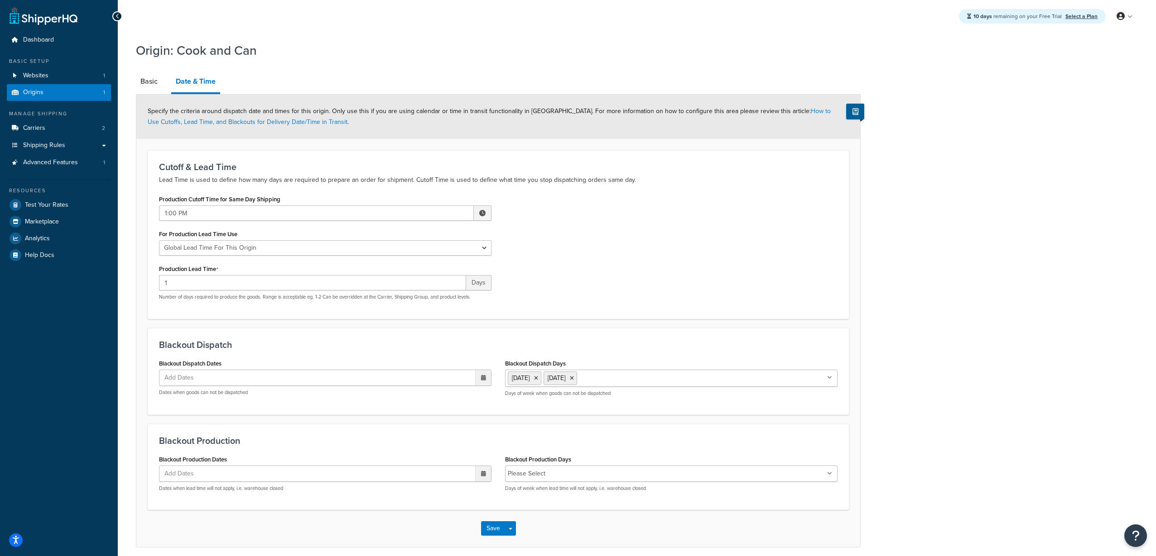
select select "14"
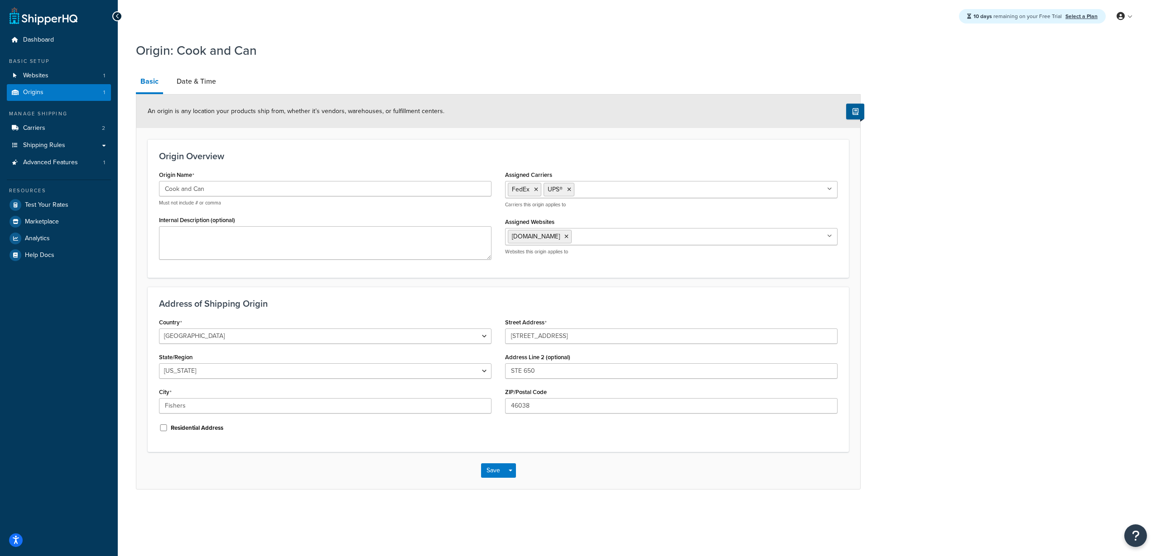
click at [209, 80] on link "Date & Time" at bounding box center [196, 82] width 48 height 22
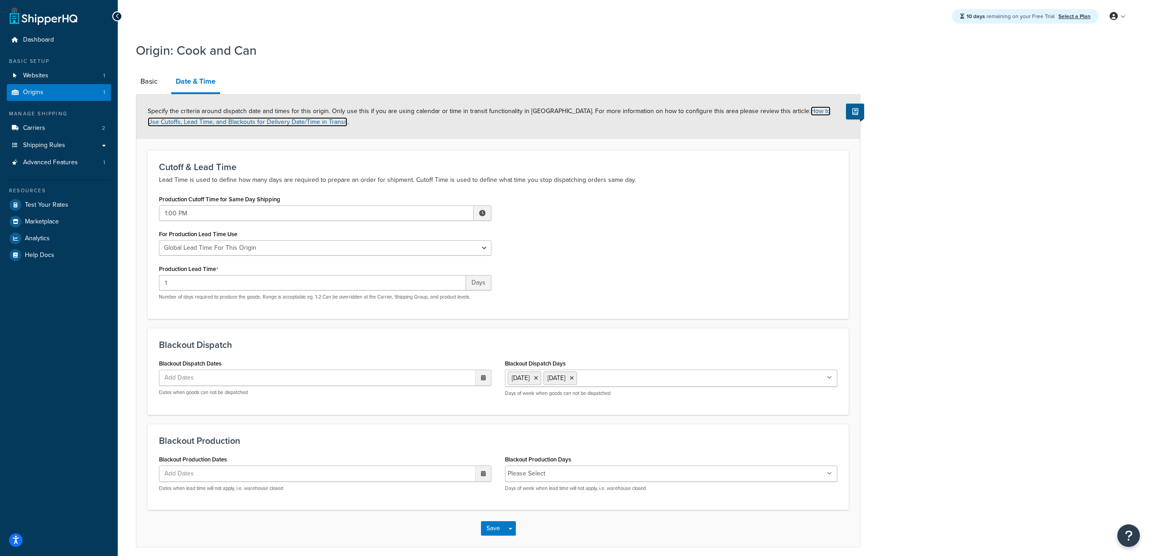
click at [801, 115] on link "How to Use Cutoffs, Lead Time, and Blackouts for Delivery Date/Time in Transit" at bounding box center [489, 116] width 683 height 20
click at [489, 527] on button "Save" at bounding box center [493, 529] width 24 height 14
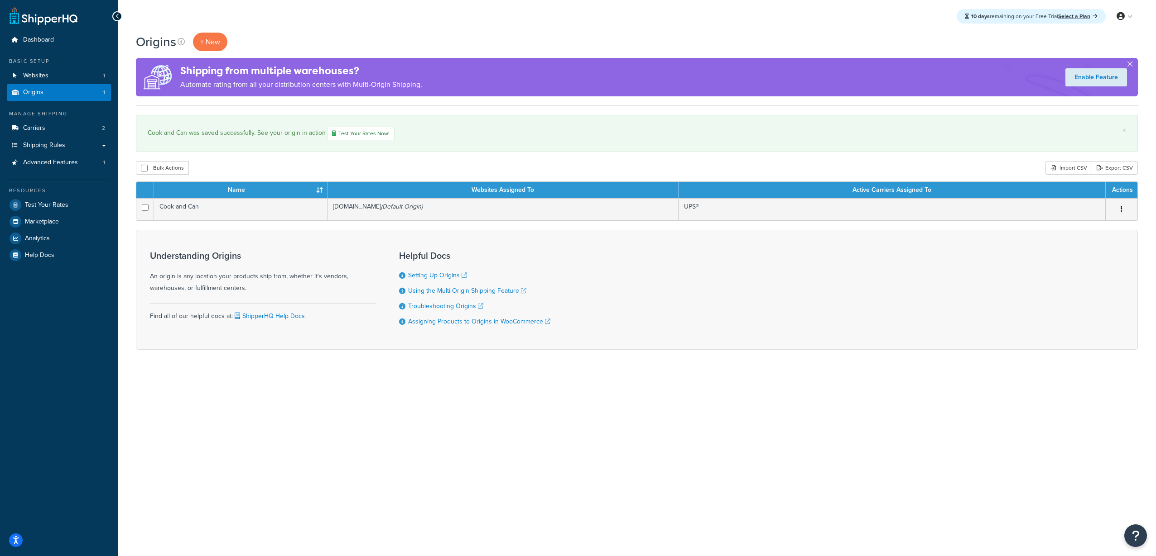
click at [417, 439] on div "10 days remaining on your Free Trial Select a Plan My Profile Billing Global Se…" at bounding box center [637, 278] width 1038 height 556
click at [78, 160] on link "Advanced Features 1" at bounding box center [59, 162] width 104 height 17
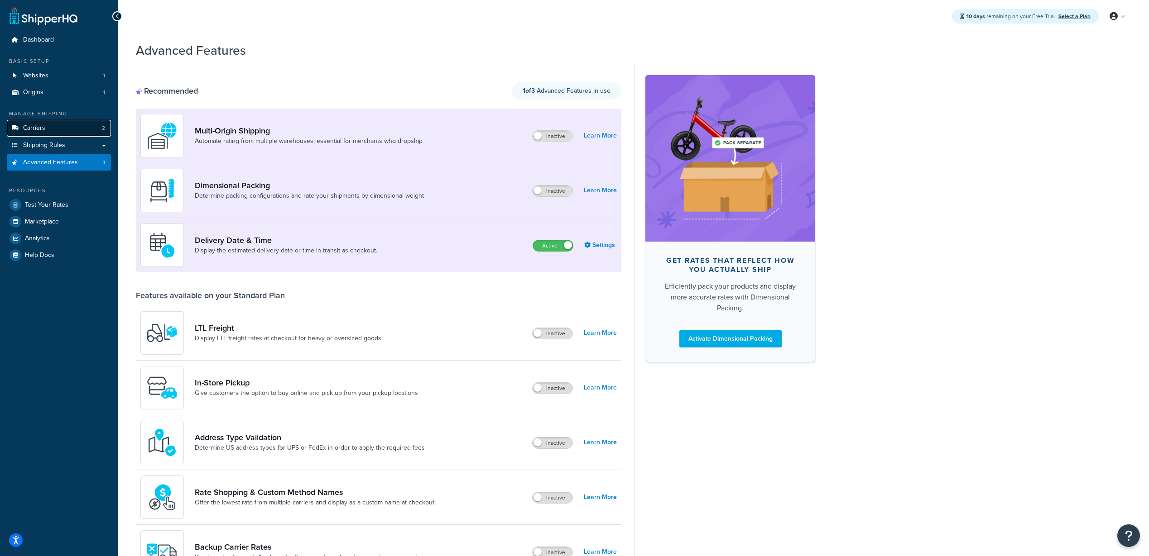
click at [57, 124] on link "Carriers 2" at bounding box center [59, 128] width 104 height 17
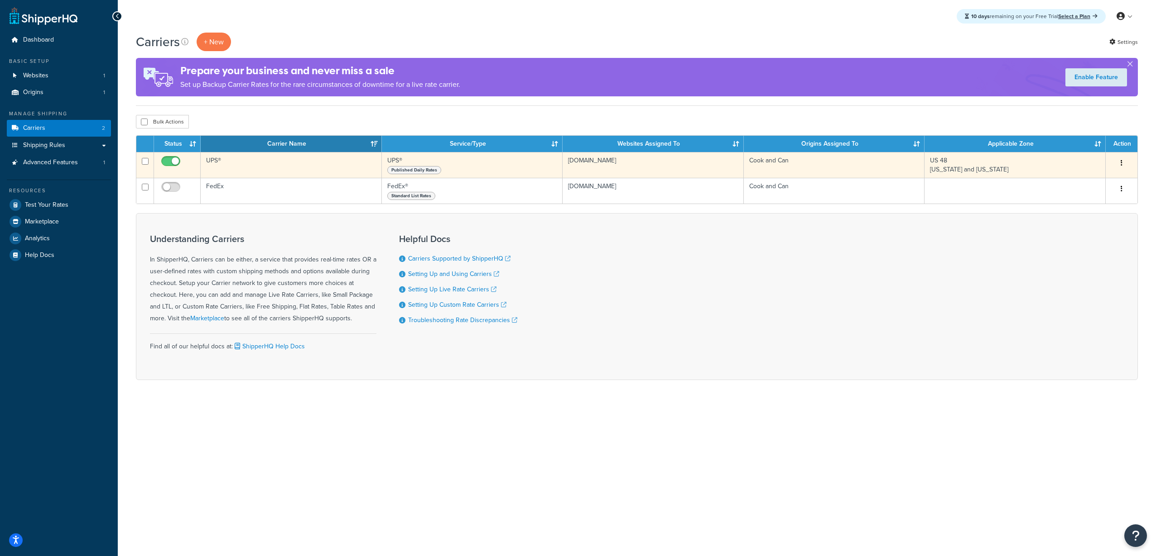
click at [321, 164] on td "UPS®" at bounding box center [291, 165] width 181 height 26
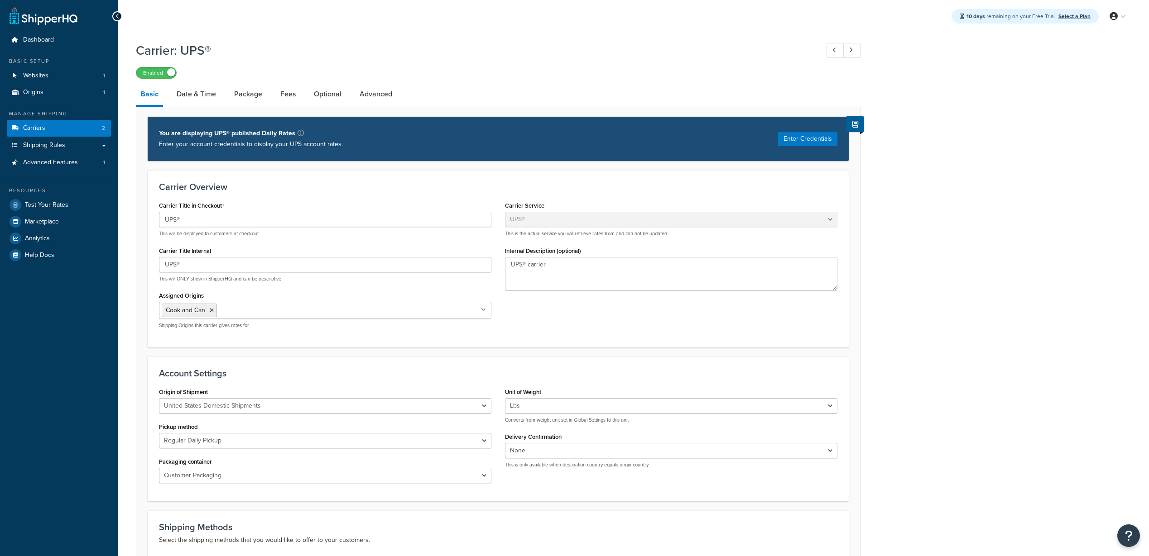
select select "ups"
click at [207, 94] on link "Date & Time" at bounding box center [196, 94] width 48 height 22
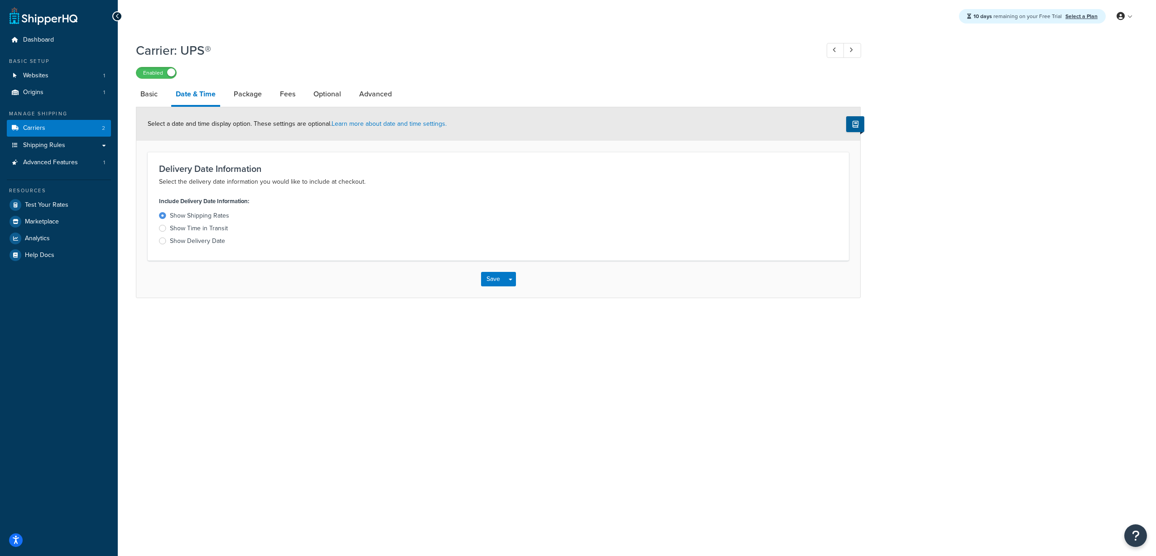
click at [215, 241] on div "Show Delivery Date" at bounding box center [197, 241] width 55 height 9
click at [0, 0] on input "Show Delivery Date" at bounding box center [0, 0] width 0 height 0
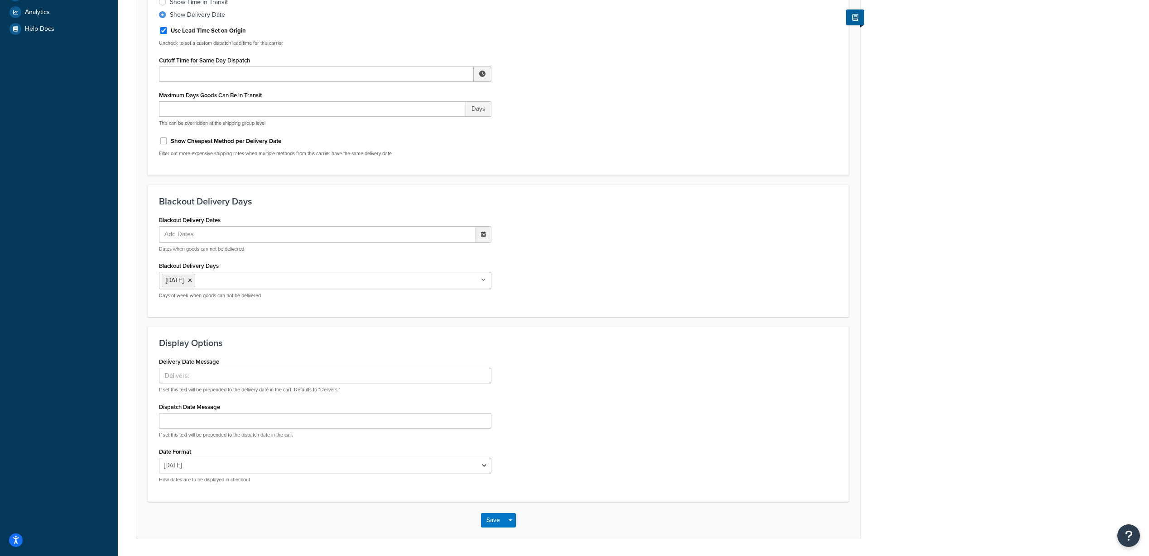
scroll to position [255, 0]
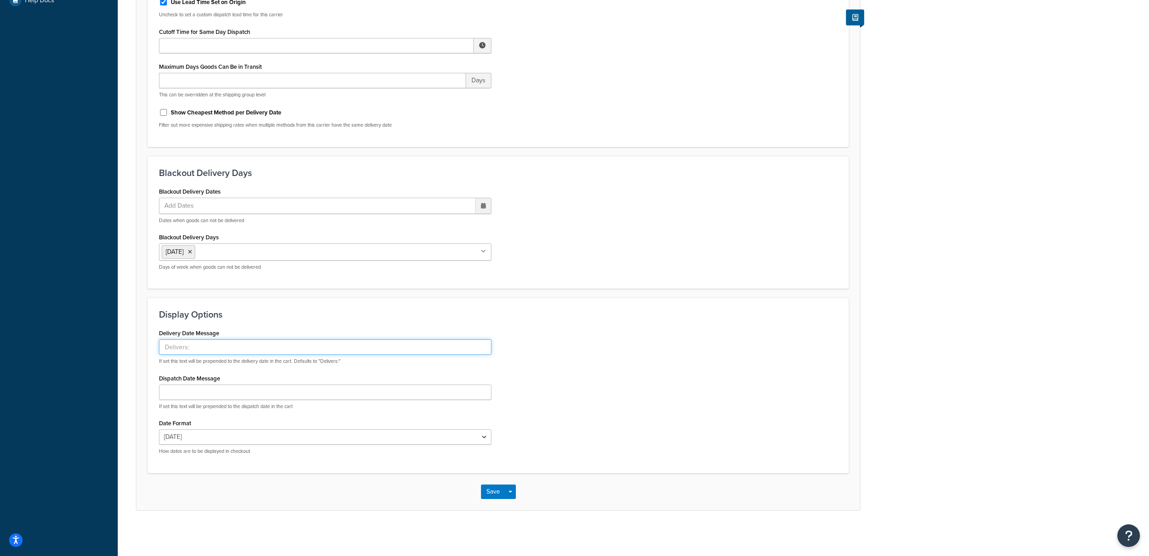
click at [369, 344] on input "Delivery Date Message" at bounding box center [325, 347] width 332 height 15
type input "Estimated delivery date:"
click at [482, 437] on select "Wed, Oct 15 10/15/2025 Oct 15, 2025 Wed, Oct 15, 2025 Wed, 10/15/2025 Oct 15 We…" at bounding box center [325, 437] width 332 height 15
click at [734, 443] on div "Delivery Date Message Estimated delivery date: If set this text will be prepend…" at bounding box center [498, 394] width 692 height 135
click at [497, 489] on button "Save" at bounding box center [493, 492] width 24 height 14
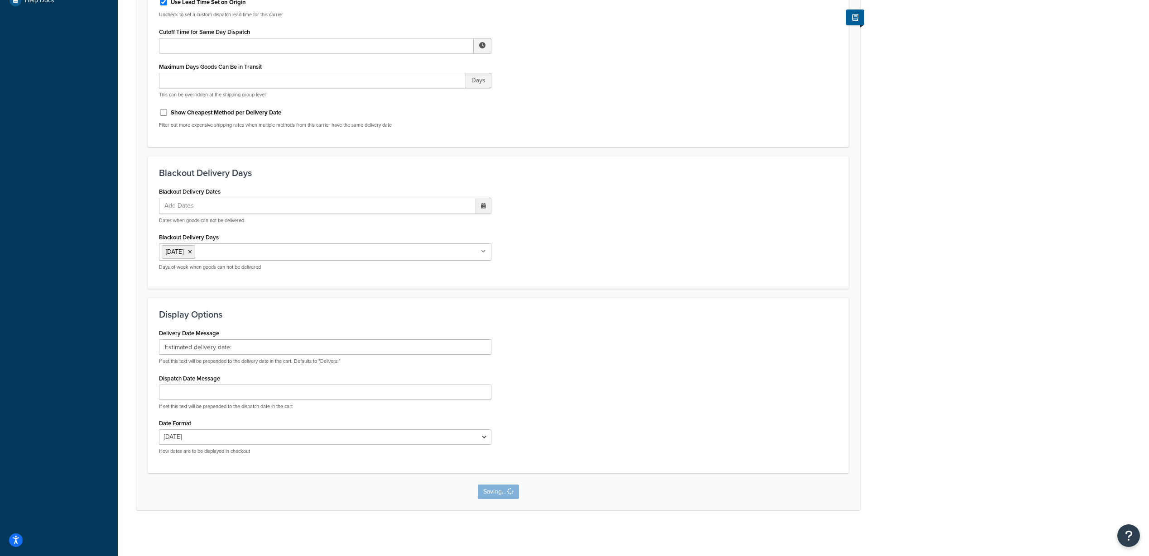
scroll to position [0, 0]
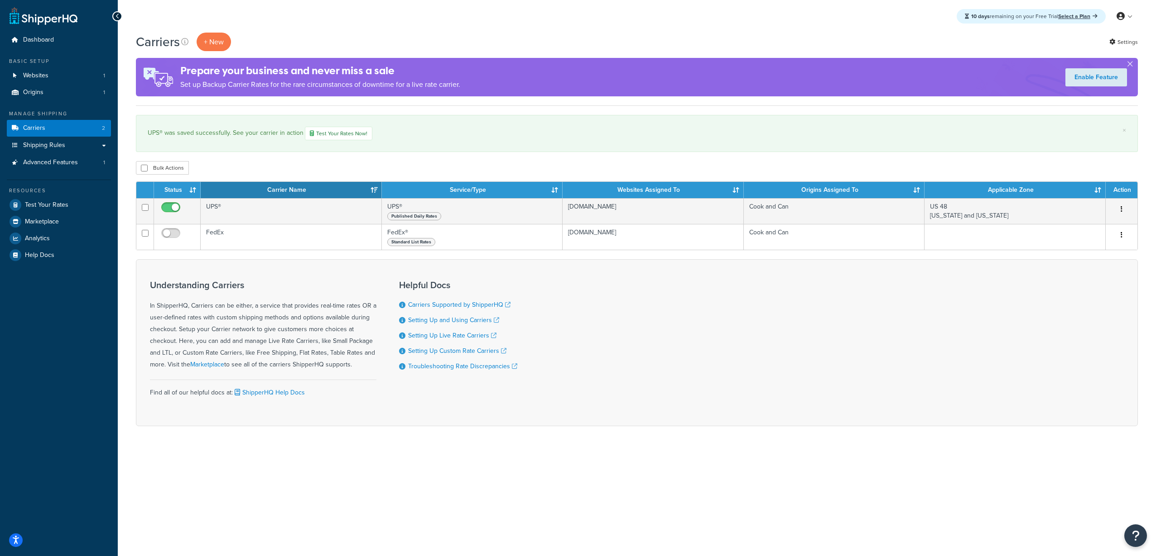
click at [638, 470] on div "10 days remaining on your Free Trial Select a Plan My Profile Billing Global Se…" at bounding box center [637, 278] width 1038 height 556
click at [93, 147] on link "Shipping Rules" at bounding box center [59, 145] width 104 height 17
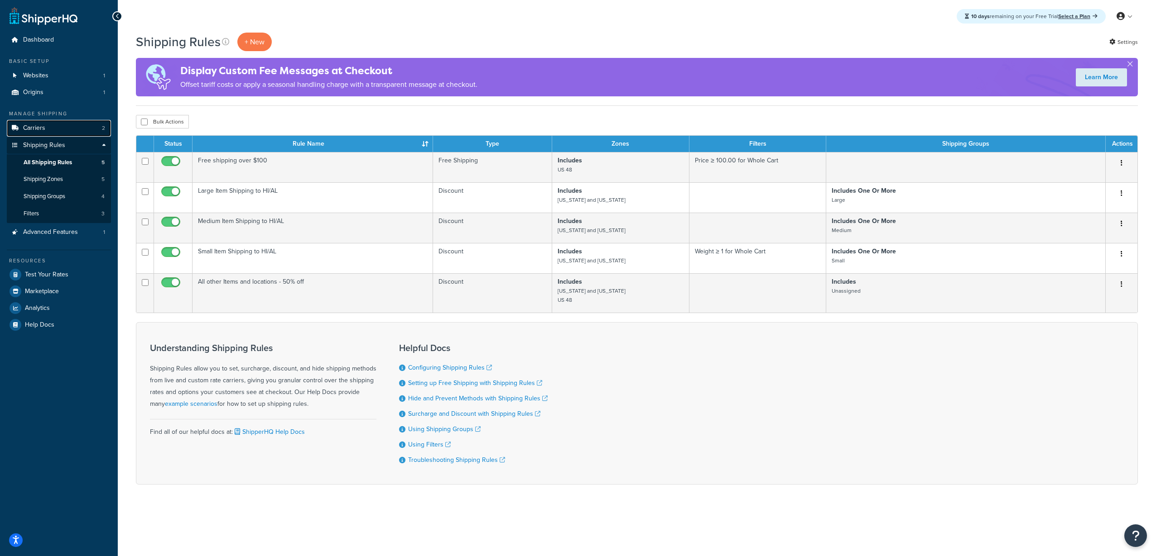
click at [76, 128] on link "Carriers 2" at bounding box center [59, 128] width 104 height 17
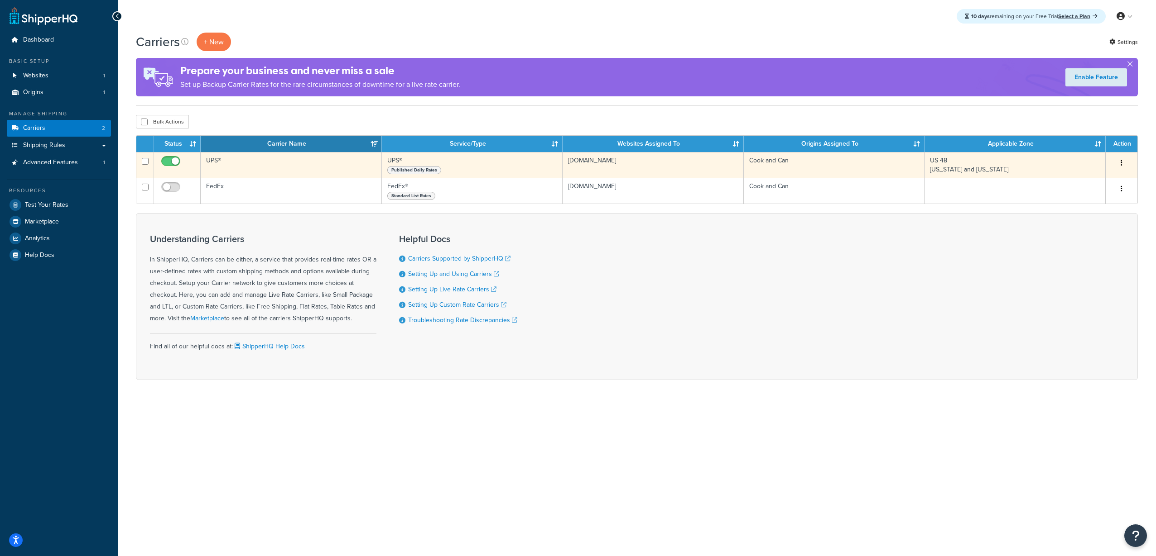
click at [222, 165] on td "UPS®" at bounding box center [291, 165] width 181 height 26
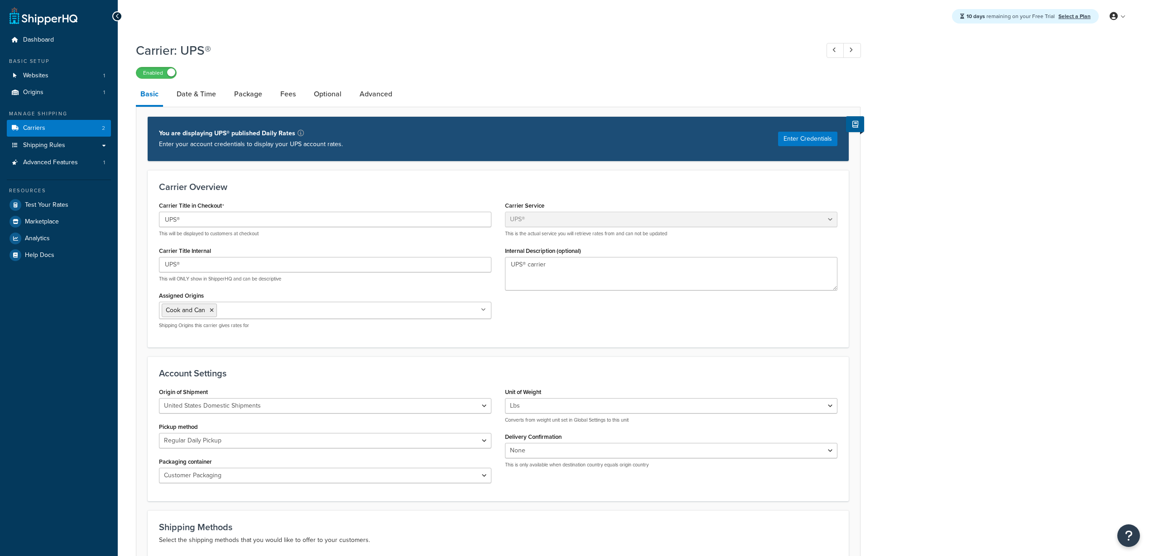
select select "ups"
click at [202, 92] on link "Date & Time" at bounding box center [196, 94] width 48 height 22
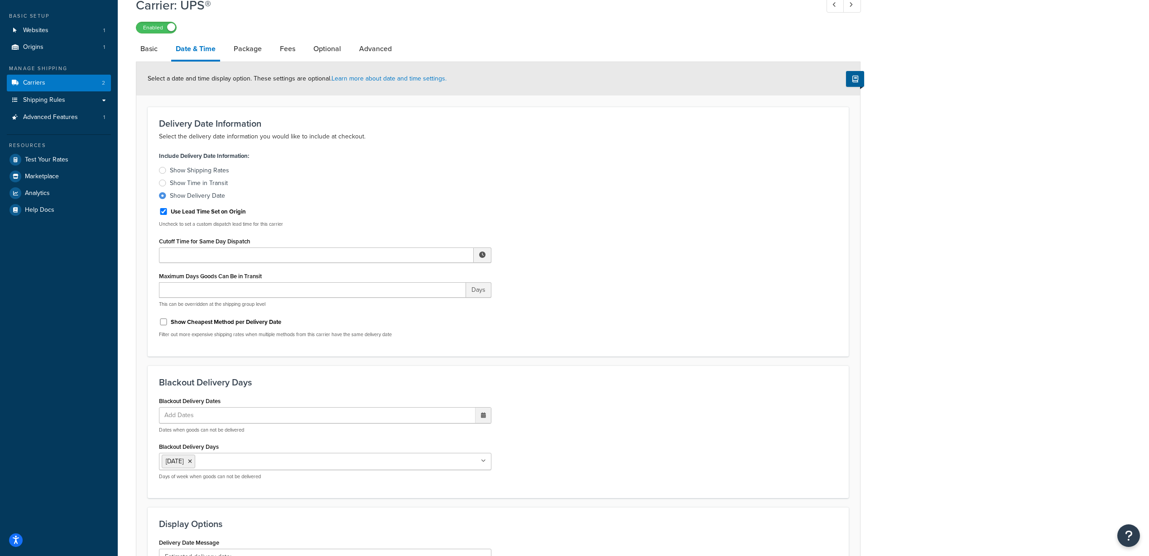
scroll to position [91, 0]
